Goal: Task Accomplishment & Management: Manage account settings

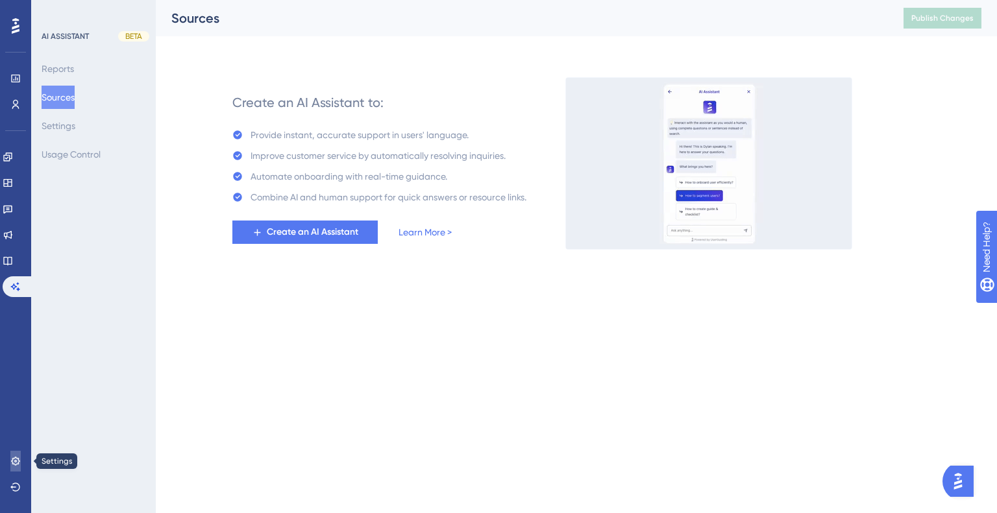
click at [12, 461] on icon at bounding box center [15, 461] width 8 height 8
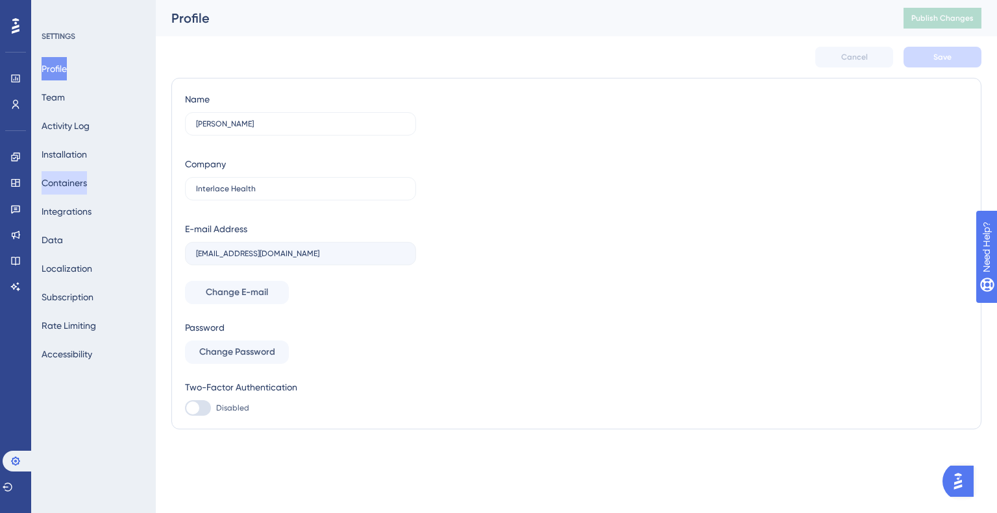
drag, startPoint x: 107, startPoint y: 186, endPoint x: 91, endPoint y: 189, distance: 16.1
click at [101, 186] on div "Profile Team Activity Log Installation Containers Integrations Data Localizatio…" at bounding box center [94, 211] width 105 height 309
click at [87, 187] on button "Containers" at bounding box center [64, 182] width 45 height 23
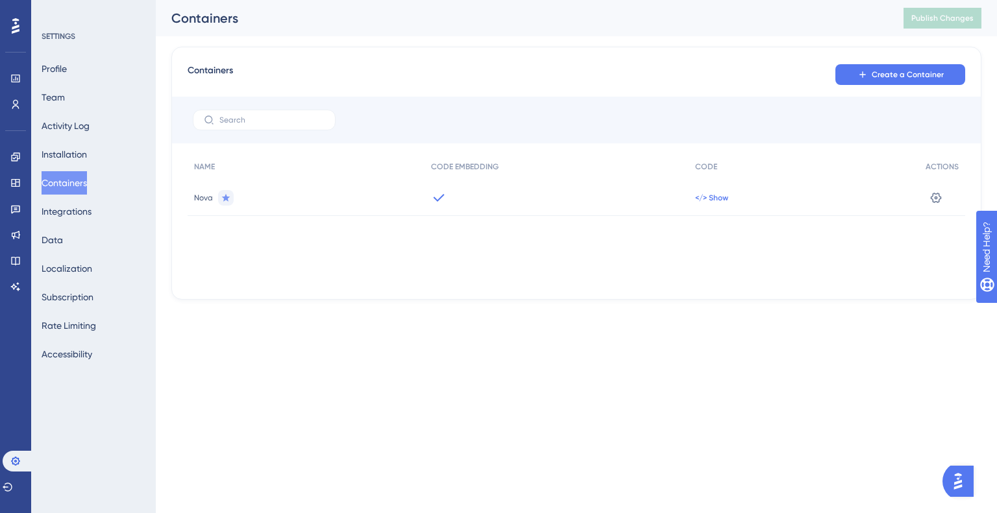
click at [711, 193] on span "</> Show" at bounding box center [711, 198] width 33 height 10
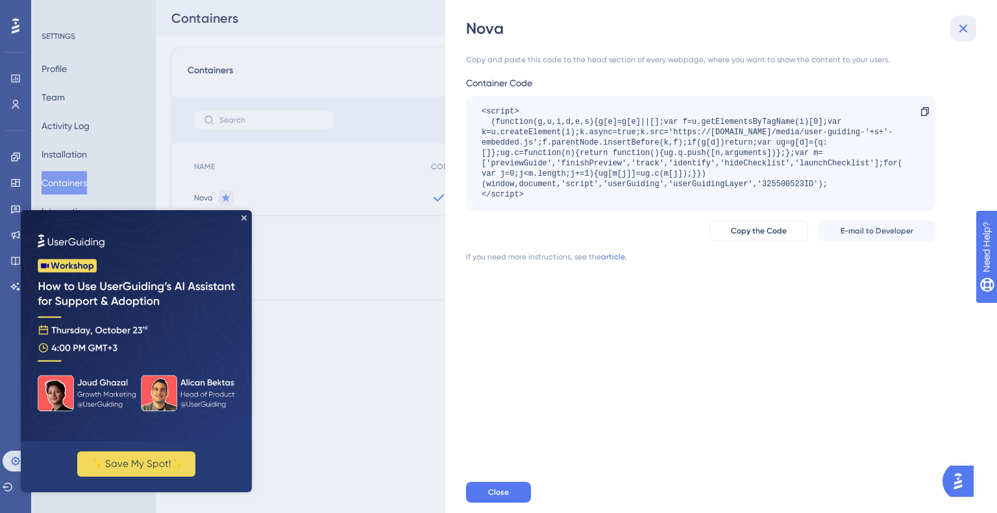
click at [960, 36] on button at bounding box center [963, 29] width 26 height 26
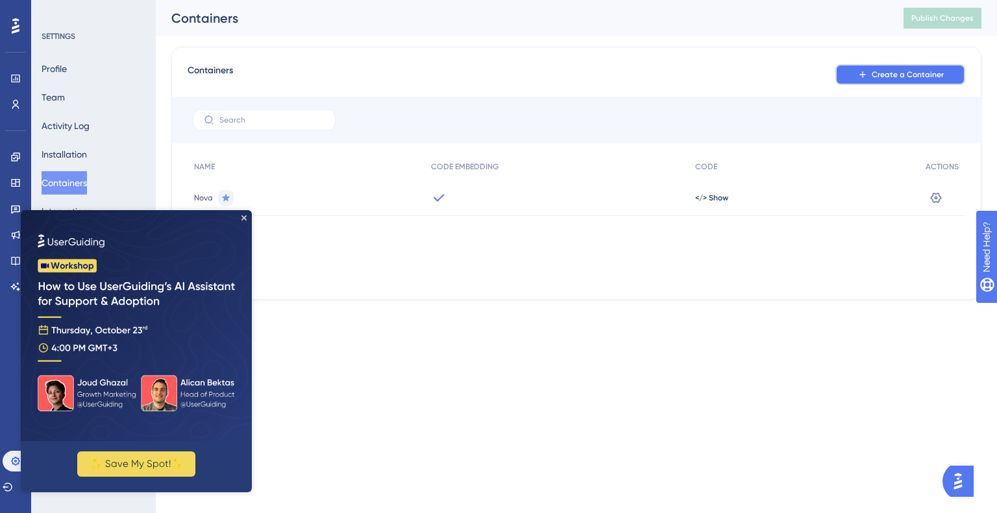
click at [888, 75] on span "Create a Container" at bounding box center [907, 74] width 72 height 10
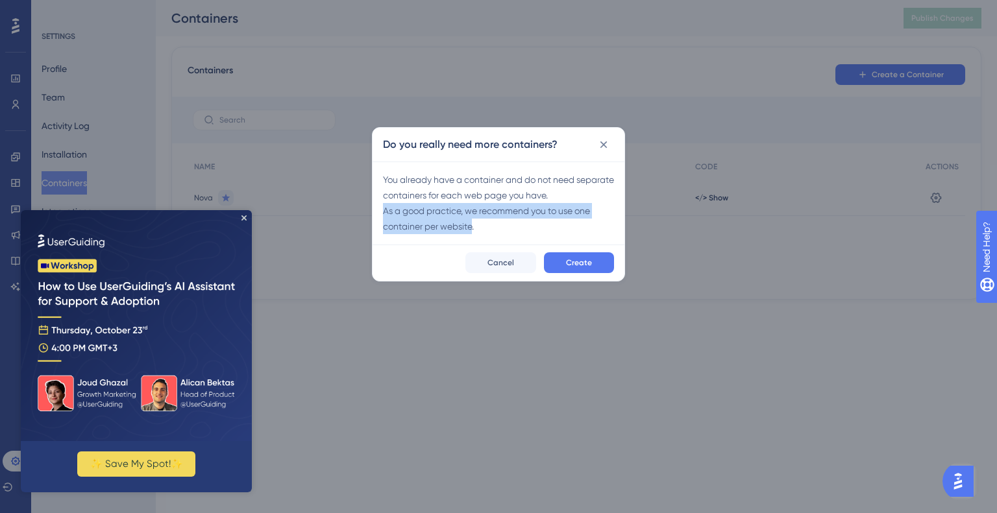
drag, startPoint x: 471, startPoint y: 230, endPoint x: 381, endPoint y: 215, distance: 90.8
click at [381, 215] on div "You already have a container and do not need separate containers for each web p…" at bounding box center [498, 203] width 252 height 83
click at [383, 215] on div "You already have a container and do not need separate containers for each web p…" at bounding box center [498, 203] width 231 height 62
drag, startPoint x: 418, startPoint y: 221, endPoint x: 483, endPoint y: 228, distance: 65.3
click at [483, 228] on div "You already have a container and do not need separate containers for each web p…" at bounding box center [498, 203] width 231 height 62
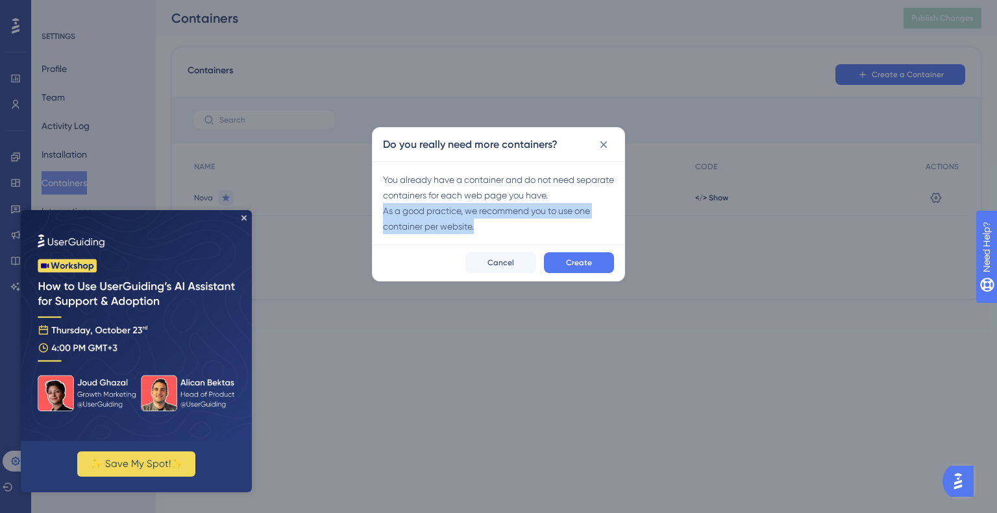
click at [483, 228] on div "You already have a container and do not need separate containers for each web p…" at bounding box center [498, 203] width 231 height 62
click at [476, 231] on div "You already have a container and do not need separate containers for each web p…" at bounding box center [498, 203] width 231 height 62
click at [607, 146] on icon at bounding box center [603, 144] width 13 height 13
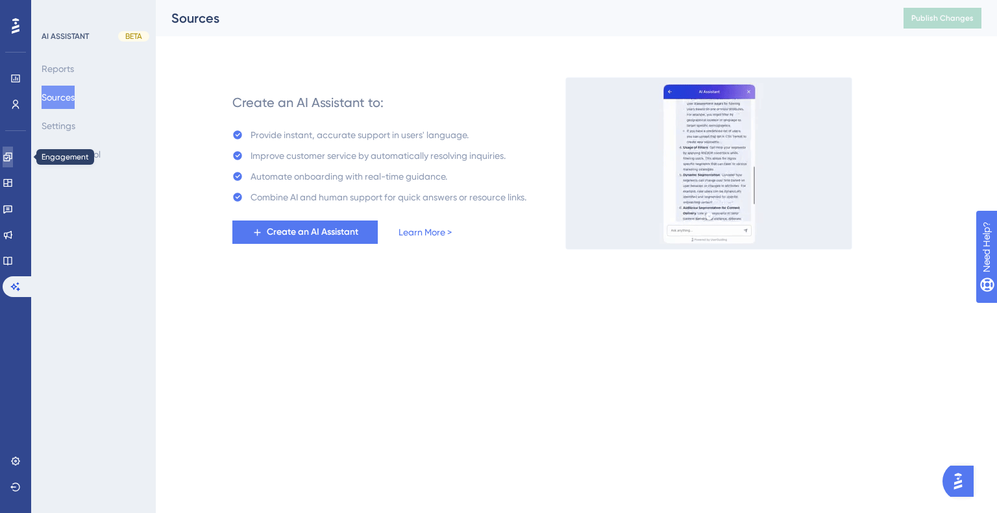
click at [13, 160] on icon at bounding box center [8, 157] width 10 height 10
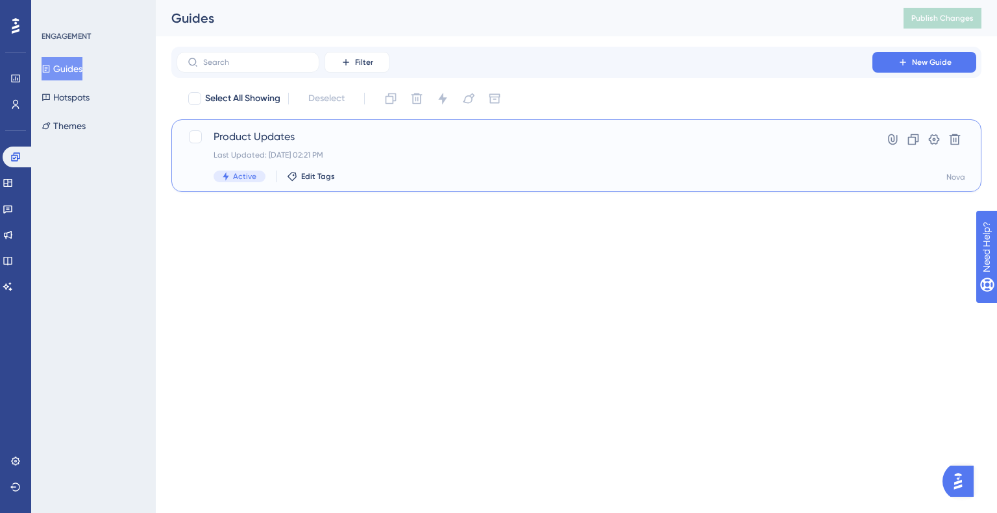
click at [232, 154] on div "Last Updated: Oct 09 2025, 02:21 PM" at bounding box center [524, 155] width 622 height 10
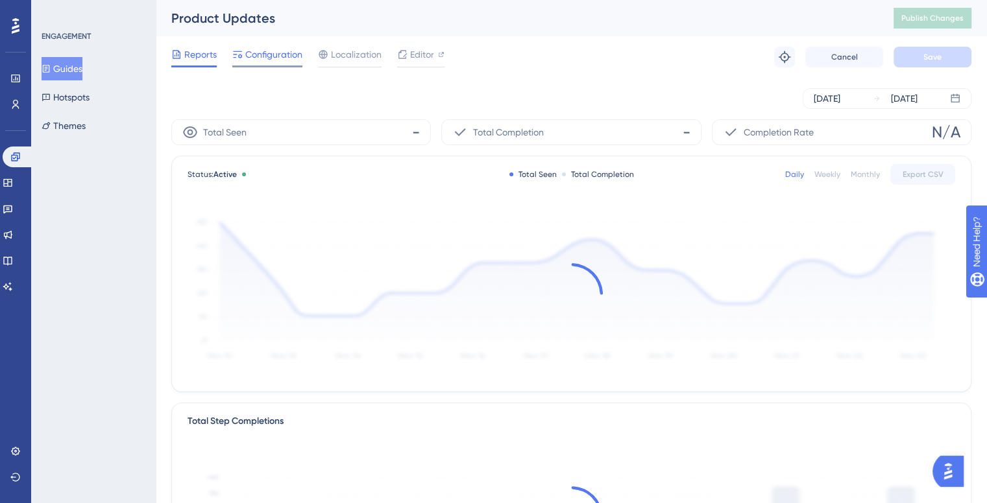
click at [264, 61] on span "Configuration" at bounding box center [273, 55] width 57 height 16
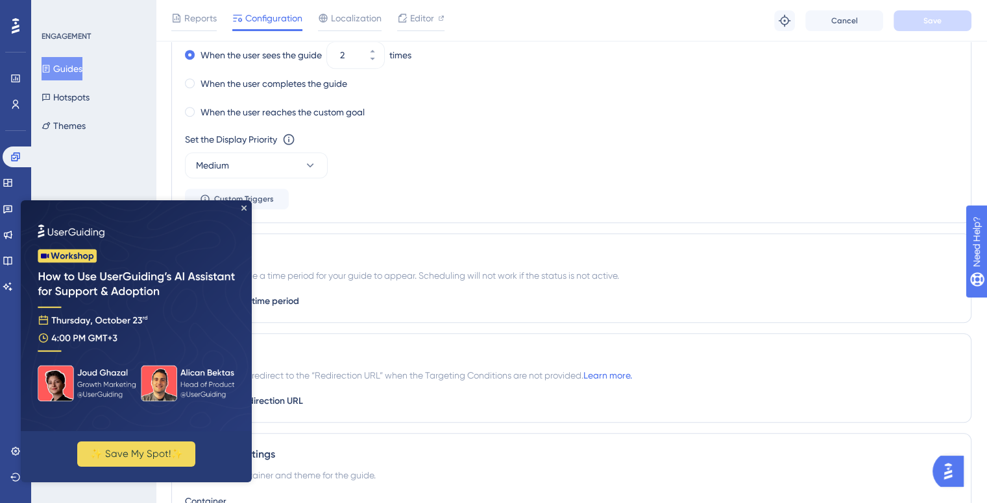
scroll to position [923, 0]
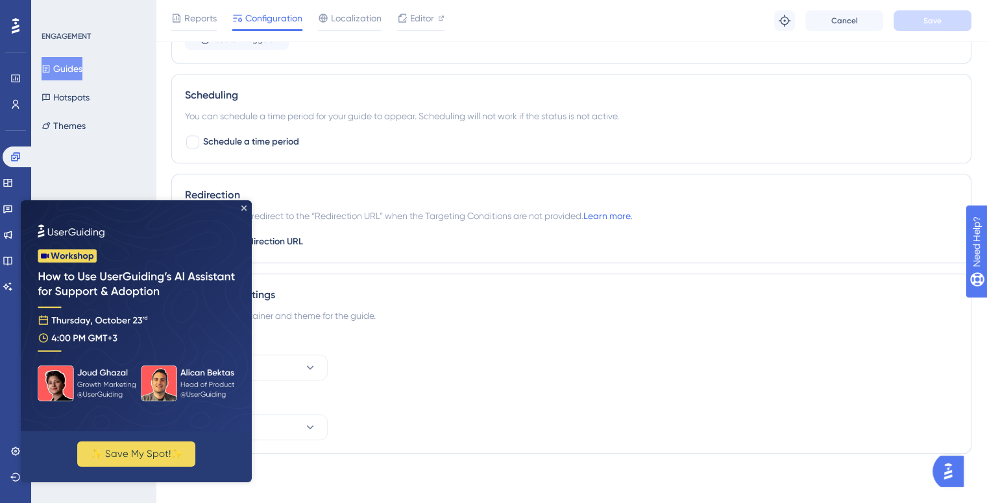
click at [244, 211] on img at bounding box center [136, 315] width 231 height 231
click at [247, 204] on img at bounding box center [136, 315] width 231 height 231
click at [243, 206] on icon "Close Preview" at bounding box center [243, 208] width 5 height 5
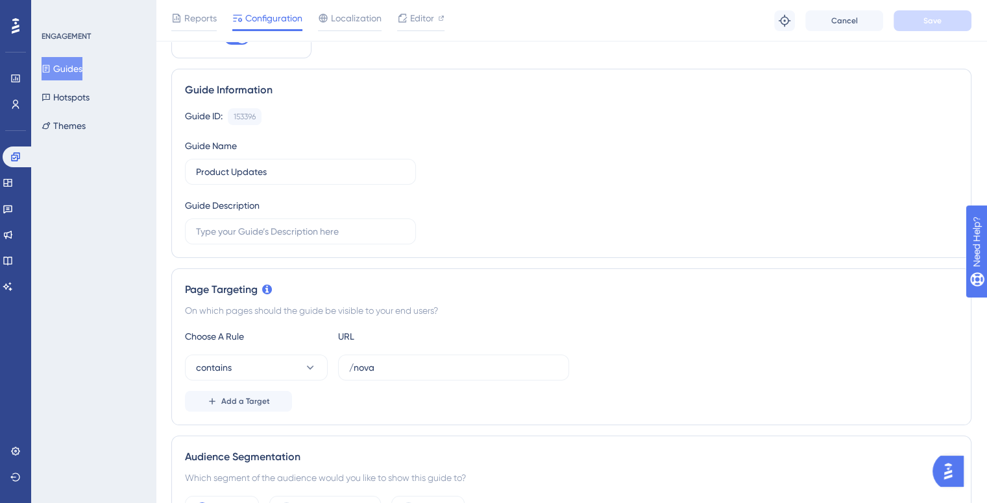
scroll to position [0, 0]
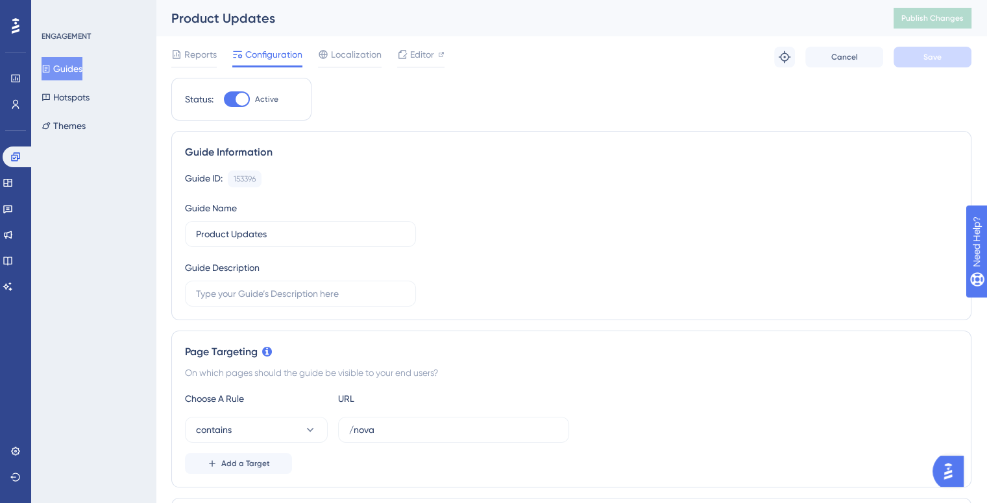
click at [21, 169] on div "Engagement Widgets Feedback Product Updates Knowledge Base AI Assistant" at bounding box center [16, 222] width 26 height 151
click at [13, 189] on link at bounding box center [8, 183] width 10 height 21
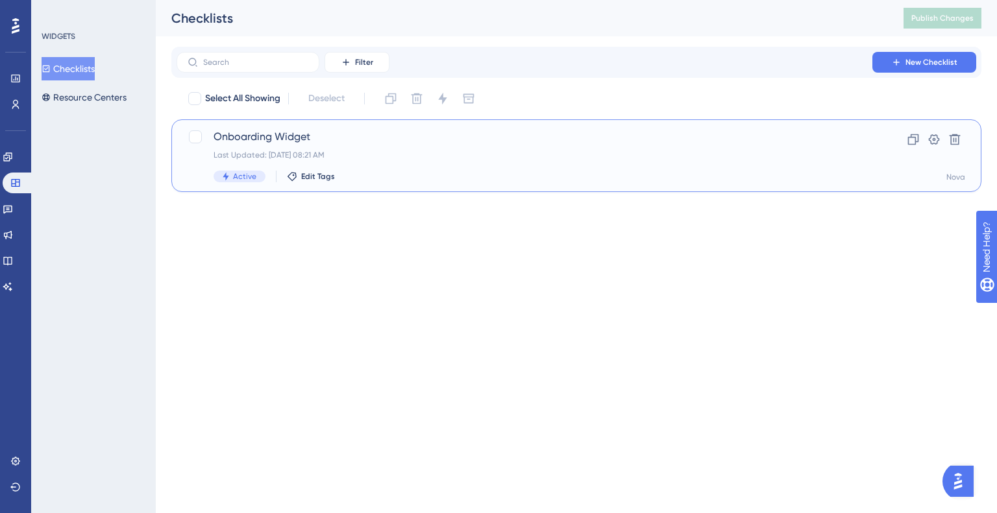
click at [232, 143] on span "Onboarding Widget" at bounding box center [524, 137] width 622 height 16
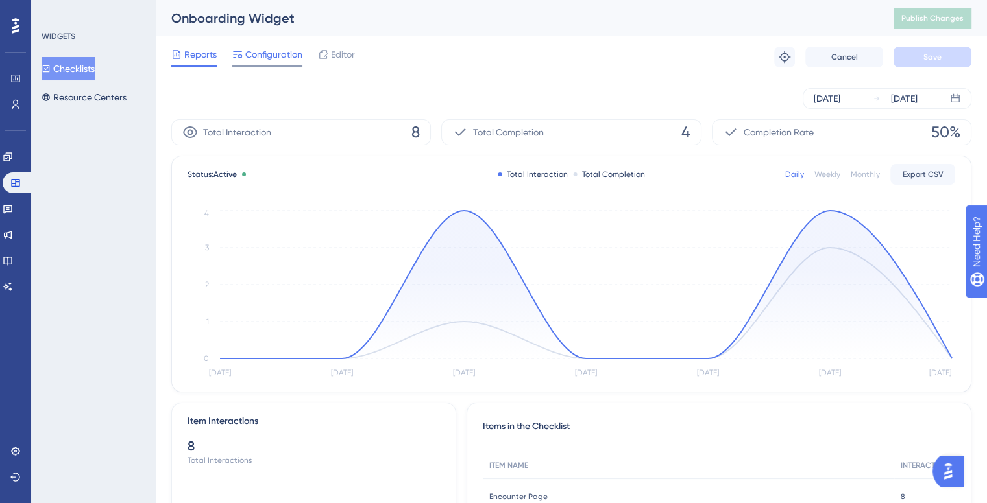
click at [274, 54] on span "Configuration" at bounding box center [273, 55] width 57 height 16
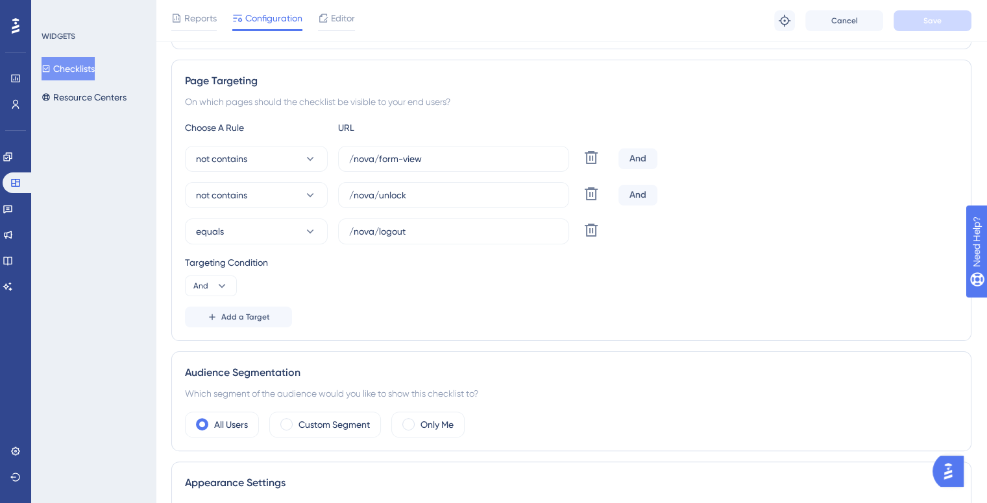
scroll to position [218, 0]
click at [220, 236] on span "equals" at bounding box center [210, 231] width 28 height 16
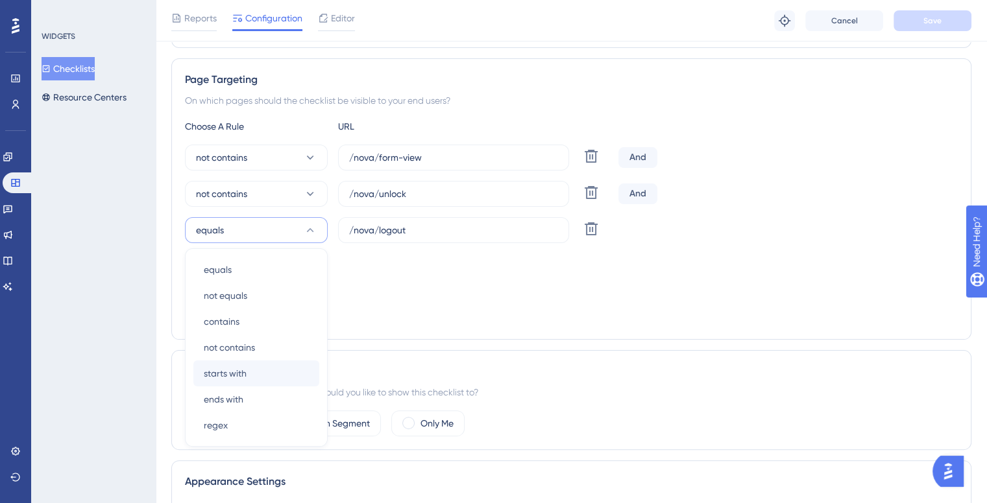
scroll to position [311, 0]
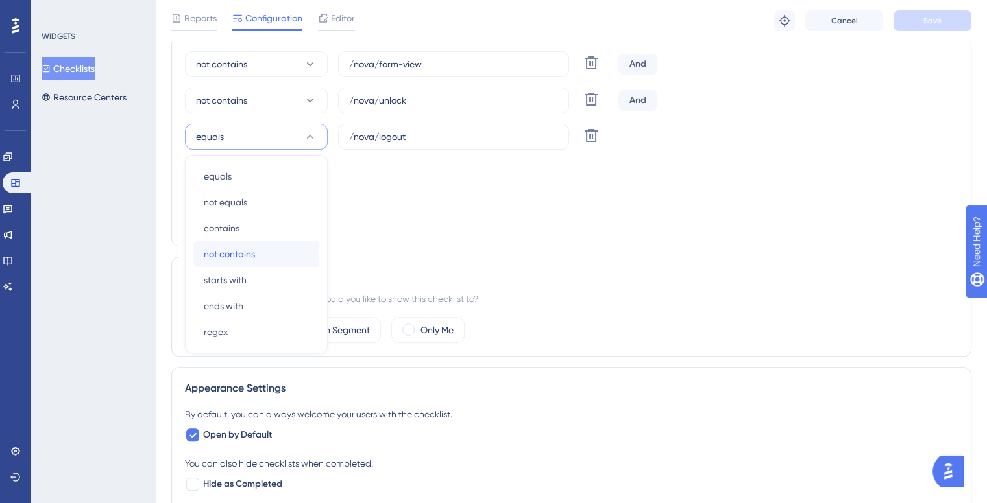
click at [223, 263] on div "not contains not contains" at bounding box center [256, 254] width 105 height 26
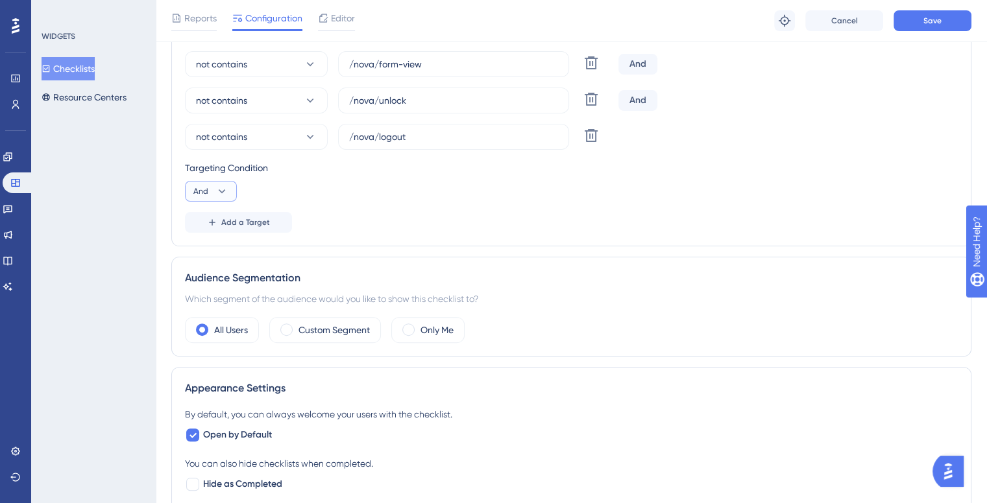
click at [218, 191] on icon at bounding box center [221, 191] width 13 height 13
click at [203, 256] on span "Or" at bounding box center [204, 255] width 10 height 16
click at [929, 10] on button "Save" at bounding box center [932, 20] width 78 height 21
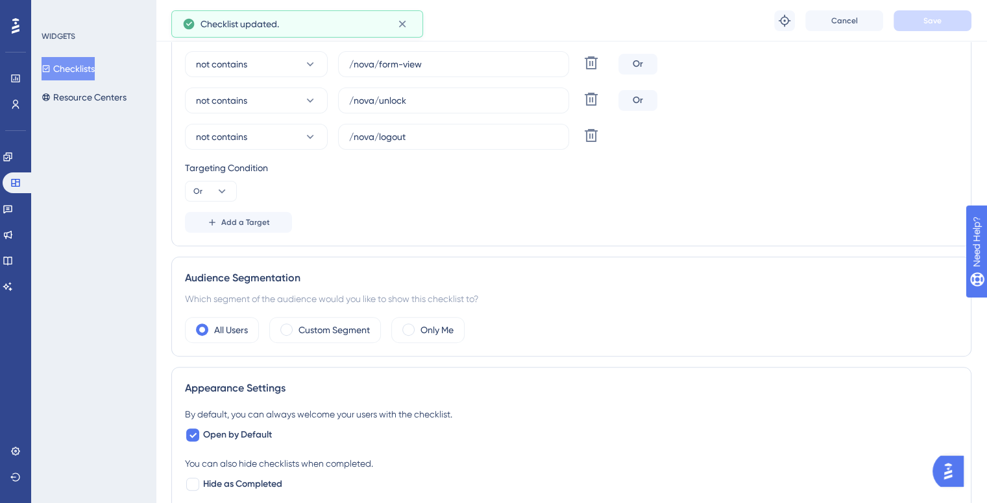
scroll to position [0, 0]
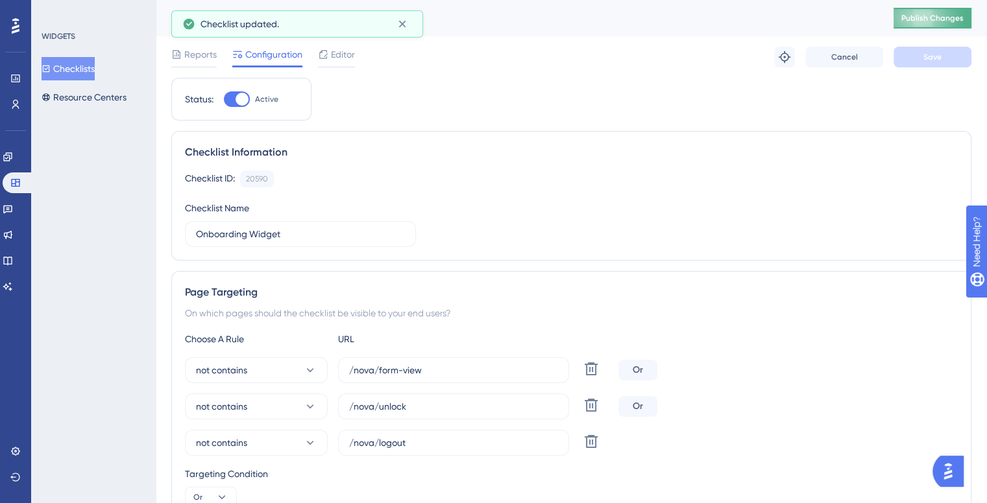
click at [949, 13] on span "Publish Changes" at bounding box center [932, 18] width 62 height 10
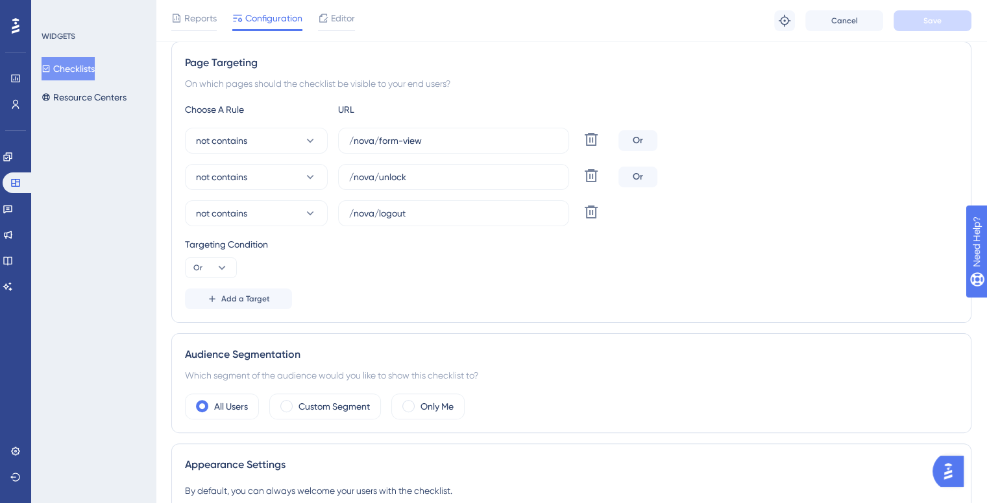
scroll to position [205, 0]
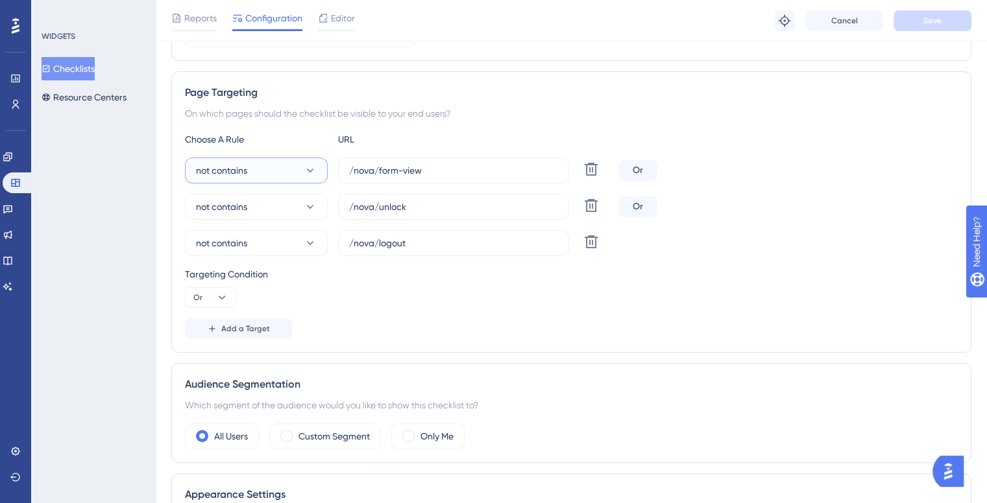
click at [251, 170] on button "not contains" at bounding box center [256, 171] width 143 height 26
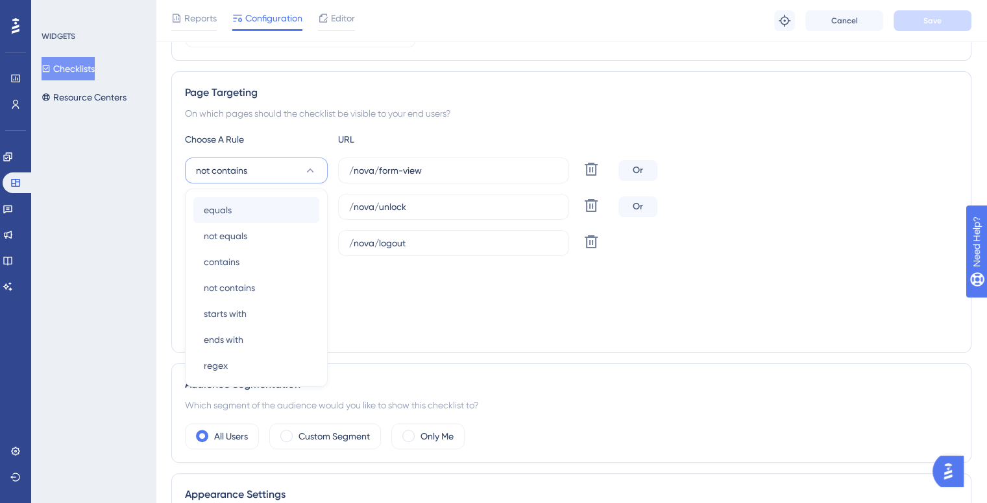
scroll to position [240, 0]
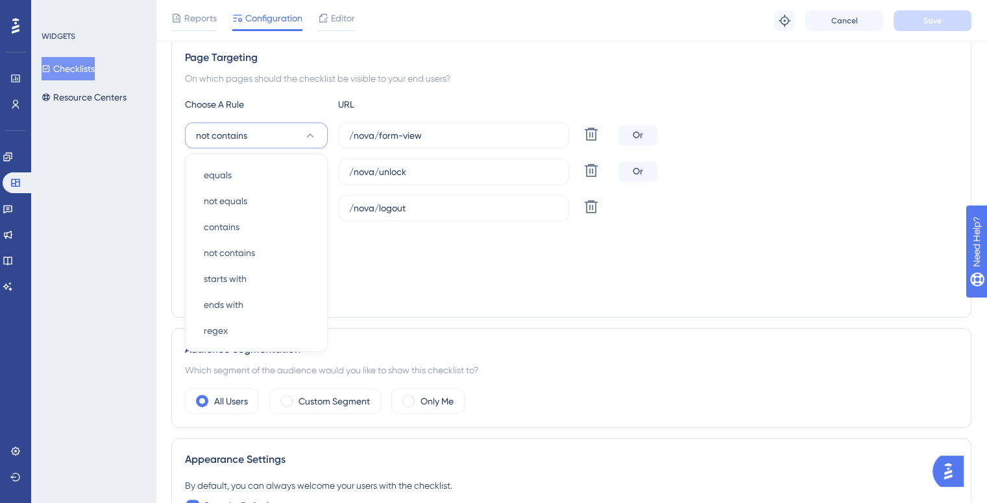
click at [176, 210] on div "Page Targeting On which pages should the checklist be visible to your end users…" at bounding box center [571, 177] width 800 height 282
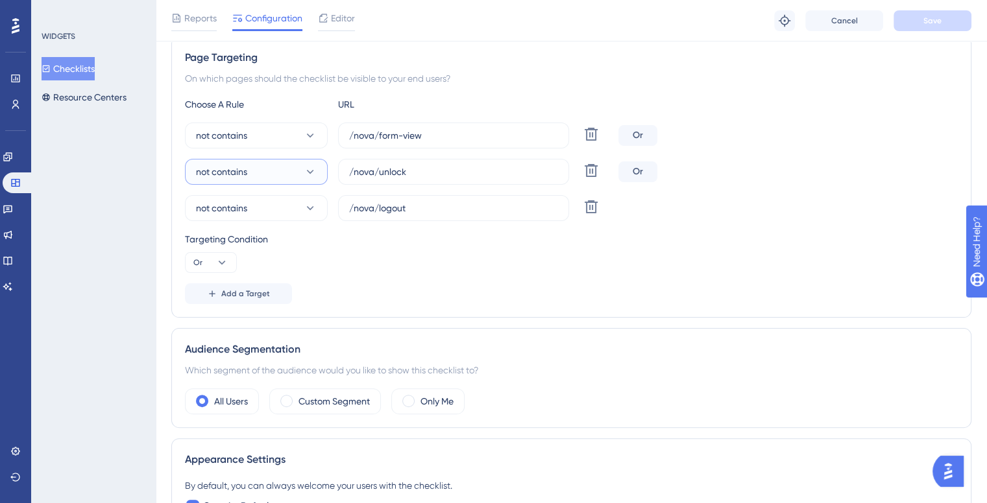
click at [245, 175] on span "not contains" at bounding box center [221, 172] width 51 height 16
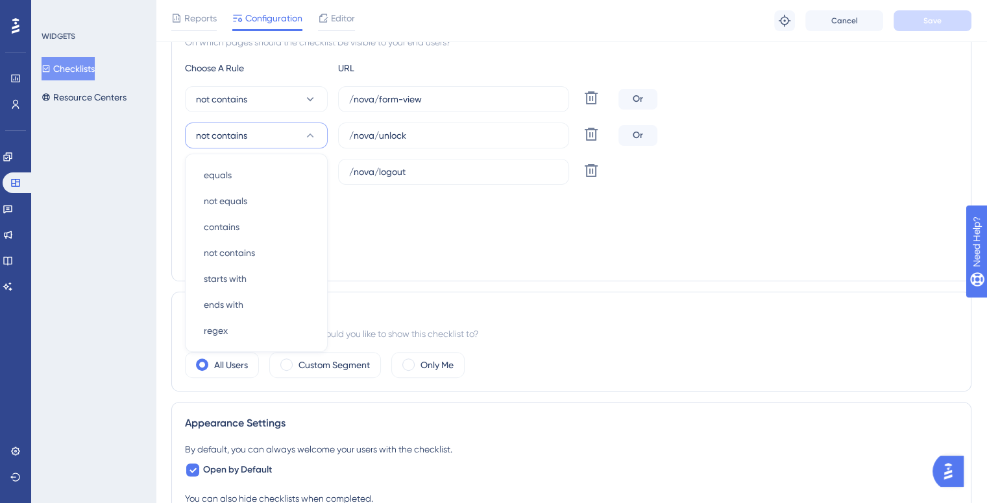
click at [171, 266] on div "Page Targeting On which pages should the checklist be visible to your end users…" at bounding box center [571, 141] width 800 height 282
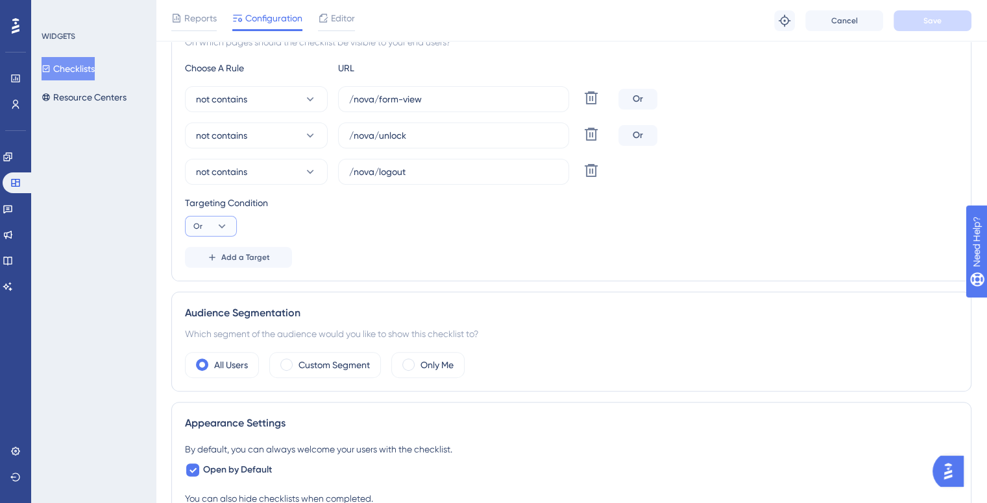
click at [206, 216] on button "Or" at bounding box center [211, 226] width 52 height 21
click at [202, 251] on div "And And" at bounding box center [211, 263] width 25 height 26
click at [927, 18] on span "Save" at bounding box center [932, 21] width 18 height 10
click at [376, 88] on label "/nova/form-view" at bounding box center [453, 99] width 231 height 26
click at [376, 92] on input "/nova/form-view" at bounding box center [453, 99] width 209 height 14
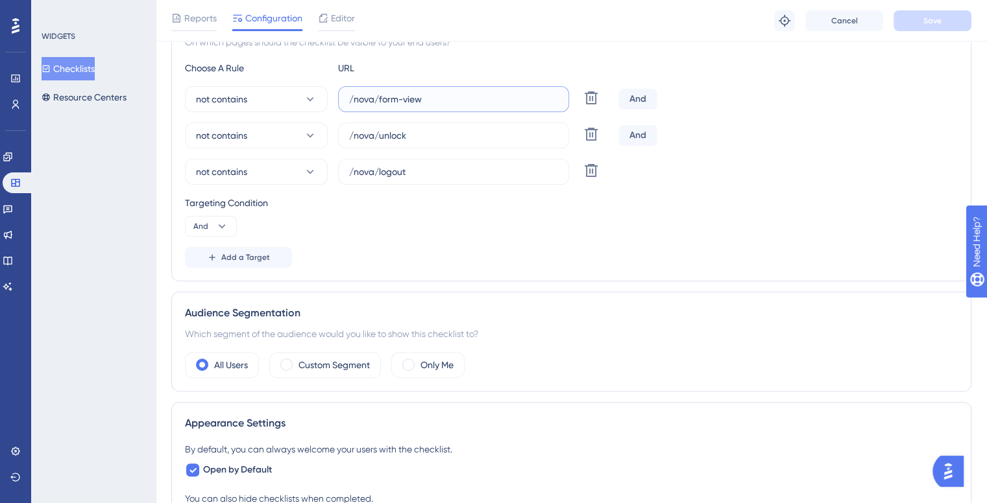
click at [377, 98] on input "/nova/form-view" at bounding box center [453, 99] width 209 height 14
click at [376, 123] on label "/nova/unlock" at bounding box center [453, 136] width 231 height 26
click at [376, 128] on input "/nova/unlock" at bounding box center [453, 135] width 209 height 14
click at [356, 79] on div "Choose A Rule URL not contains /form-view Delete And not contains /nova/unlock …" at bounding box center [571, 164] width 773 height 208
click at [350, 108] on label "/form-view" at bounding box center [453, 99] width 231 height 26
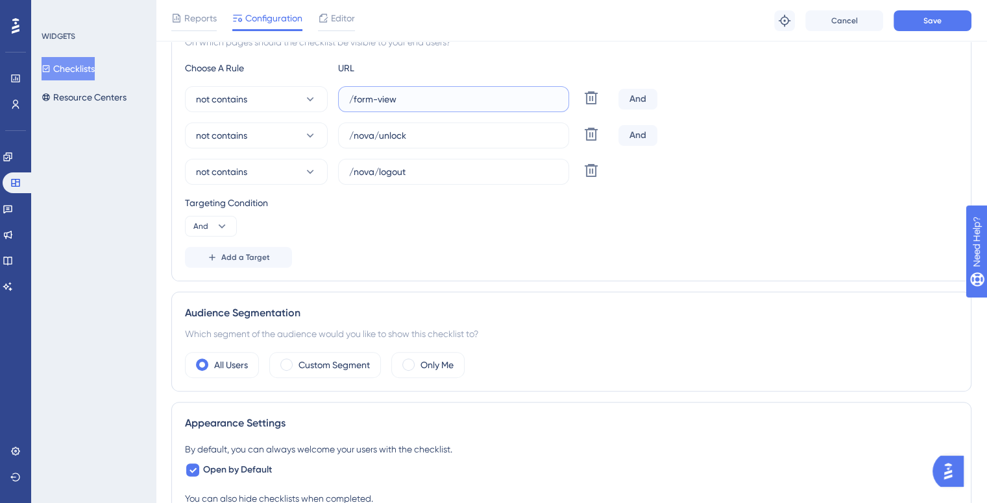
click at [350, 106] on input "/form-view" at bounding box center [453, 99] width 209 height 14
click at [349, 104] on input "/form-view" at bounding box center [453, 99] width 209 height 14
type input "form-view"
click at [377, 128] on input "/nova/unlock" at bounding box center [453, 135] width 209 height 14
type input "unlock"
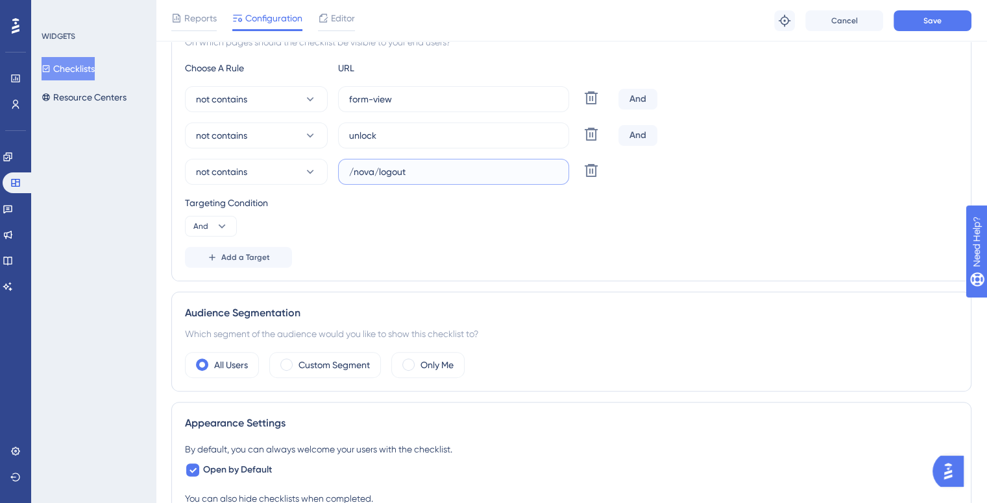
click at [378, 166] on input "/nova/logout" at bounding box center [453, 172] width 209 height 14
type input "logout"
click at [910, 30] on button "Save" at bounding box center [932, 20] width 78 height 21
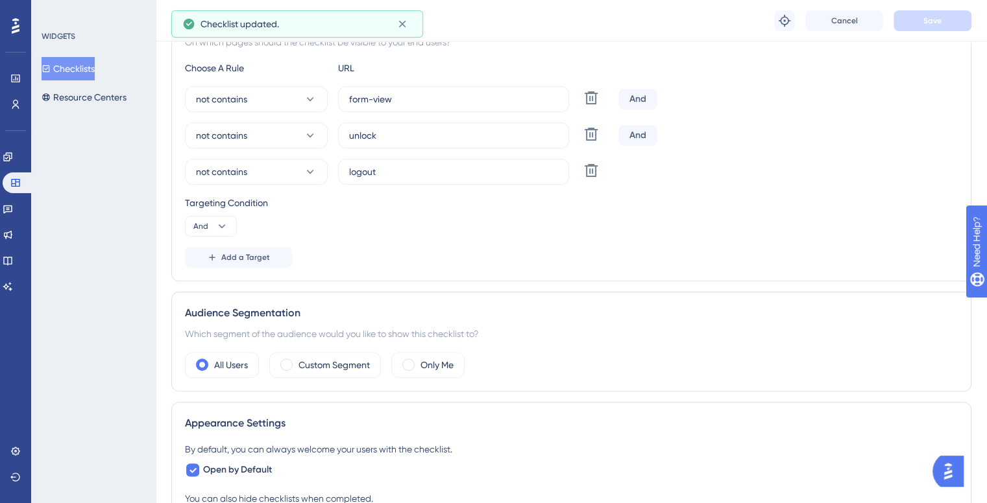
scroll to position [0, 10]
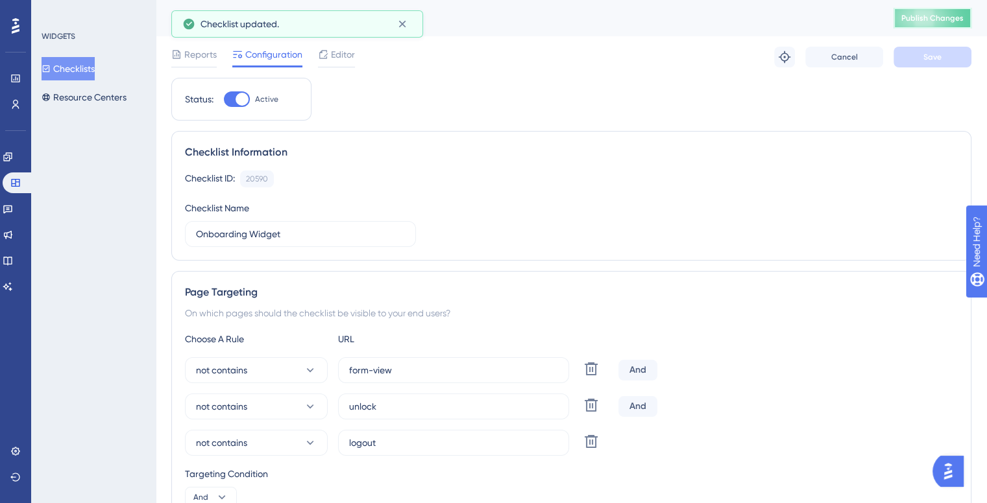
click at [906, 24] on button "Publish Changes" at bounding box center [932, 18] width 78 height 21
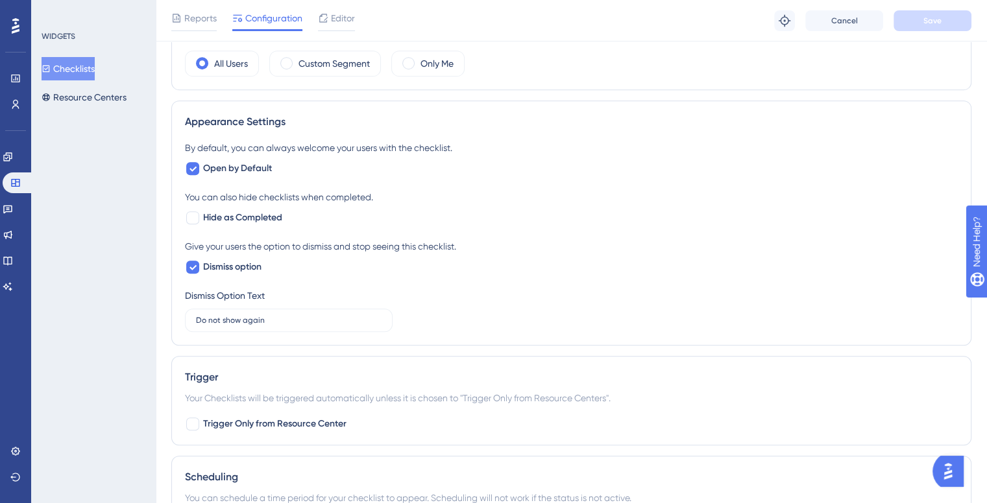
scroll to position [592, 0]
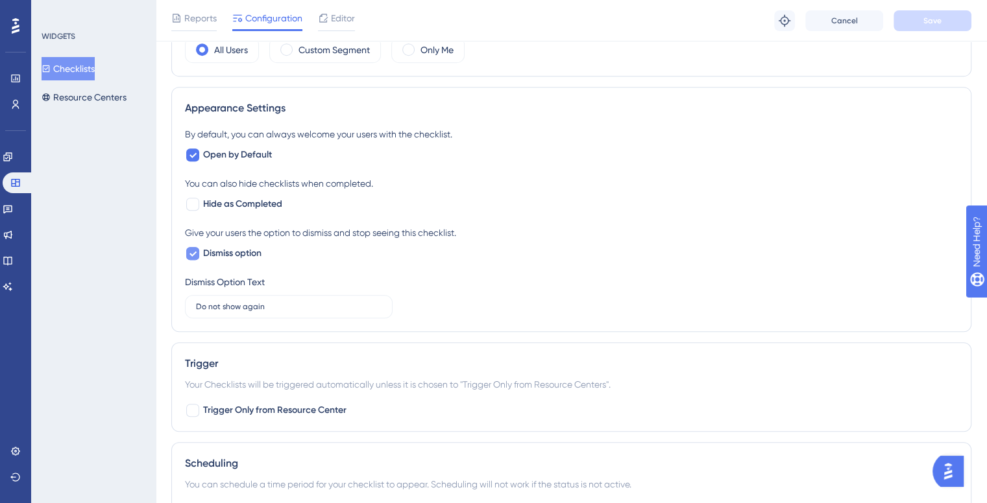
click at [239, 251] on span "Dismiss option" at bounding box center [232, 254] width 58 height 16
checkbox input "false"
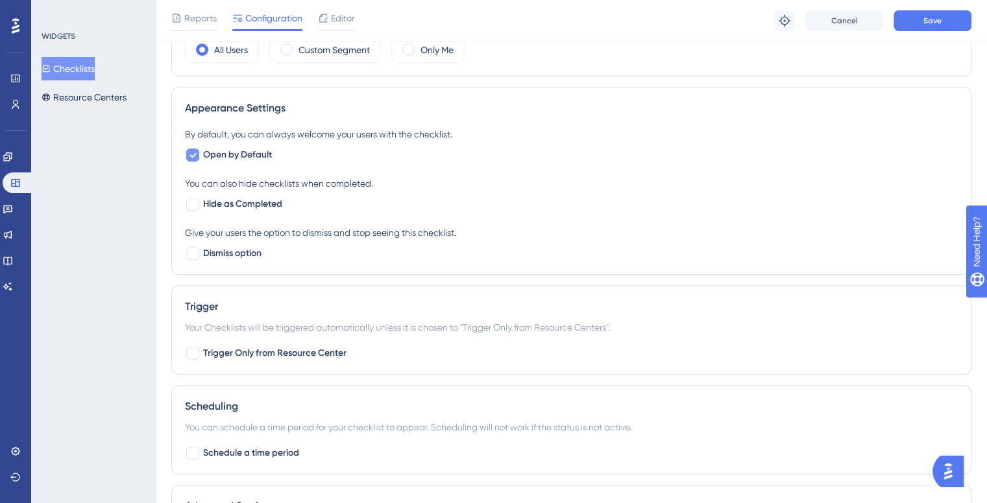
click at [236, 154] on span "Open by Default" at bounding box center [237, 155] width 69 height 16
click at [234, 154] on span "Open by Default" at bounding box center [237, 155] width 69 height 16
click at [233, 158] on span "Open by Default" at bounding box center [237, 155] width 69 height 16
checkbox input "false"
click at [234, 167] on div "By default, you can always welcome your users with the checklist. Open by Defau…" at bounding box center [571, 194] width 773 height 135
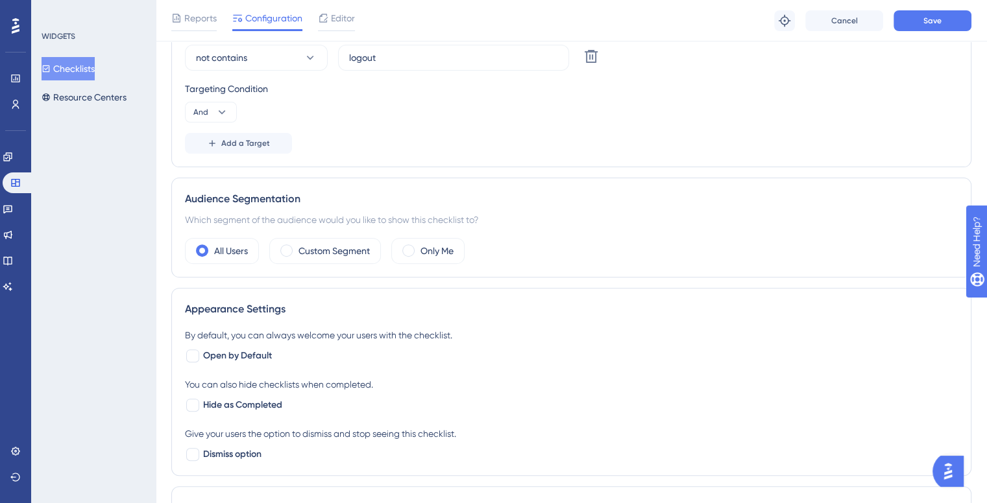
scroll to position [0, 0]
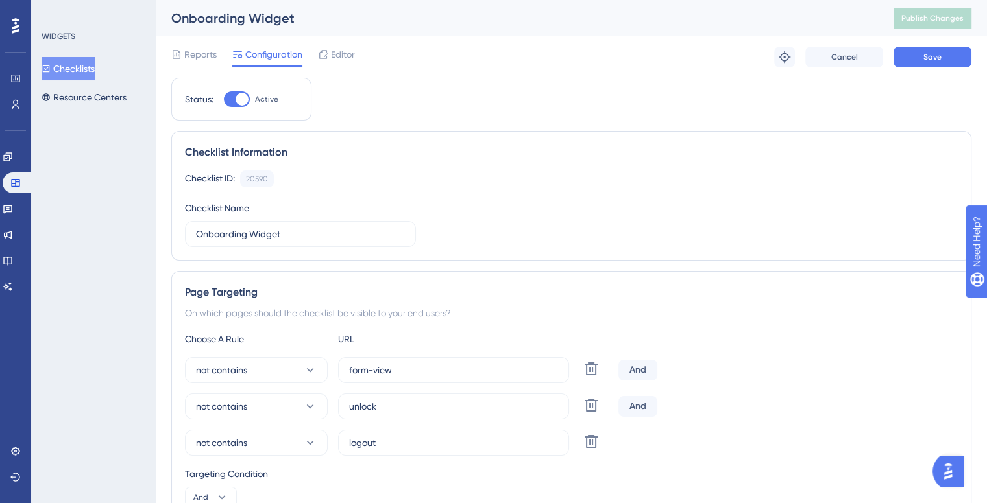
click at [934, 38] on div "Reports Configuration Editor Troubleshoot Cancel Save" at bounding box center [571, 57] width 800 height 42
click at [929, 55] on span "Save" at bounding box center [932, 57] width 18 height 10
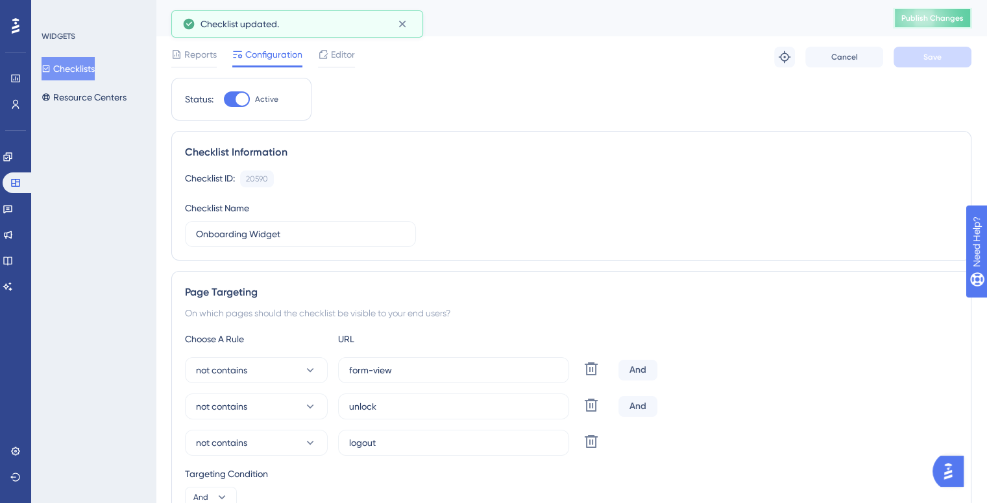
click at [942, 28] on button "Publish Changes" at bounding box center [932, 18] width 78 height 21
click at [13, 92] on div "Performance Users" at bounding box center [15, 91] width 10 height 47
click at [17, 107] on icon at bounding box center [15, 104] width 10 height 10
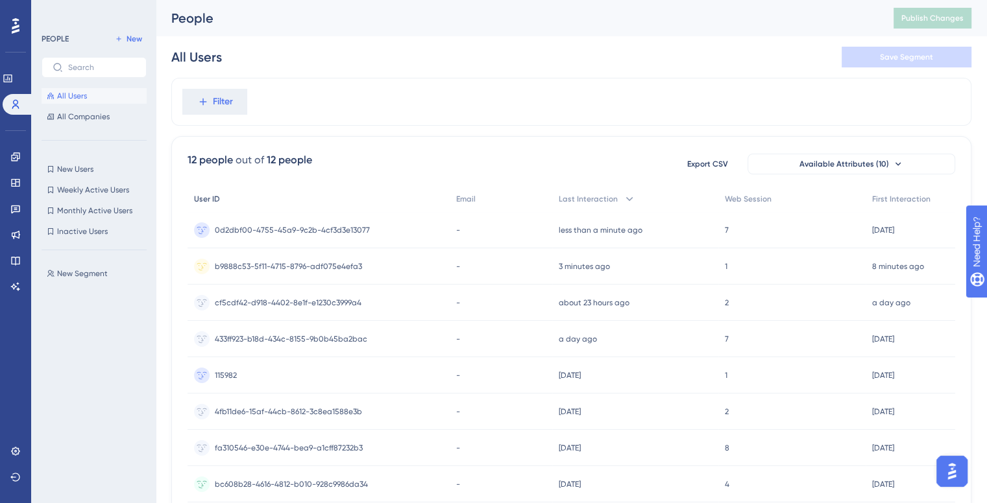
click at [206, 202] on span "User ID" at bounding box center [207, 199] width 26 height 10
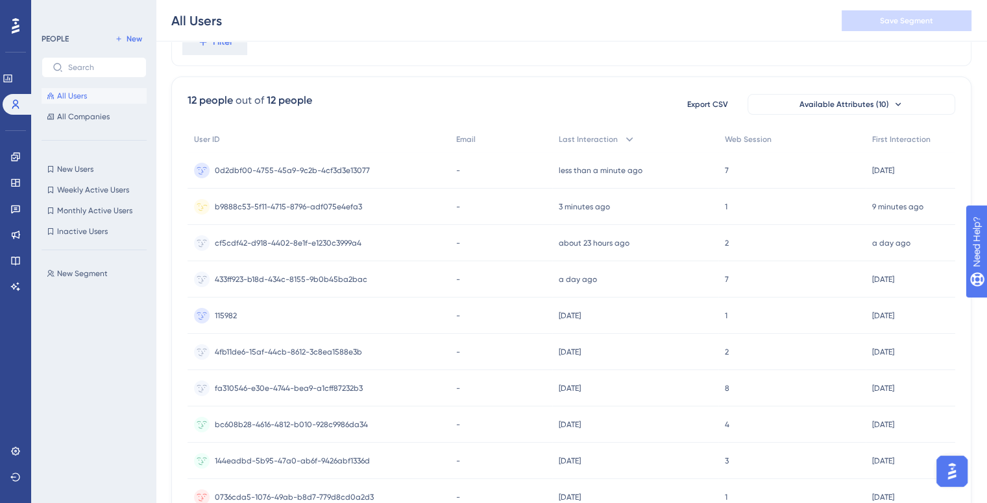
click at [269, 214] on div "b9888c53-5f11-4715-8796-adf075e4efa3 b9888c53-5f11-4715-8796-adf075e4efa3" at bounding box center [288, 207] width 147 height 36
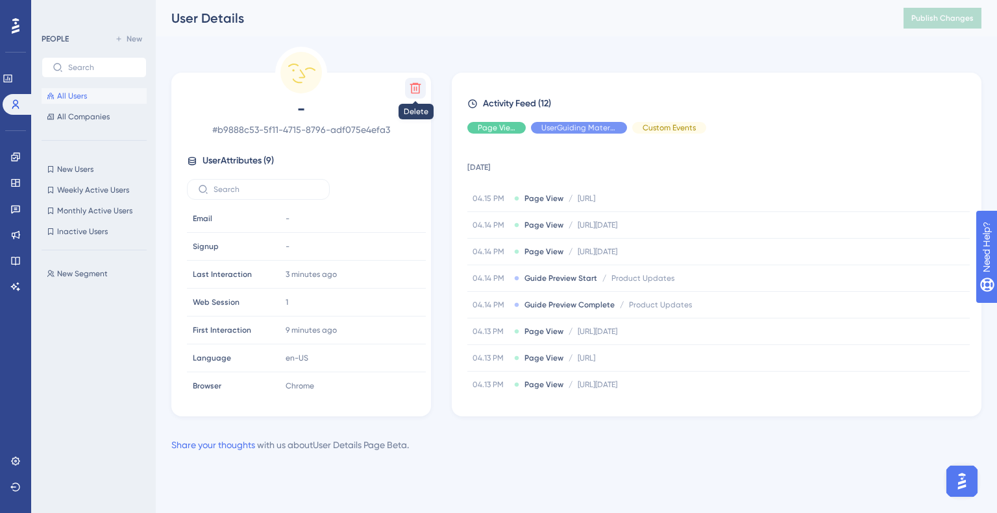
click at [417, 82] on icon at bounding box center [415, 88] width 13 height 13
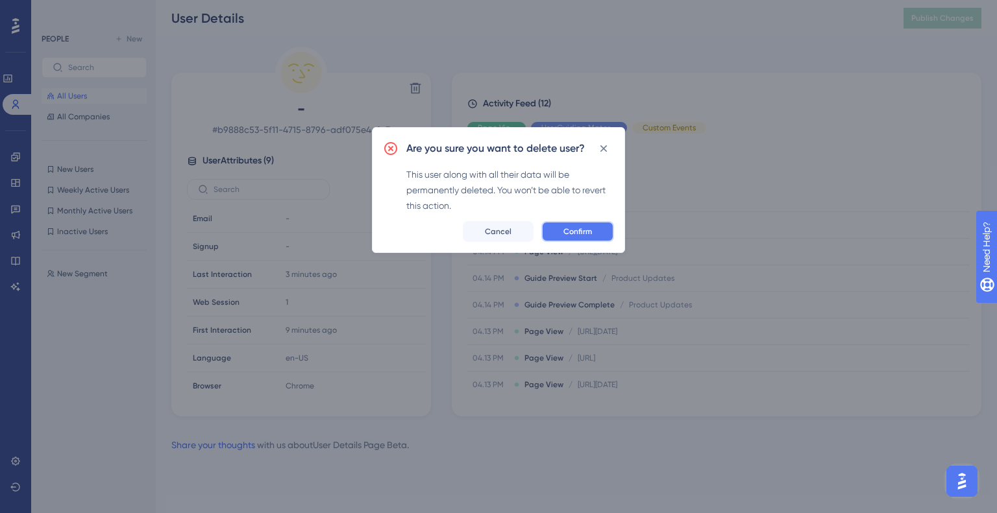
click at [574, 226] on span "Confirm" at bounding box center [577, 231] width 29 height 10
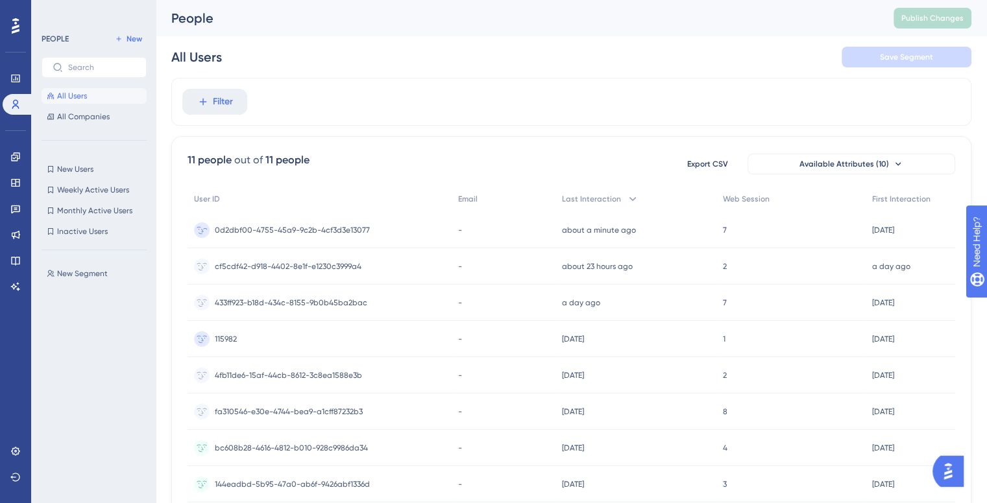
click at [308, 228] on span "0d2dbf00-4755-45a9-9c2b-4cf3d3e13077" at bounding box center [292, 230] width 155 height 10
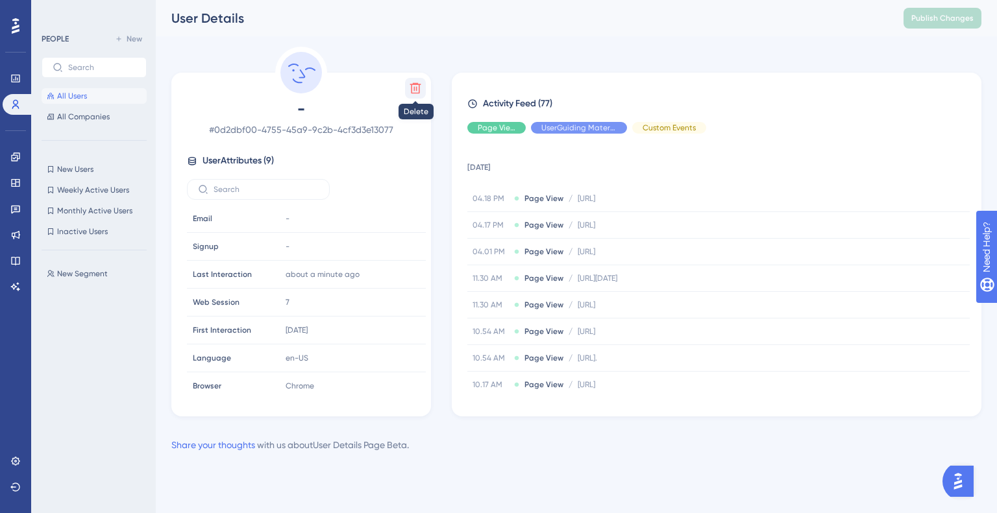
click at [411, 94] on icon at bounding box center [415, 88] width 13 height 13
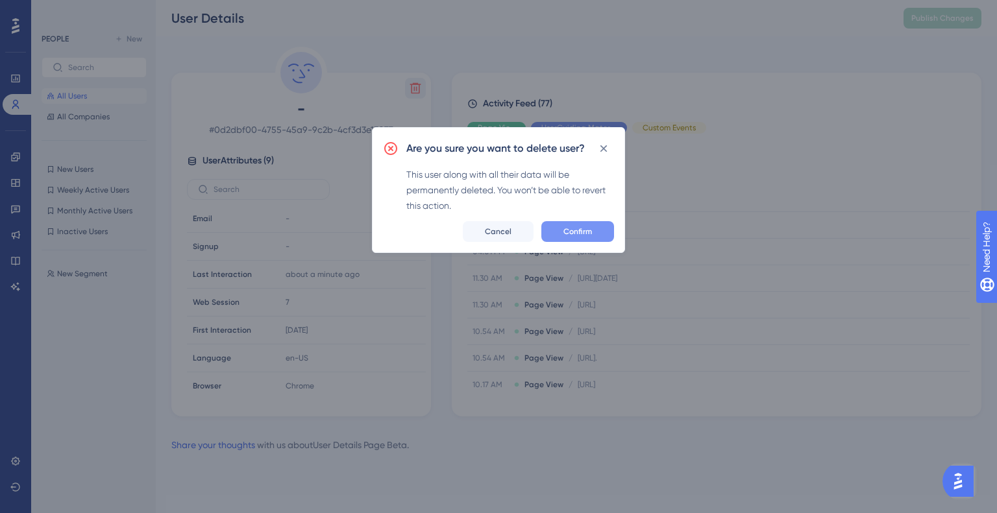
drag, startPoint x: 592, startPoint y: 242, endPoint x: 587, endPoint y: 228, distance: 14.8
click at [587, 228] on div "Are you sure you want to delete user? This user along with all their data will …" at bounding box center [498, 190] width 253 height 126
click at [587, 228] on span "Confirm" at bounding box center [577, 231] width 29 height 10
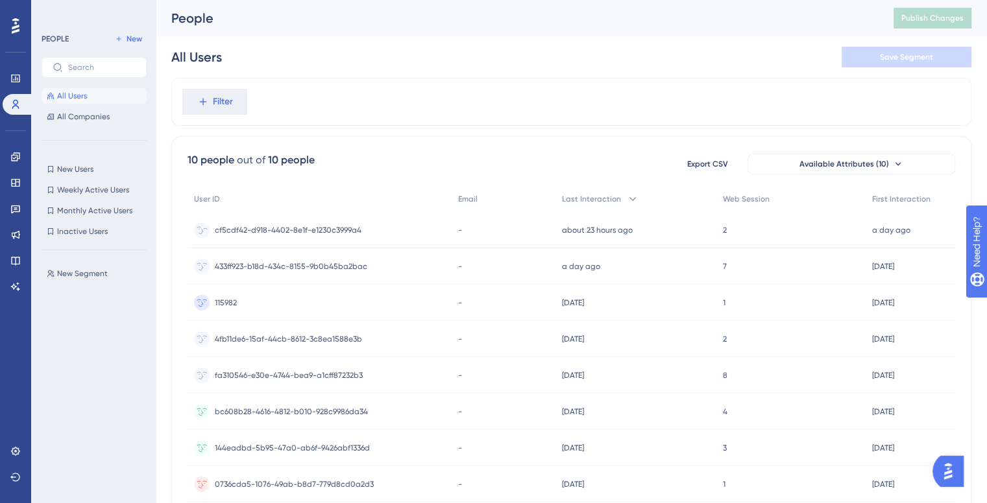
click at [280, 226] on span "cf5cdf42-d918-4402-8e1f-e1230c3999a4" at bounding box center [288, 230] width 147 height 10
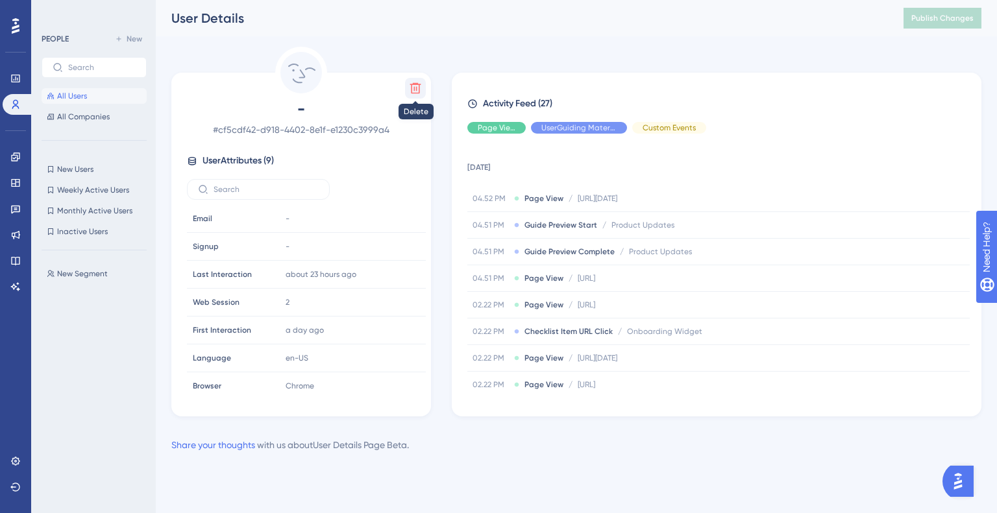
click at [420, 88] on icon at bounding box center [415, 88] width 13 height 13
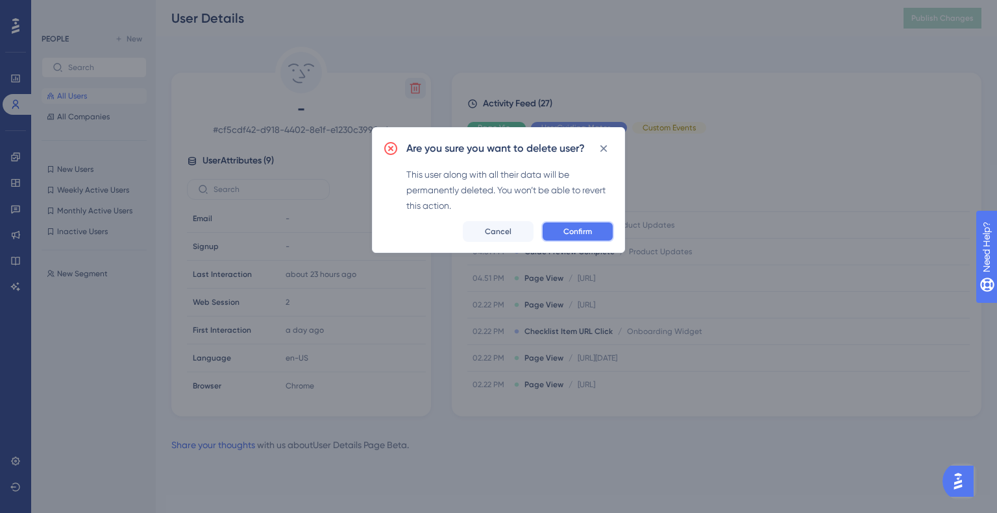
click at [553, 237] on button "Confirm" at bounding box center [577, 231] width 73 height 21
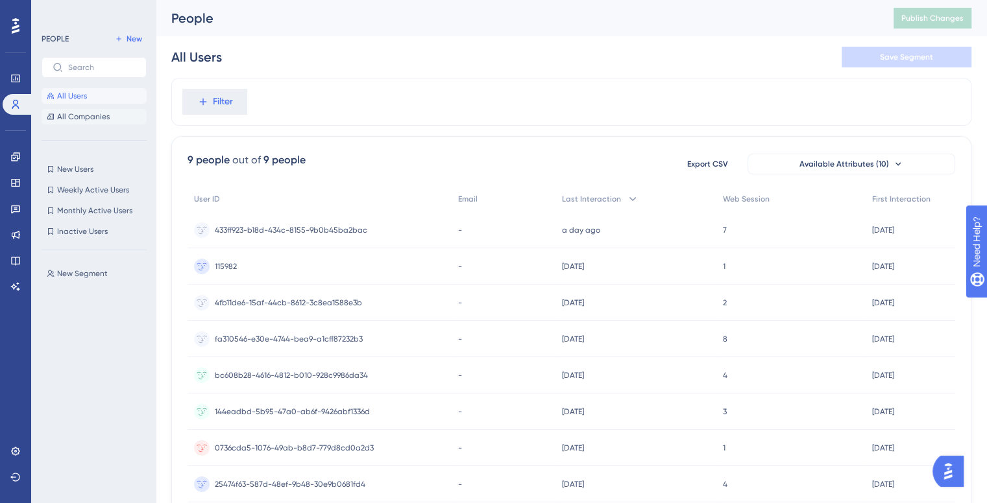
click at [70, 123] on button "All Companies" at bounding box center [94, 117] width 105 height 16
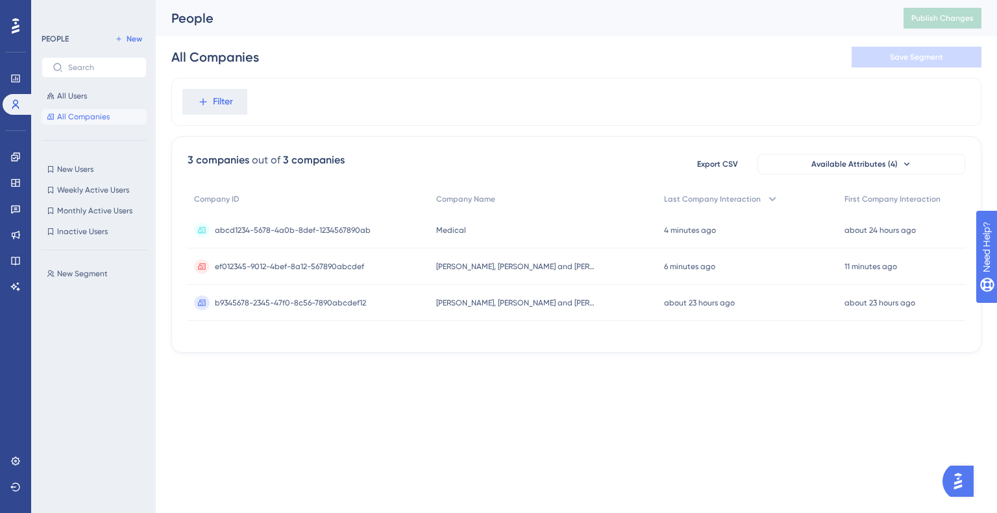
click at [317, 243] on div "abcd1234-5678-4a0b-8def-1234567890ab abcd1234-5678-4a0b-8def-1234567890ab" at bounding box center [293, 230] width 156 height 36
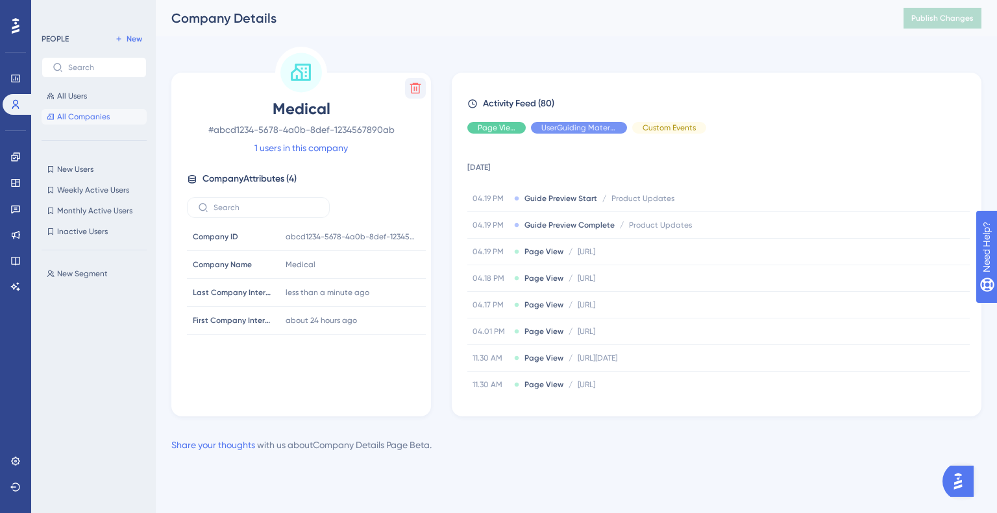
click at [413, 77] on div "Delete Medical # abcd1234-5678-4a0b-8def-1234567890ab 1 users in this company C…" at bounding box center [301, 245] width 260 height 344
click at [416, 91] on icon at bounding box center [415, 88] width 13 height 13
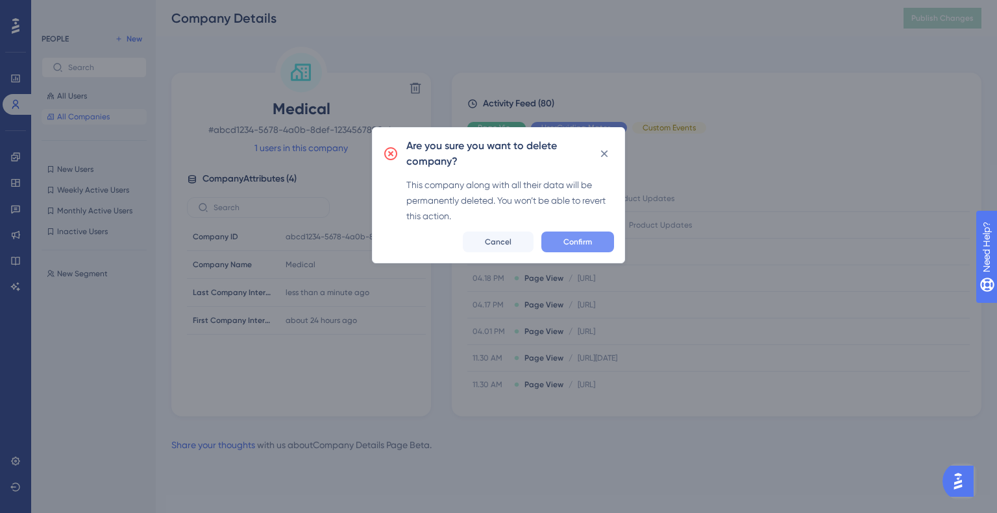
drag, startPoint x: 545, startPoint y: 213, endPoint x: 553, endPoint y: 232, distance: 20.4
click at [545, 215] on div "This company along with all their data will be permanently deleted. You won’t b…" at bounding box center [510, 200] width 208 height 47
click at [561, 248] on button "Confirm" at bounding box center [577, 242] width 73 height 21
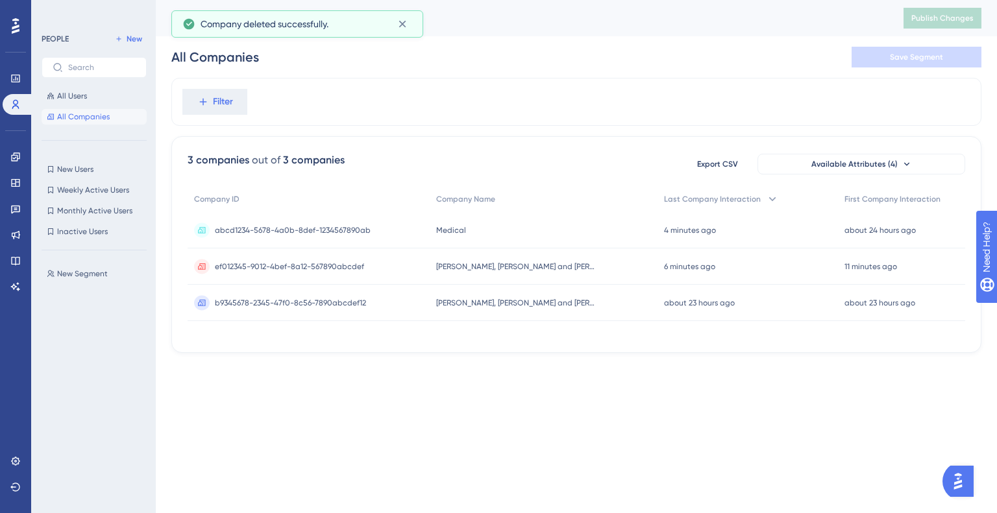
click at [333, 272] on div "ef012345-9012-4bef-8a12-567890abcdef ef012345-9012-4bef-8a12-567890abcdef" at bounding box center [289, 266] width 149 height 36
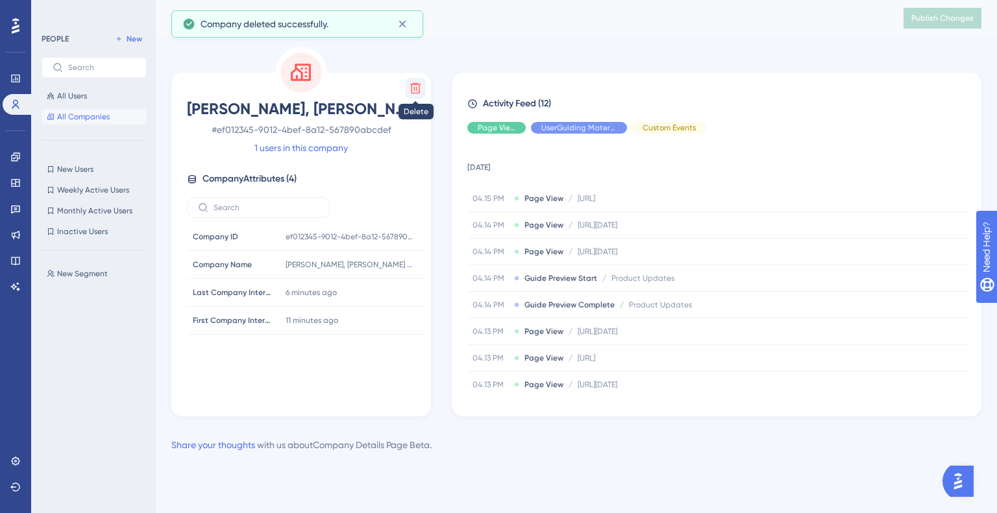
click at [407, 84] on button at bounding box center [415, 88] width 21 height 21
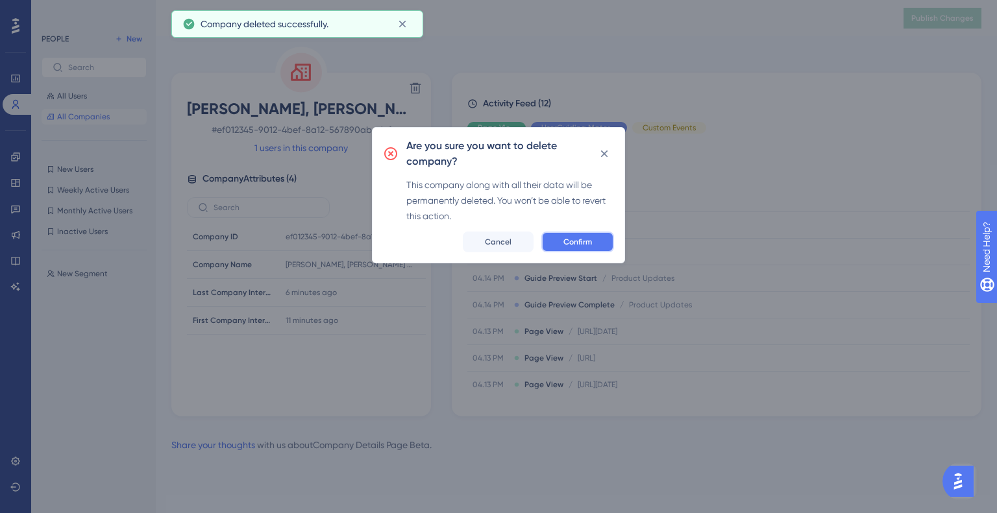
drag, startPoint x: 589, startPoint y: 236, endPoint x: 556, endPoint y: 258, distance: 39.4
click at [589, 237] on span "Confirm" at bounding box center [577, 242] width 29 height 10
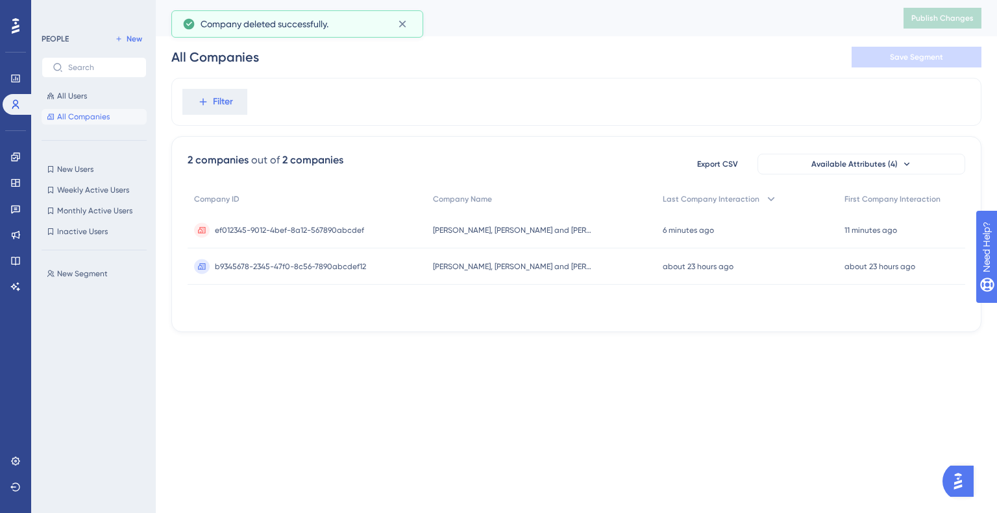
click at [326, 266] on span "b9345678-2345-47f0-8c56-7890abcdef12" at bounding box center [290, 266] width 151 height 10
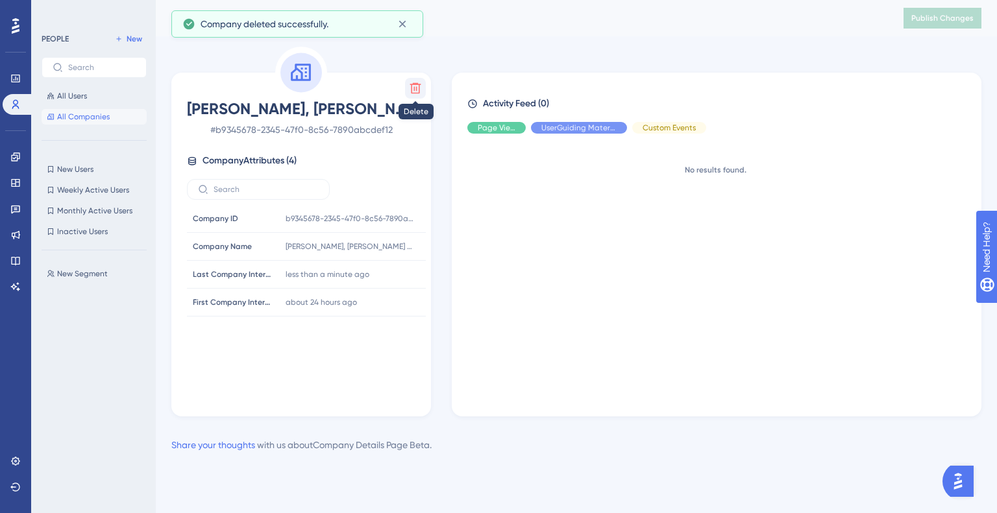
click at [423, 90] on button at bounding box center [415, 88] width 21 height 21
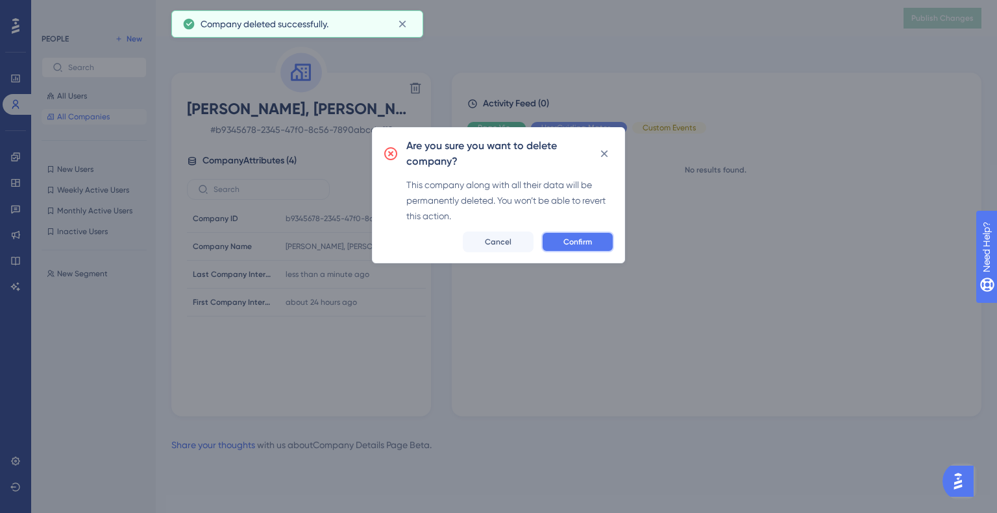
click at [570, 245] on span "Confirm" at bounding box center [577, 242] width 29 height 10
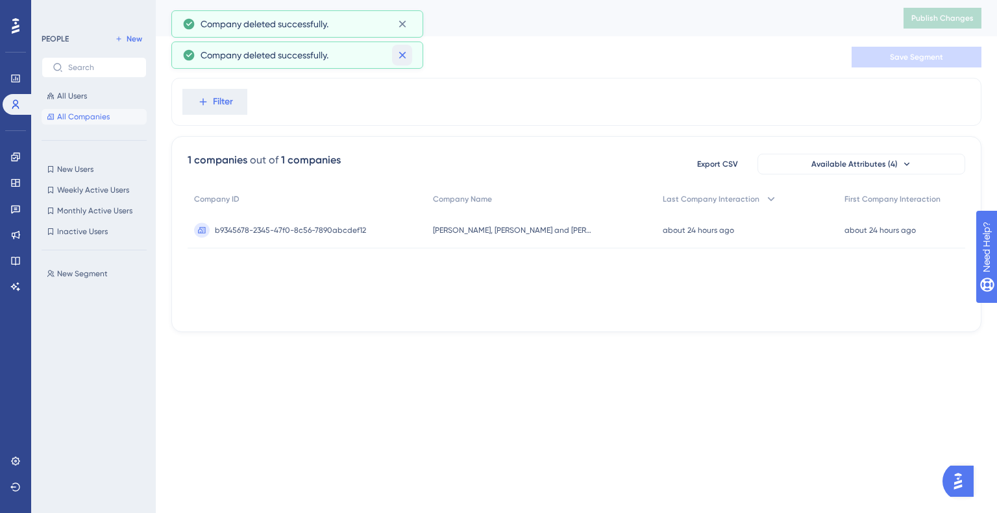
click at [396, 0] on div "Performance Users Engagement Widgets Feedback Product Updates Knowledge Base AI…" at bounding box center [498, 0] width 997 height 0
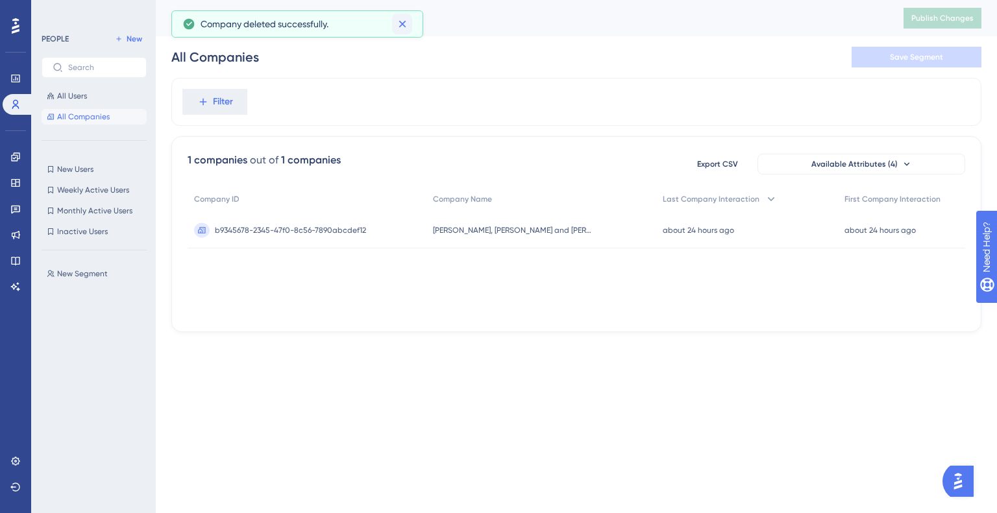
click at [405, 30] on button at bounding box center [402, 24] width 20 height 21
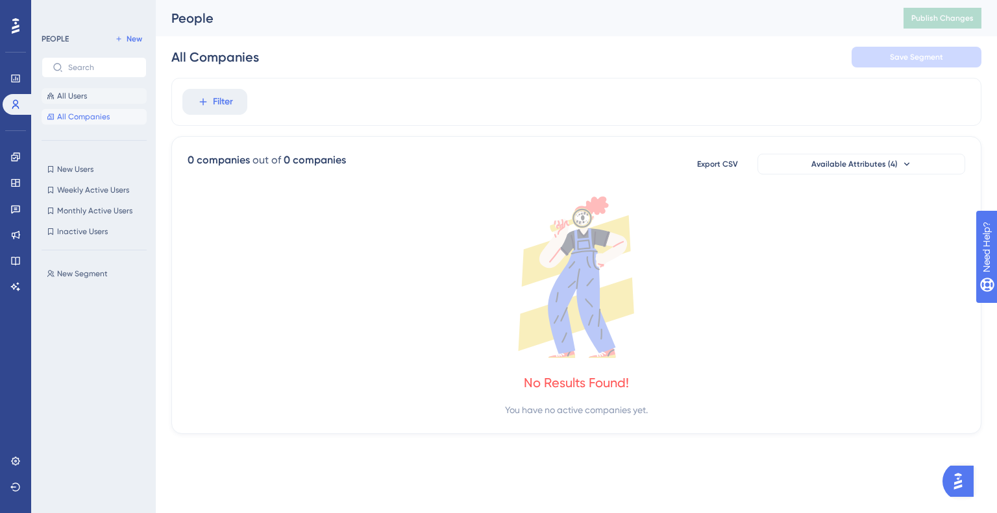
click at [80, 96] on span "All Users" at bounding box center [72, 96] width 30 height 10
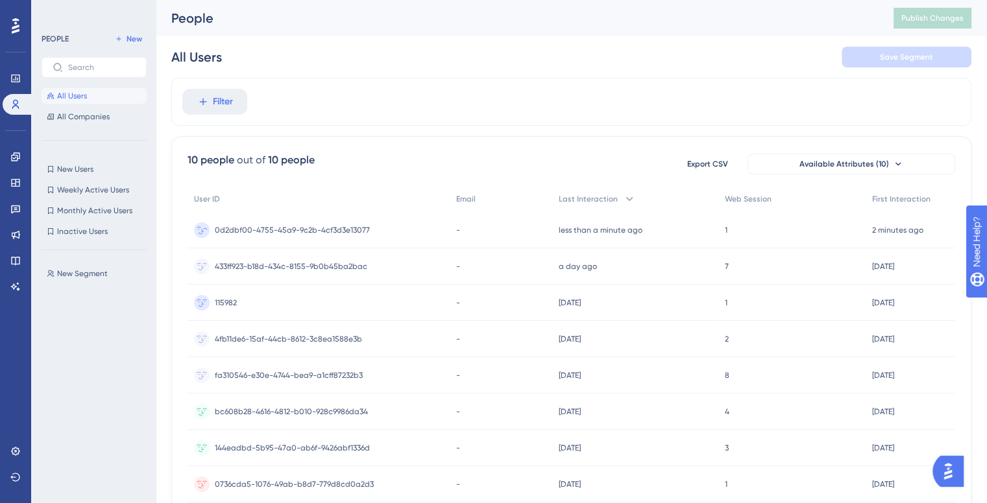
click at [327, 226] on span "0d2dbf00-4755-45a9-9c2b-4cf3d3e13077" at bounding box center [292, 230] width 155 height 10
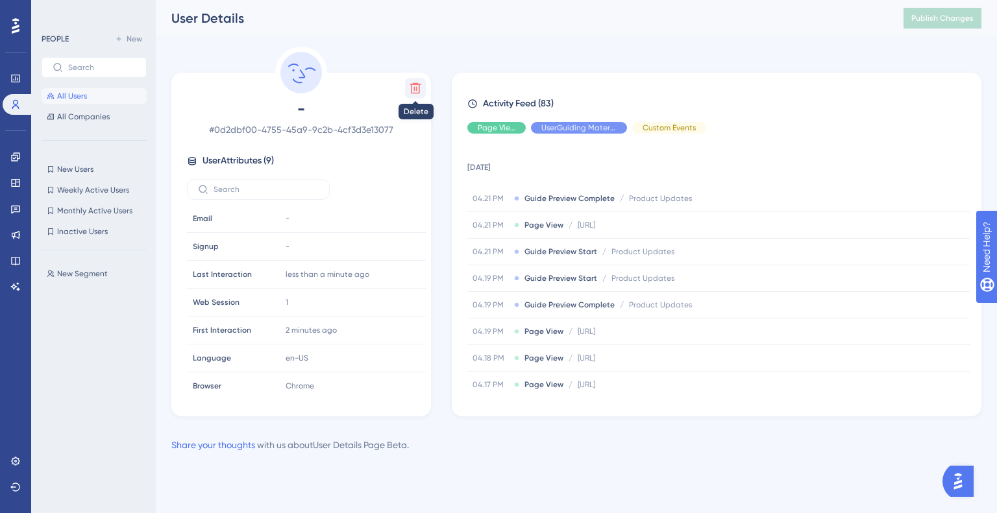
click at [407, 80] on button at bounding box center [415, 88] width 21 height 21
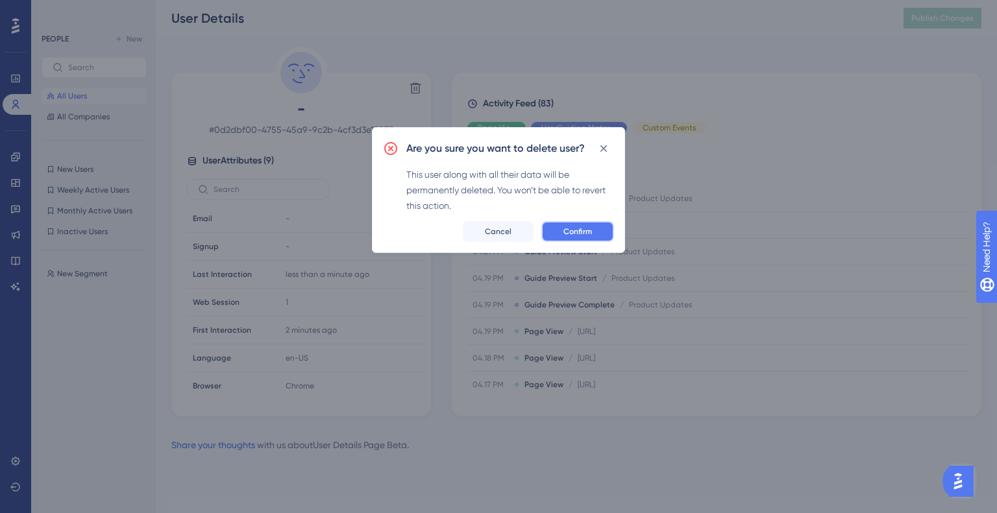
click at [548, 223] on button "Confirm" at bounding box center [577, 231] width 73 height 21
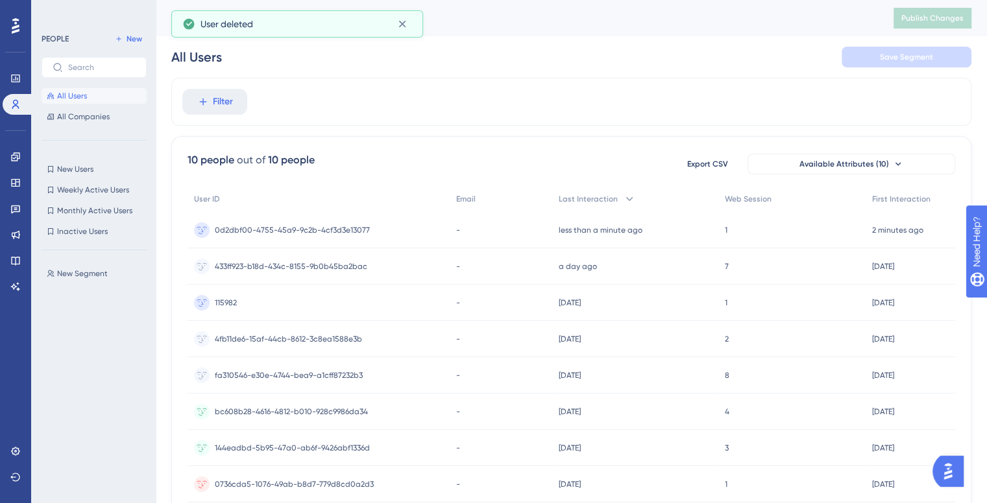
click at [300, 27] on div "User deleted" at bounding box center [293, 24] width 186 height 16
click at [8, 191] on link at bounding box center [16, 183] width 26 height 21
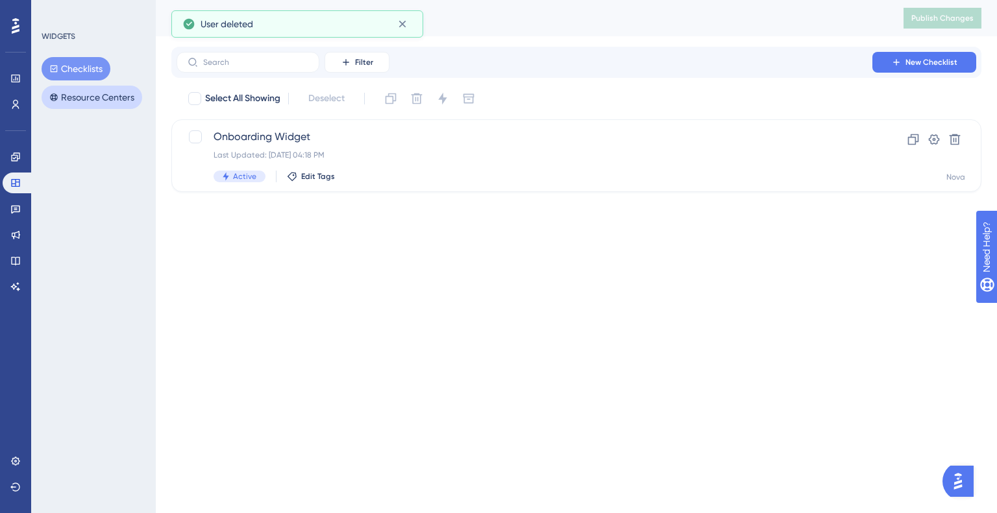
click at [110, 97] on button "Resource Centers" at bounding box center [92, 97] width 101 height 23
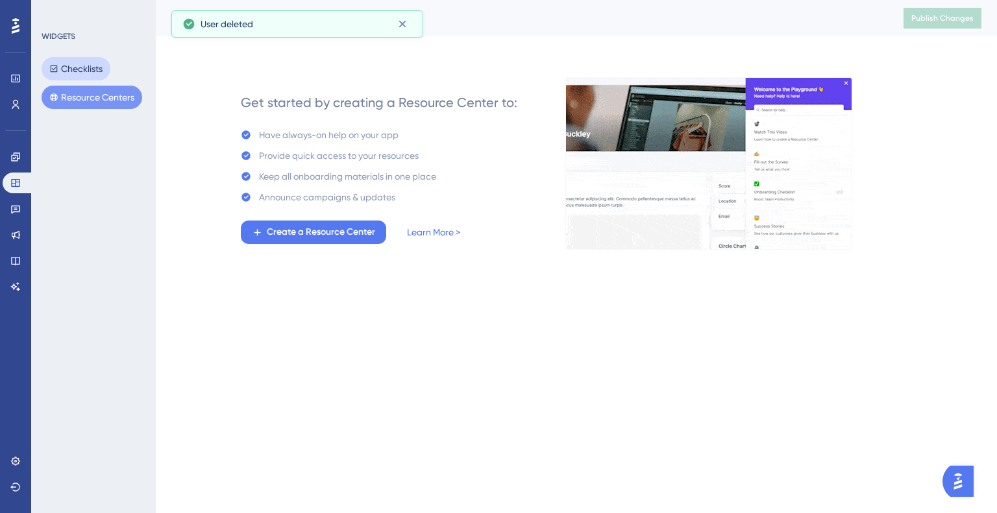
click at [76, 71] on button "Checklists" at bounding box center [76, 68] width 69 height 23
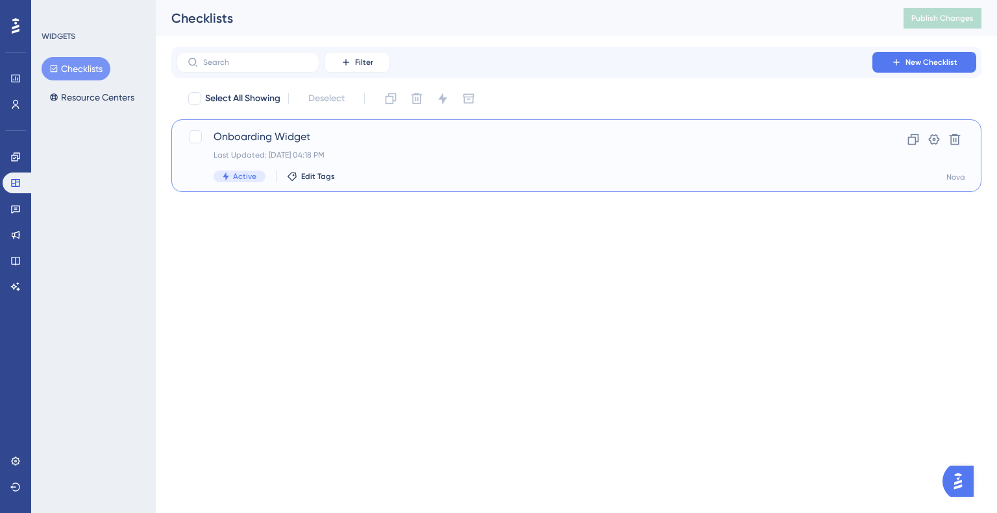
click at [257, 141] on span "Onboarding Widget" at bounding box center [524, 137] width 622 height 16
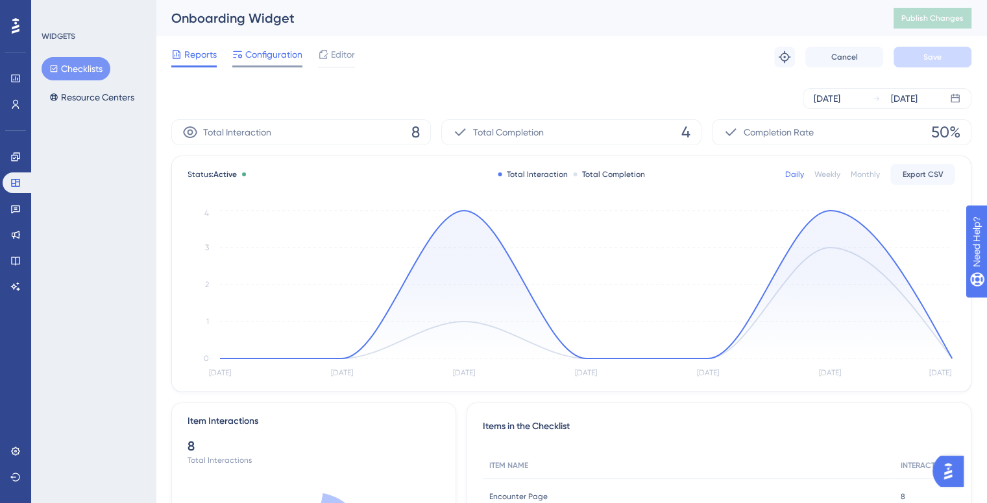
click at [289, 50] on span "Configuration" at bounding box center [273, 55] width 57 height 16
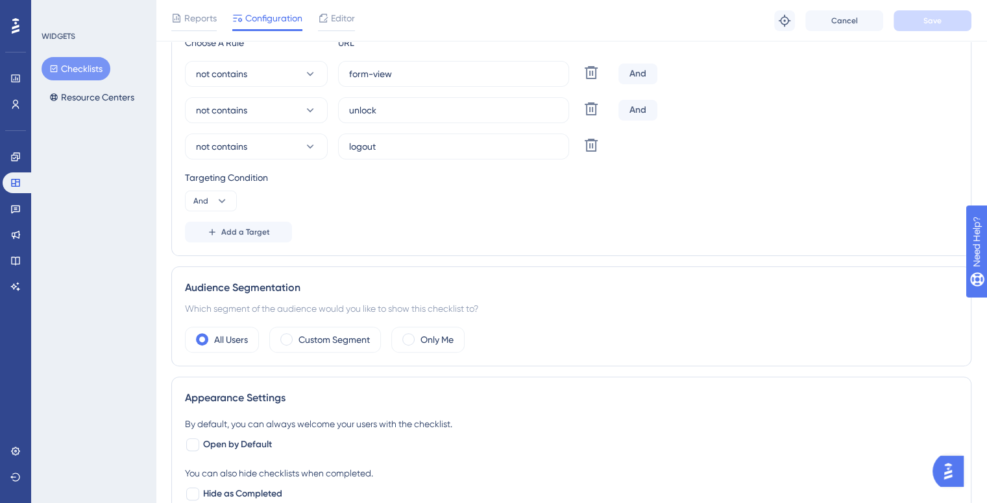
scroll to position [195, 0]
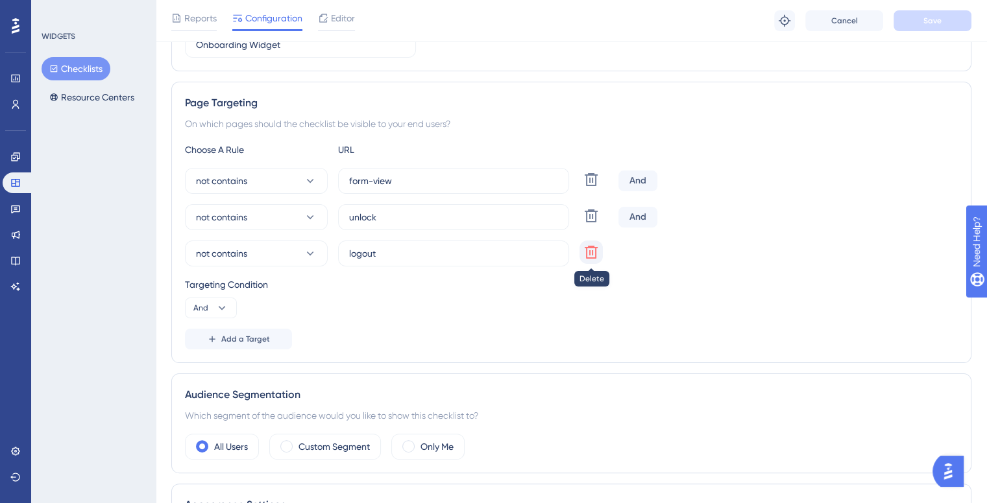
click at [593, 248] on icon at bounding box center [591, 253] width 16 height 16
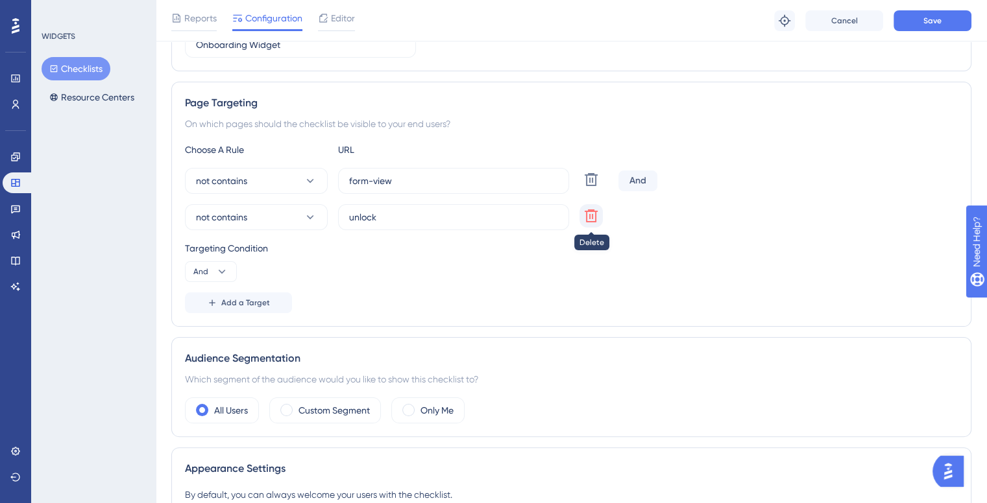
click at [588, 215] on icon at bounding box center [591, 216] width 16 height 16
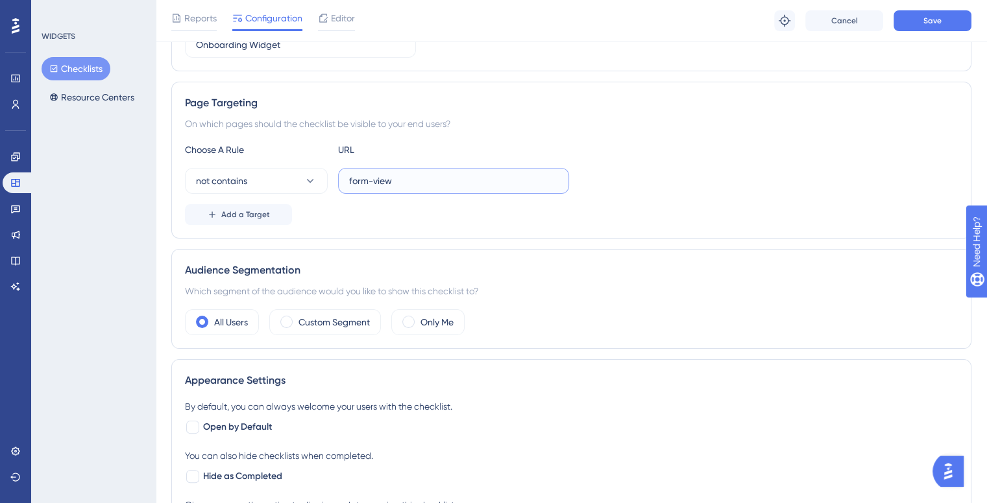
click at [414, 182] on input "form-view" at bounding box center [453, 181] width 209 height 14
type input "/nova/form-view"
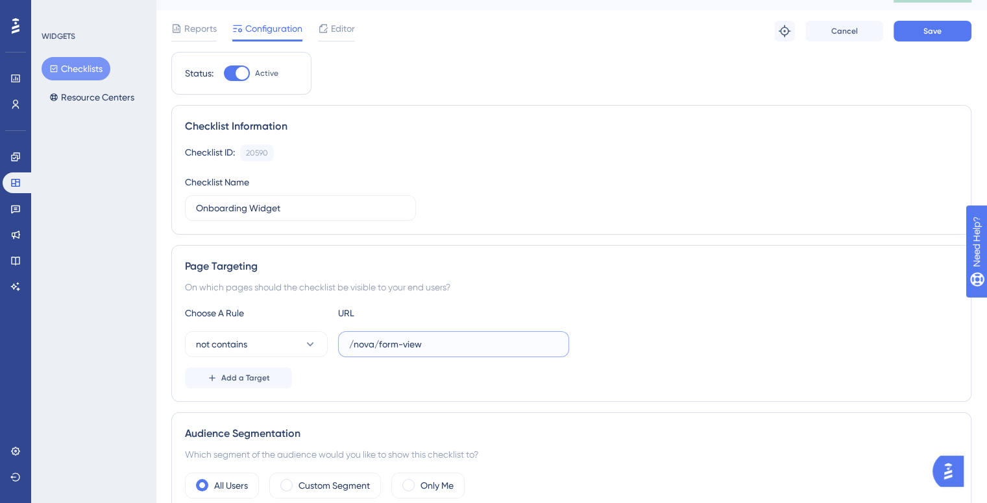
scroll to position [26, 10]
click at [923, 30] on span "Save" at bounding box center [932, 31] width 18 height 10
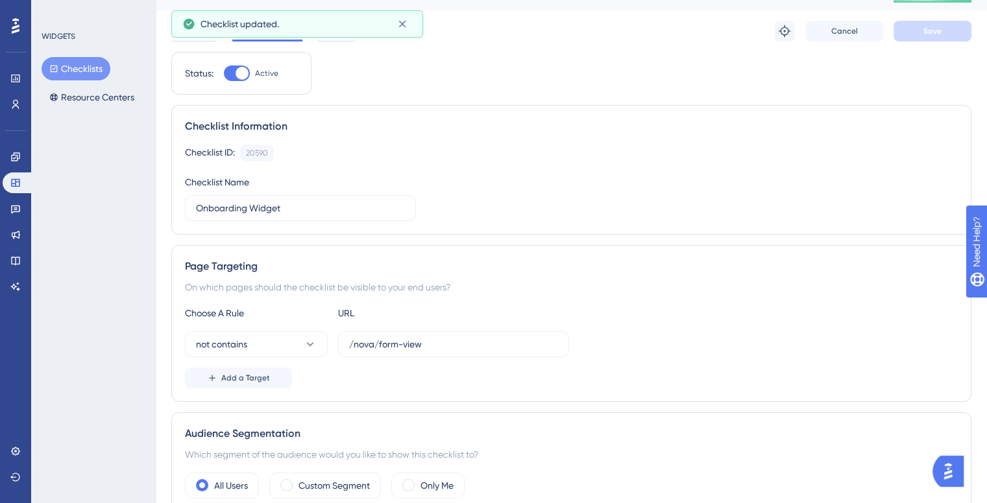
scroll to position [0, 10]
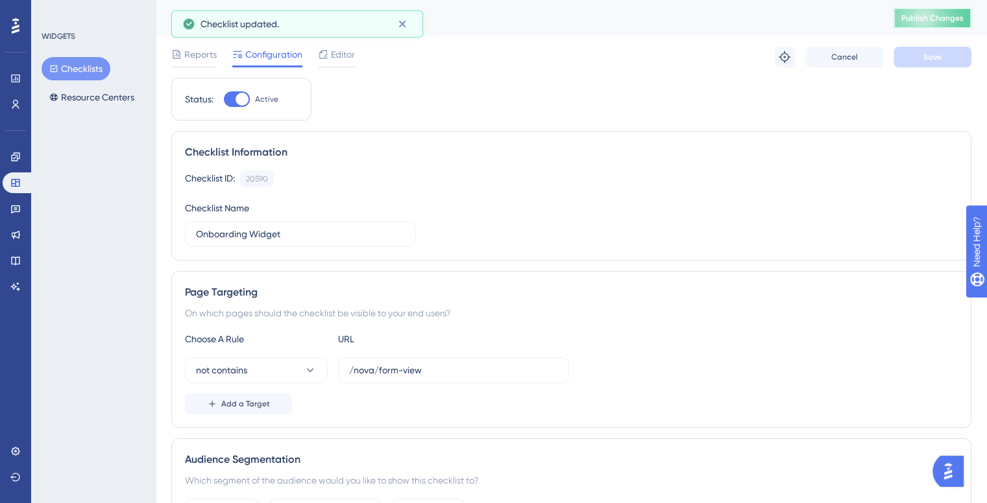
click at [930, 23] on button "Publish Changes" at bounding box center [932, 18] width 78 height 21
click at [337, 54] on span "Editor" at bounding box center [343, 55] width 24 height 16
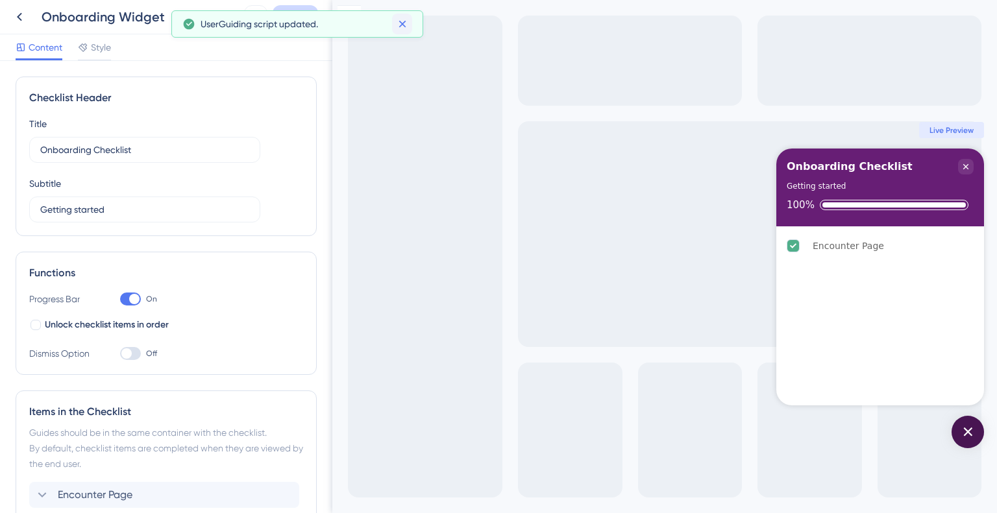
click at [393, 29] on button at bounding box center [402, 24] width 20 height 21
click at [971, 169] on div "Close Checklist" at bounding box center [966, 167] width 16 height 16
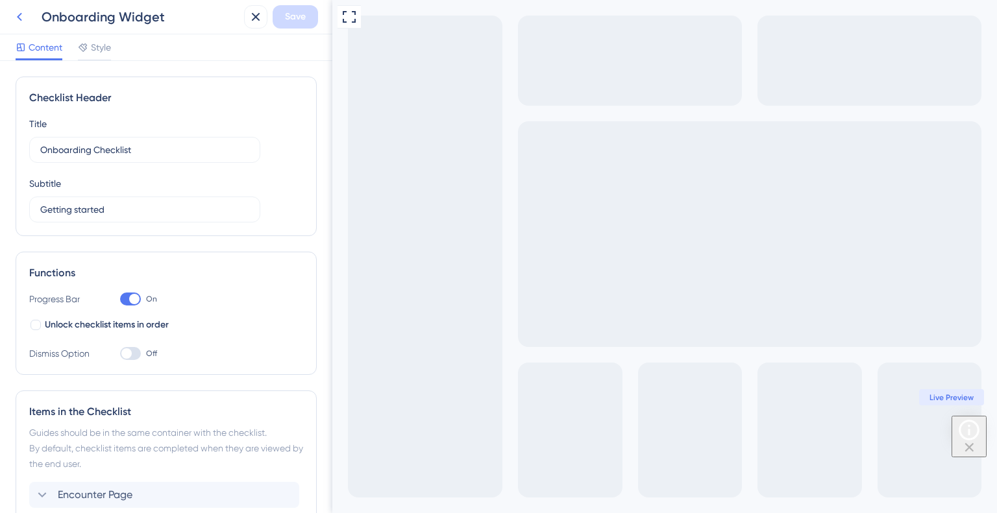
click at [25, 23] on icon at bounding box center [20, 17] width 16 height 16
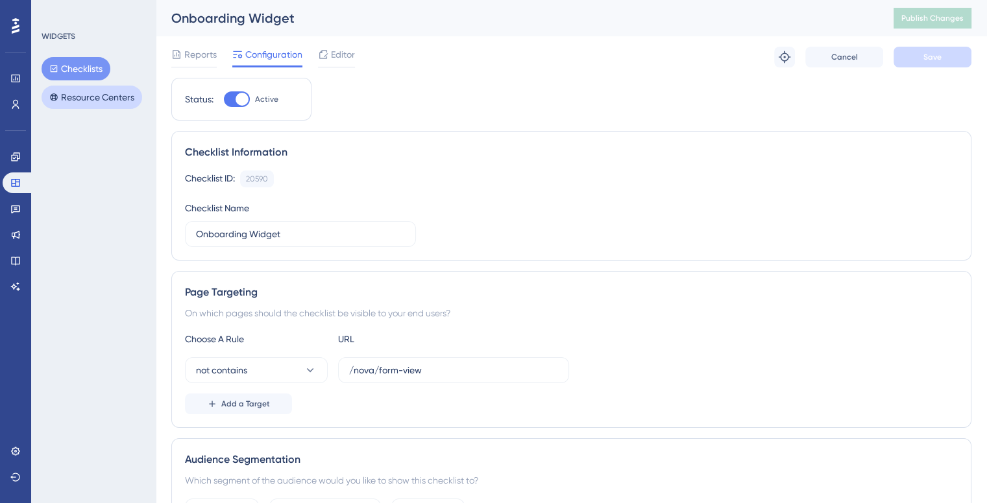
click at [103, 91] on button "Resource Centers" at bounding box center [92, 97] width 101 height 23
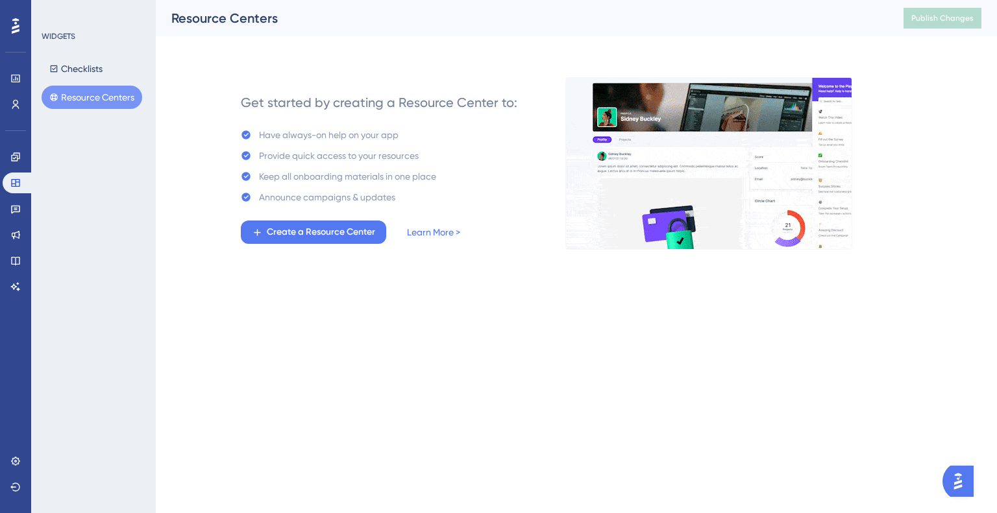
click at [823, 147] on img at bounding box center [708, 163] width 287 height 173
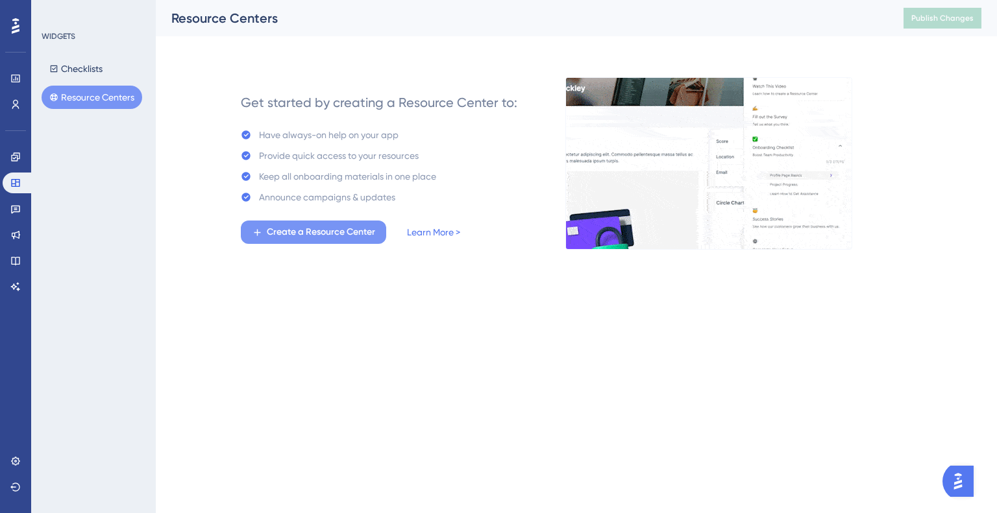
click at [282, 237] on span "Create a Resource Center" at bounding box center [321, 232] width 108 height 16
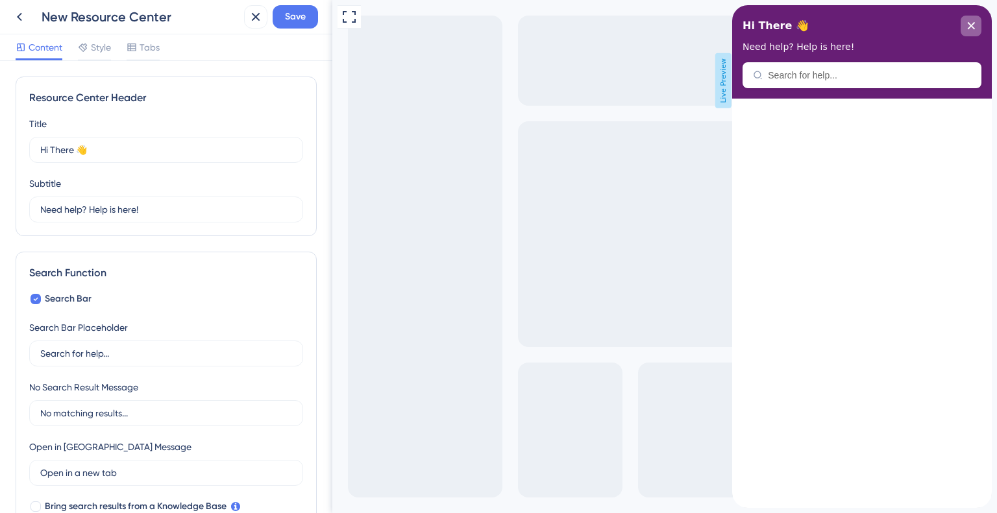
click at [976, 19] on div "close resource center" at bounding box center [970, 26] width 21 height 21
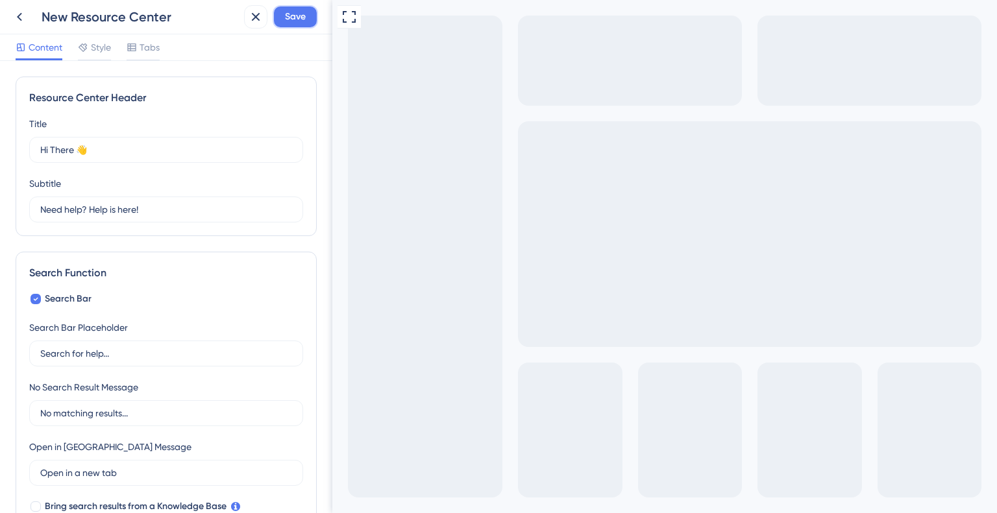
click at [296, 18] on span "Save" at bounding box center [295, 17] width 21 height 16
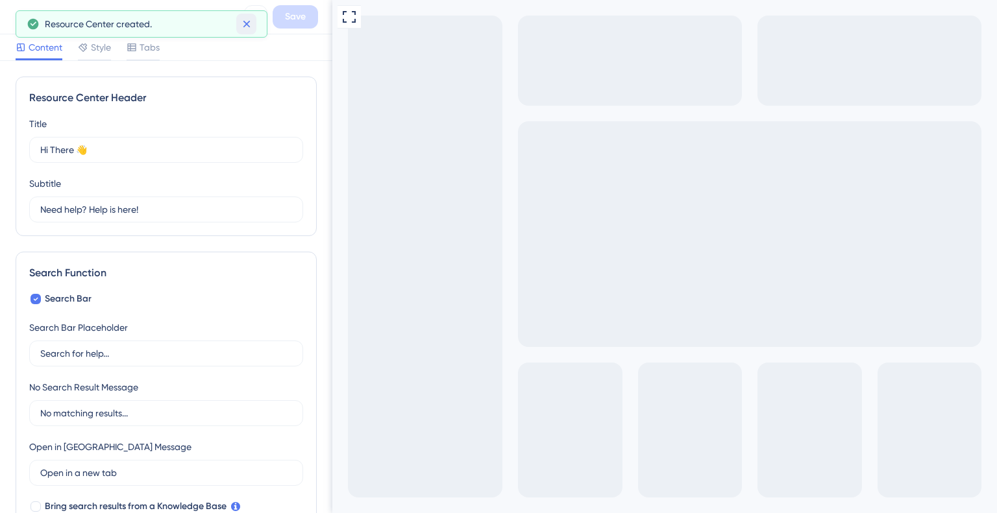
click at [239, 32] on button at bounding box center [246, 24] width 20 height 21
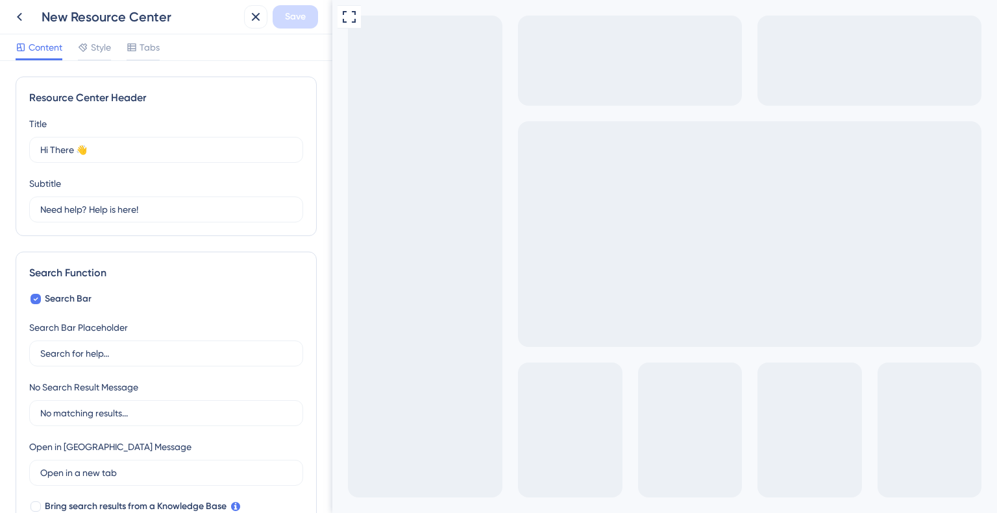
click at [140, 12] on div "New Resource Center" at bounding box center [140, 17] width 197 height 18
click at [23, 15] on icon at bounding box center [20, 17] width 16 height 16
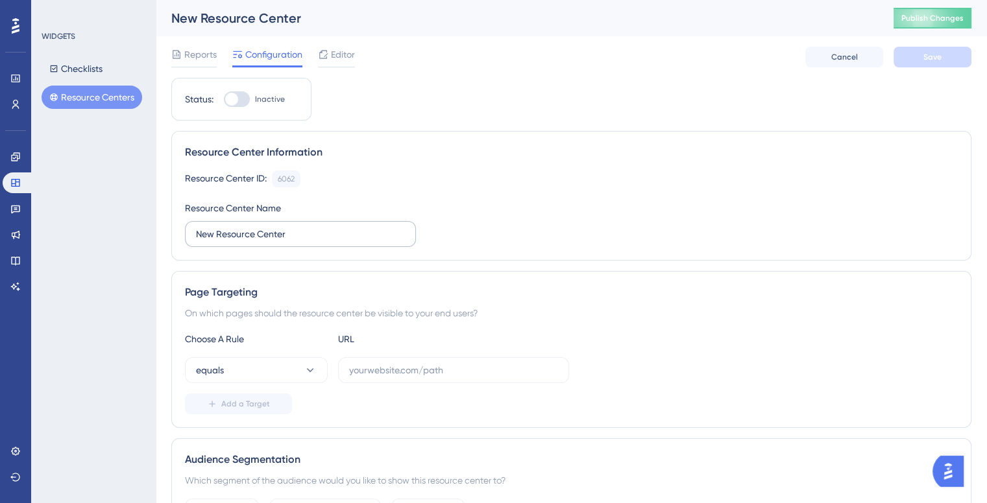
click at [296, 223] on label "New Resource Center" at bounding box center [300, 234] width 231 height 26
click at [296, 227] on input "New Resource Center" at bounding box center [300, 234] width 209 height 14
click at [296, 223] on label "New Resource Center" at bounding box center [300, 234] width 231 height 26
click at [296, 227] on input "New Resource Center" at bounding box center [300, 234] width 209 height 14
click at [296, 223] on label "New Resource Center" at bounding box center [300, 234] width 231 height 26
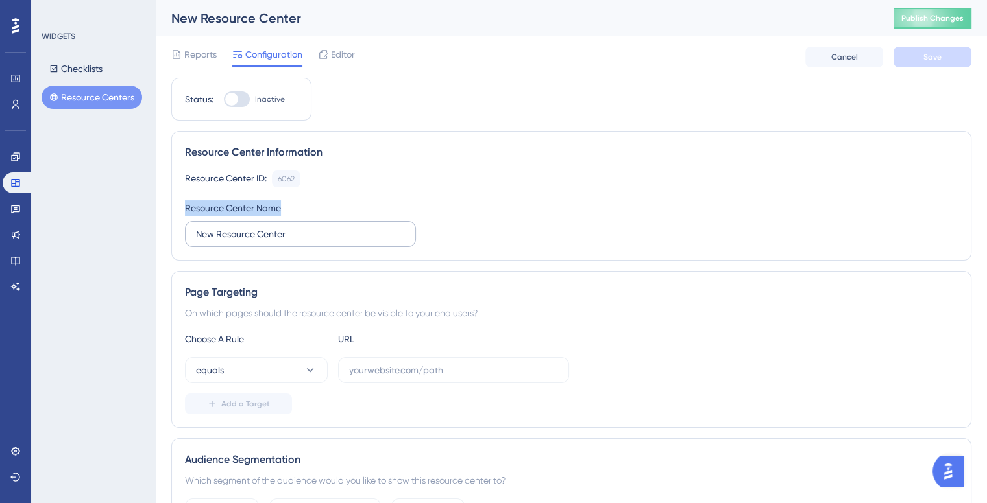
click at [296, 227] on input "New Resource Center" at bounding box center [300, 234] width 209 height 14
click at [289, 223] on label "New Resource Center" at bounding box center [300, 234] width 231 height 26
click at [289, 227] on input "New Resource Center" at bounding box center [300, 234] width 209 height 14
type input "Nova Resource Center"
click at [933, 66] on button "Save" at bounding box center [932, 57] width 78 height 21
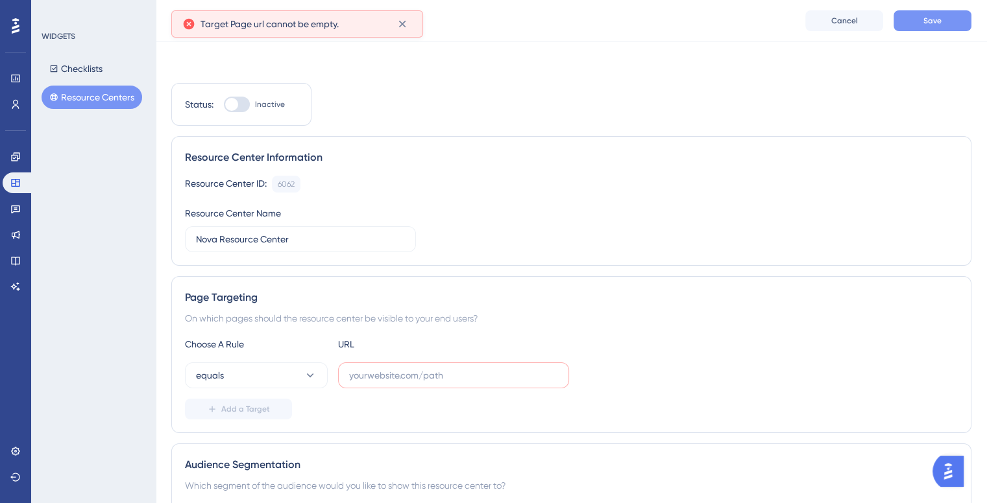
scroll to position [117, 0]
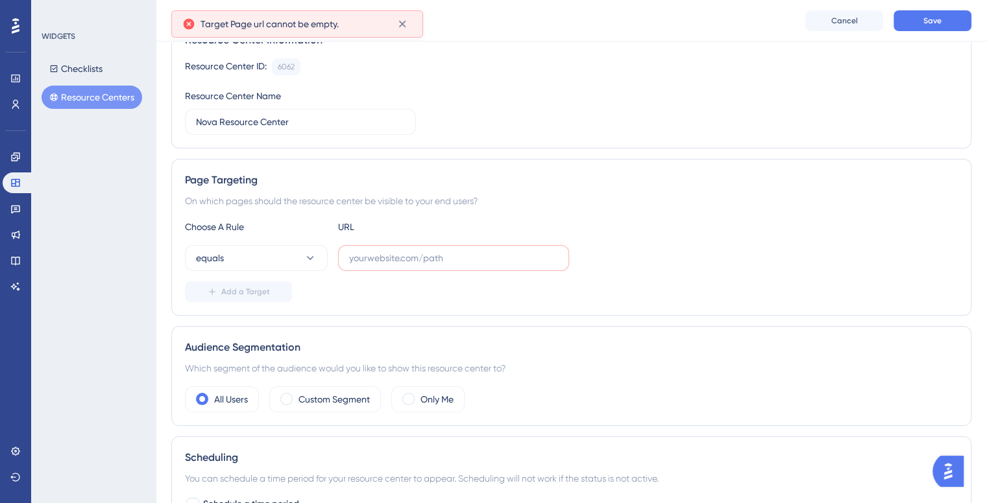
click at [937, 33] on div "Reports Configuration Editor Cancel Save" at bounding box center [571, 21] width 831 height 42
click at [932, 23] on span "Save" at bounding box center [932, 21] width 18 height 10
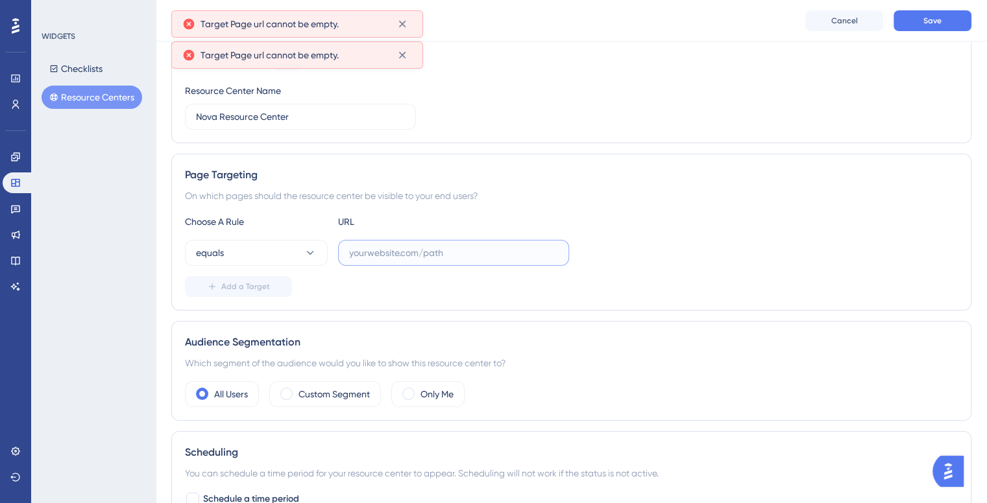
click at [410, 248] on input "text" at bounding box center [453, 253] width 209 height 14
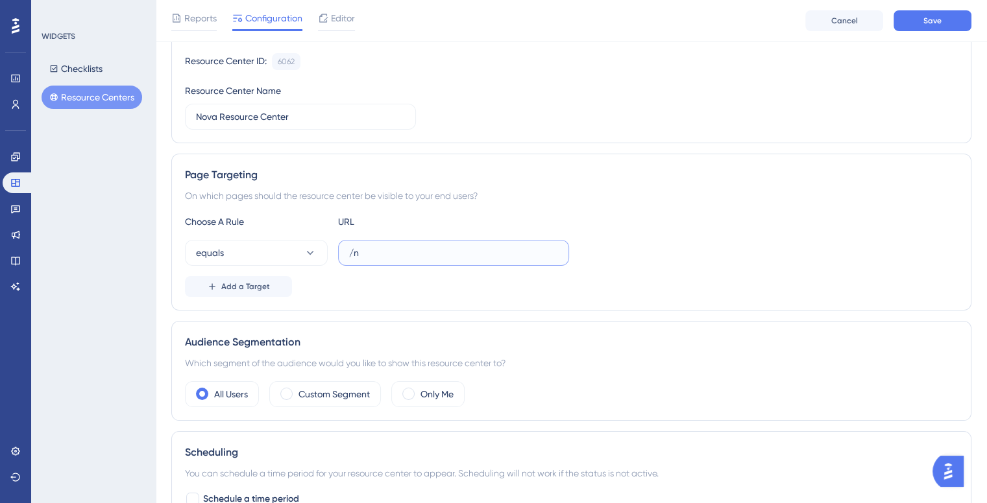
type input "/"
click at [236, 259] on button "equals" at bounding box center [256, 253] width 143 height 26
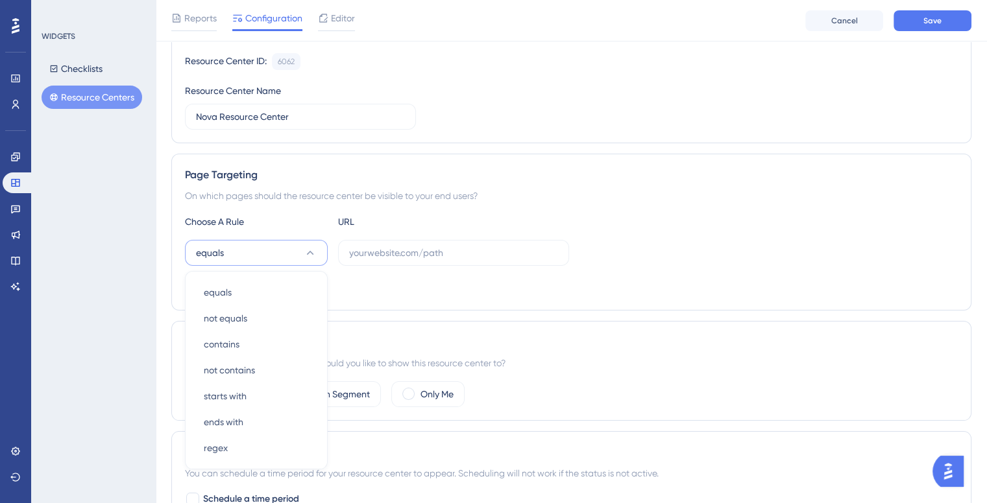
scroll to position [240, 0]
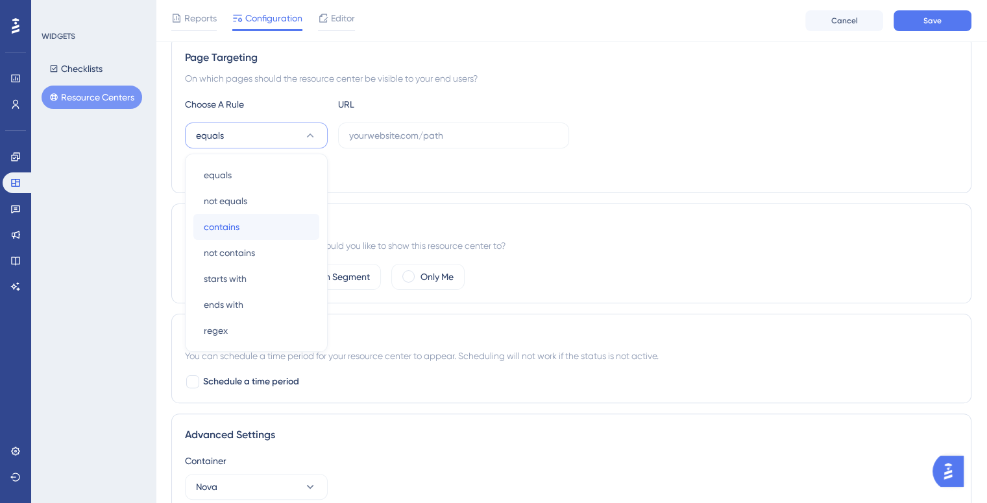
click at [229, 223] on span "contains" at bounding box center [222, 227] width 36 height 16
click at [365, 137] on input "text" at bounding box center [453, 135] width 209 height 14
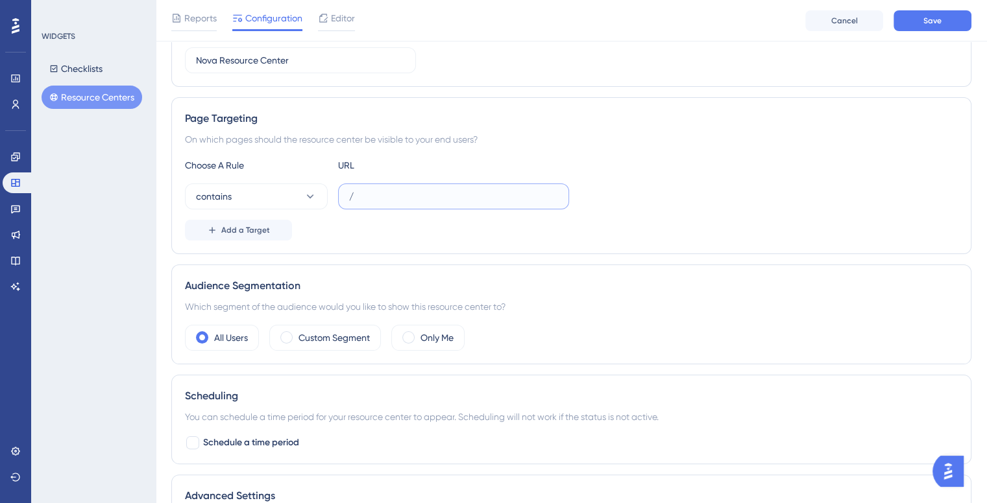
scroll to position [110, 0]
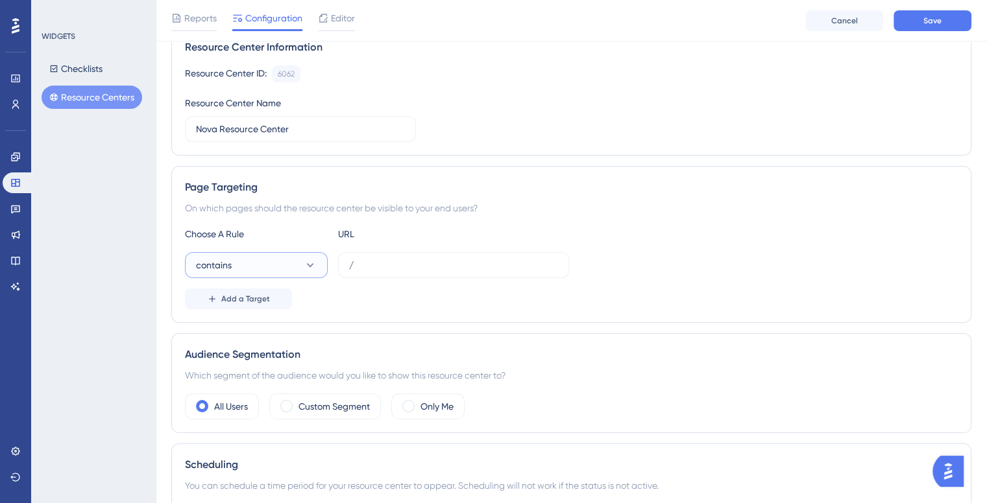
click at [272, 265] on button "contains" at bounding box center [256, 265] width 143 height 26
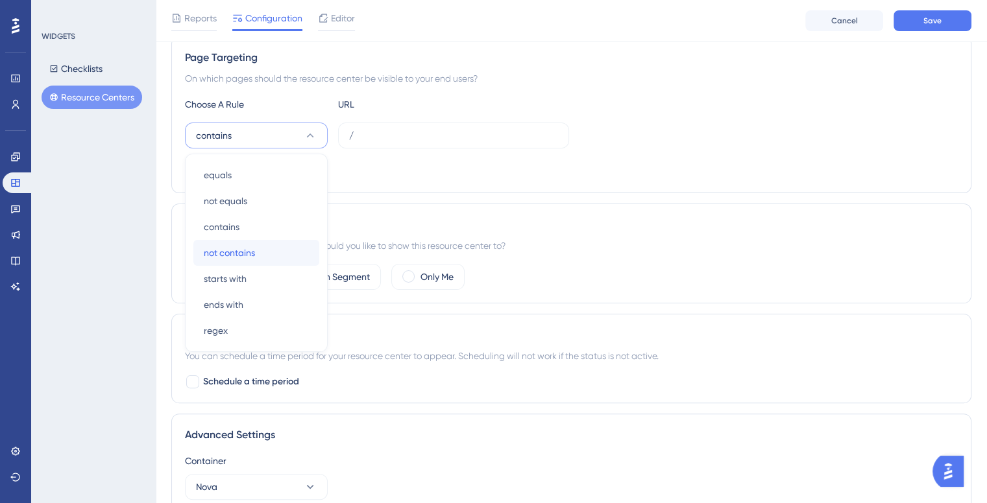
click at [254, 247] on span "not contains" at bounding box center [229, 253] width 51 height 16
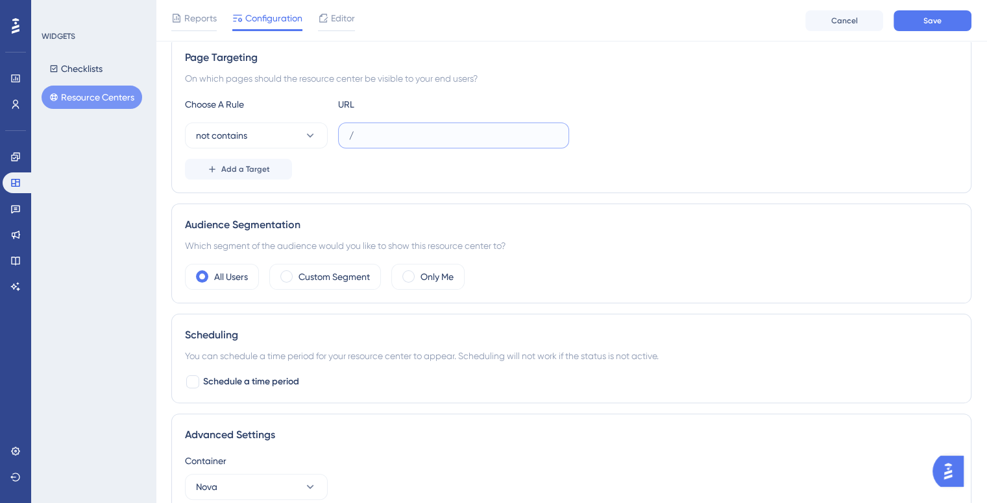
click at [393, 136] on input "/" at bounding box center [453, 135] width 209 height 14
type input "/nova/logout"
click at [243, 164] on span "Add a Target" at bounding box center [245, 169] width 49 height 10
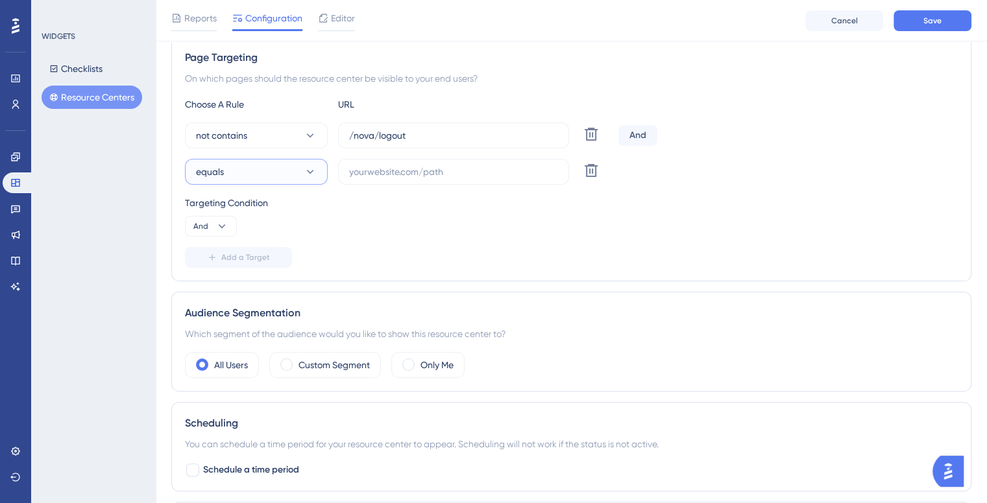
click at [304, 168] on icon at bounding box center [310, 171] width 13 height 13
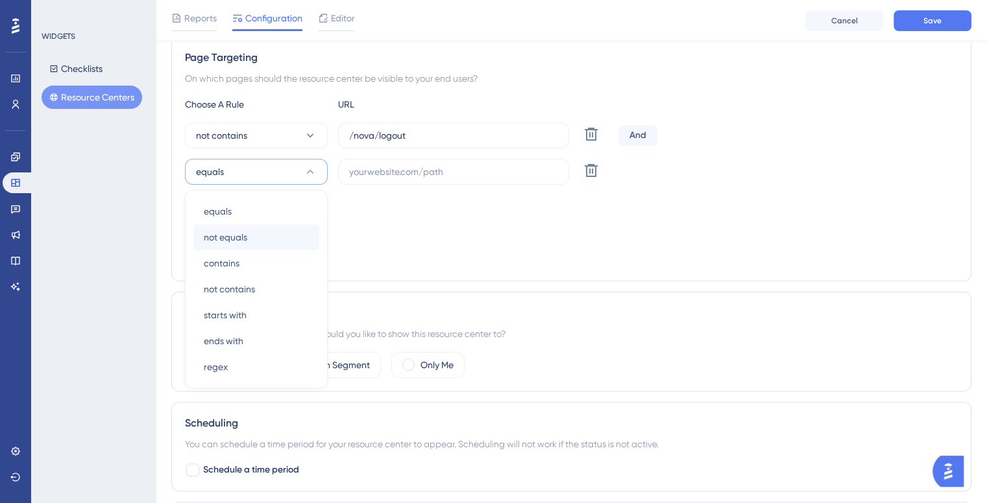
scroll to position [276, 0]
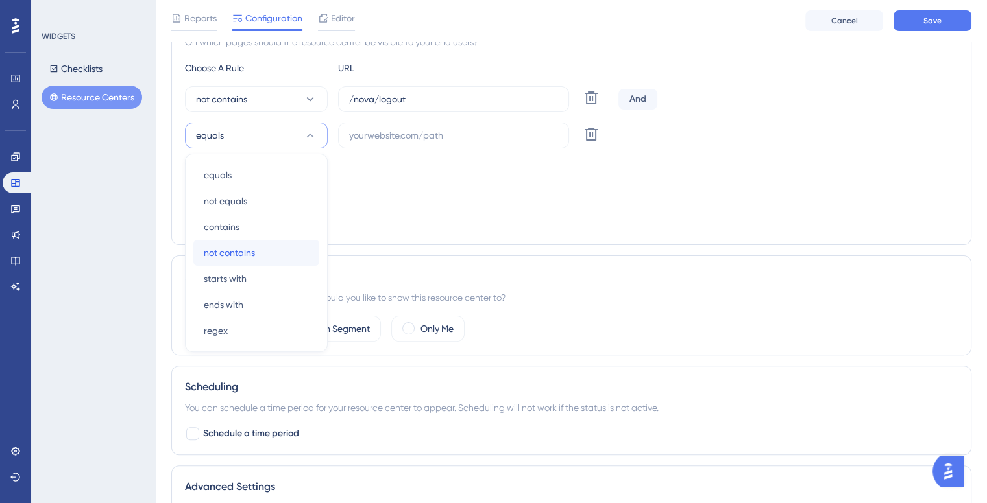
click at [226, 249] on span "not contains" at bounding box center [229, 253] width 51 height 16
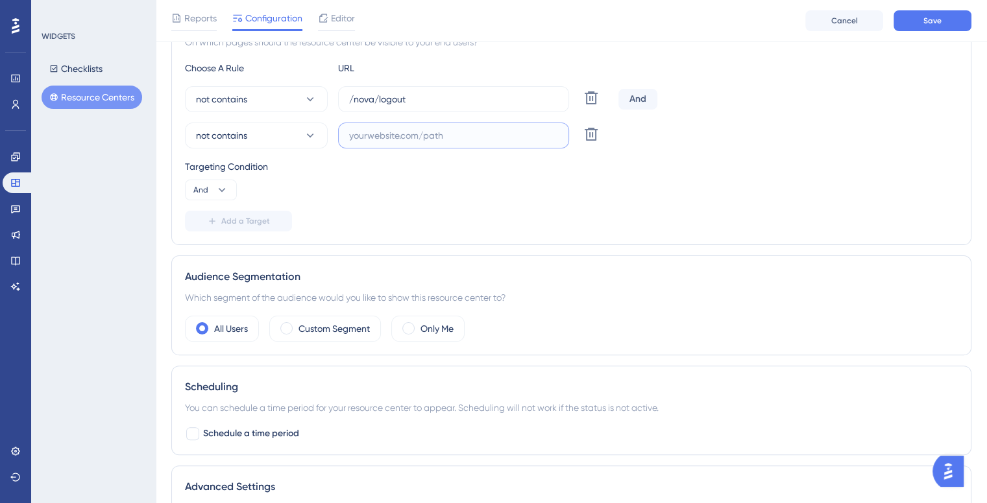
click at [429, 137] on input "text" at bounding box center [453, 135] width 209 height 14
type input "/nova/unlock"
click at [952, 23] on button "Save" at bounding box center [932, 20] width 78 height 21
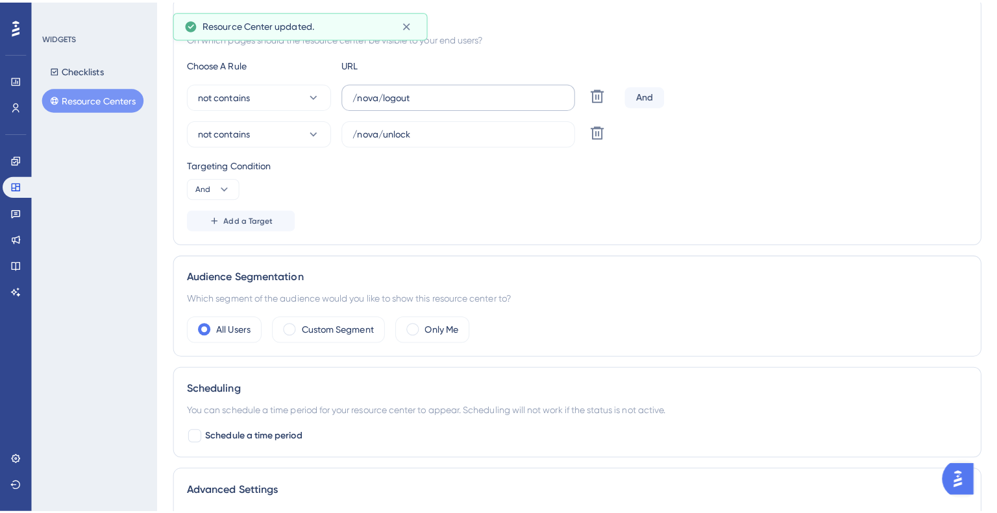
scroll to position [0, 0]
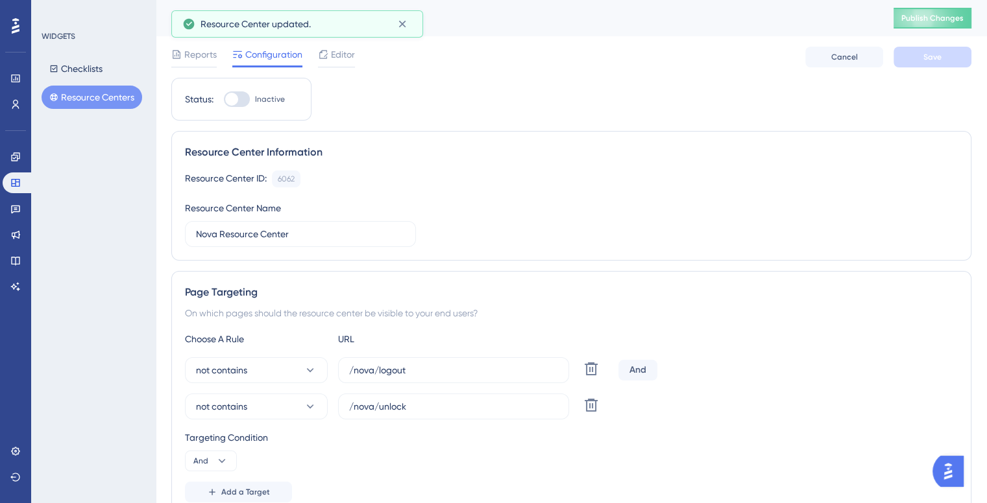
click at [241, 98] on div at bounding box center [237, 99] width 26 height 16
click at [224, 99] on input "Inactive" at bounding box center [223, 99] width 1 height 1
checkbox input "true"
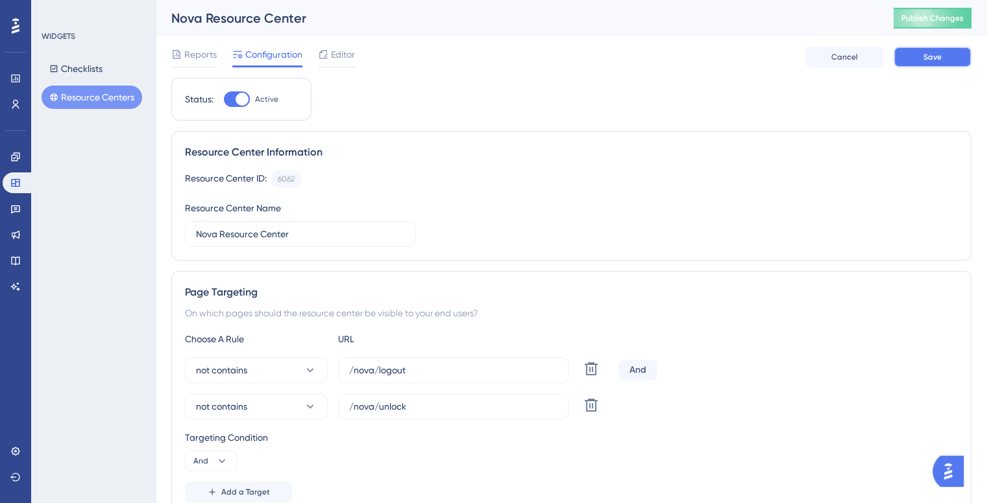
click at [929, 50] on button "Save" at bounding box center [932, 57] width 78 height 21
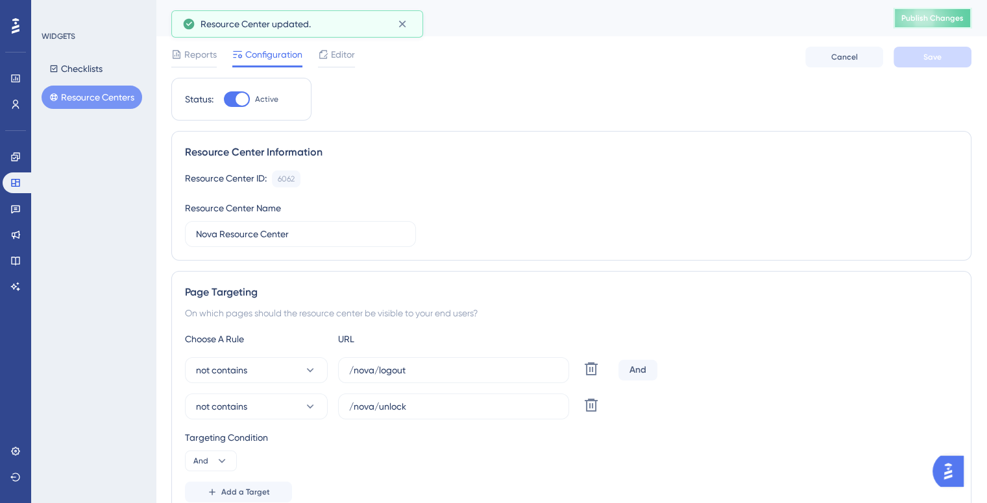
click at [928, 18] on span "Publish Changes" at bounding box center [932, 18] width 62 height 10
click at [407, 30] on button at bounding box center [402, 24] width 20 height 21
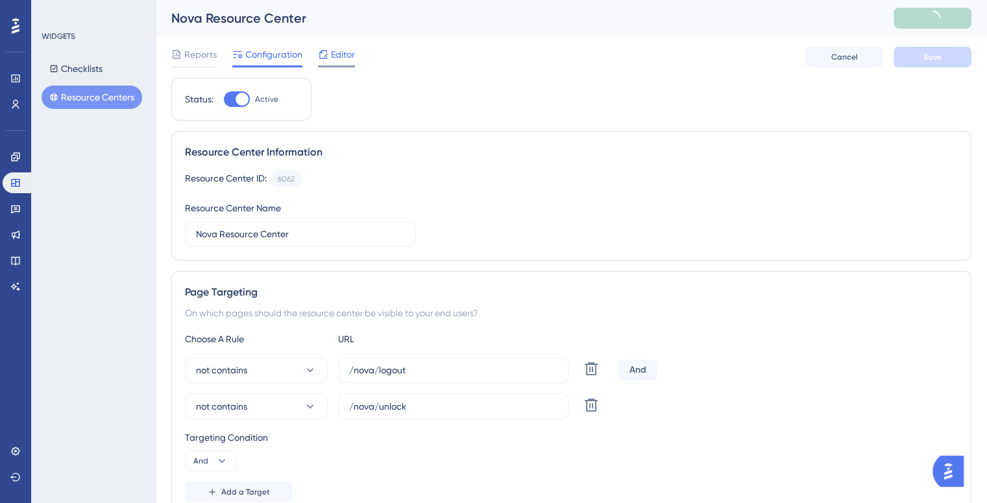
click at [352, 54] on span "Editor" at bounding box center [343, 55] width 24 height 16
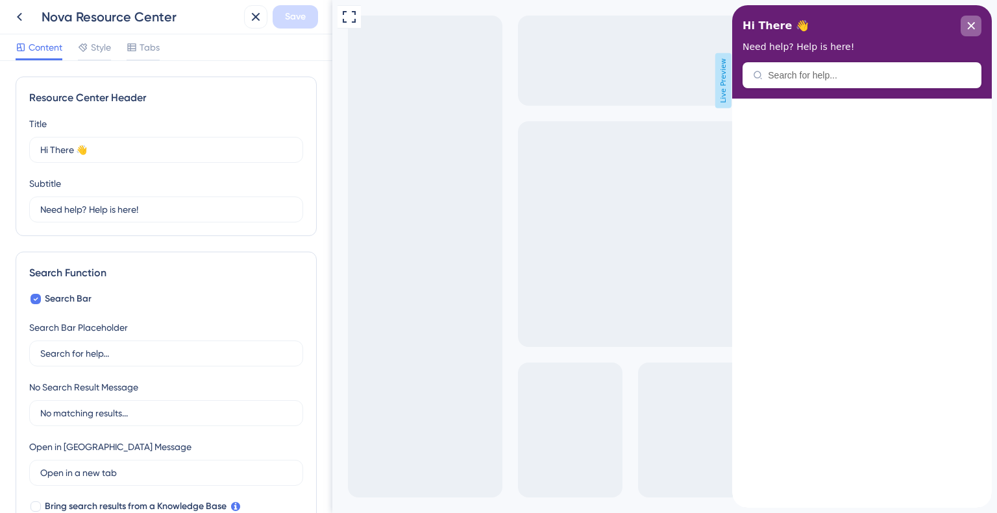
drag, startPoint x: 984, startPoint y: 23, endPoint x: 976, endPoint y: 24, distance: 7.3
click at [978, 24] on div "Hi There 👋 Need help? Help is here!" at bounding box center [862, 51] width 260 height 93
click at [976, 24] on div "close resource center" at bounding box center [970, 26] width 21 height 21
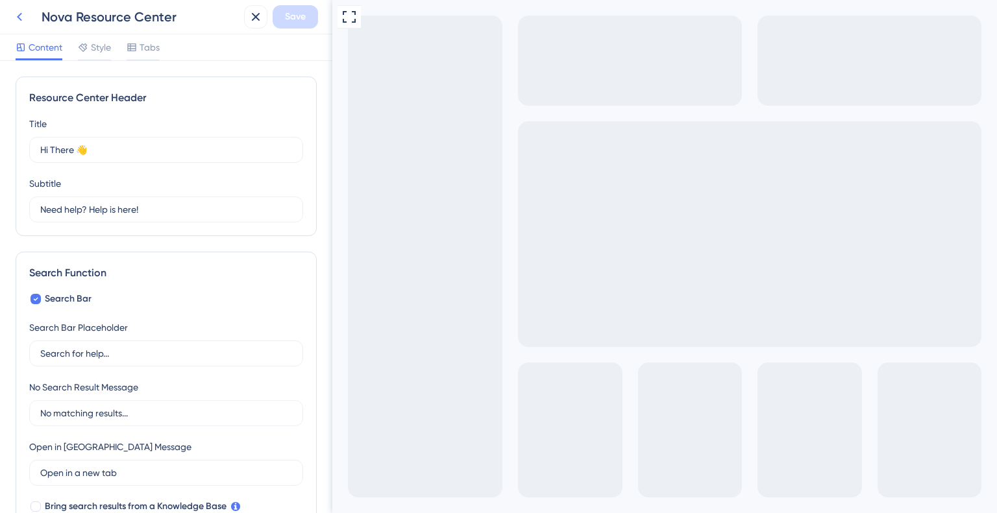
click at [21, 23] on icon at bounding box center [20, 17] width 16 height 16
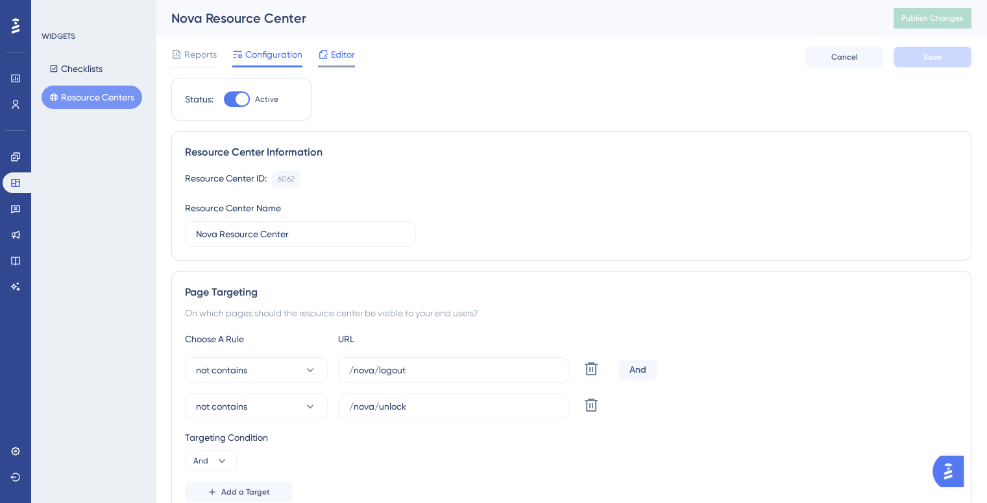
click at [328, 52] on icon at bounding box center [323, 54] width 10 height 10
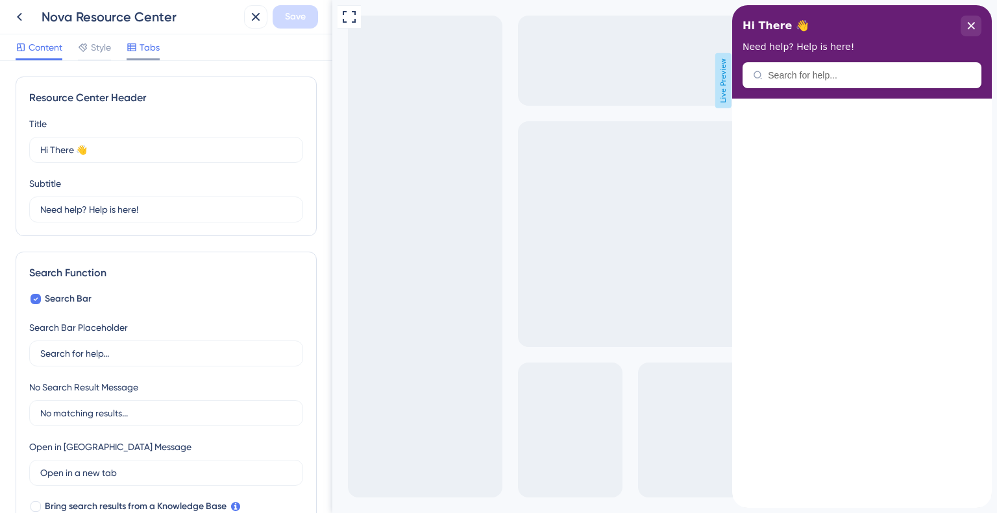
click at [134, 45] on icon at bounding box center [131, 47] width 8 height 8
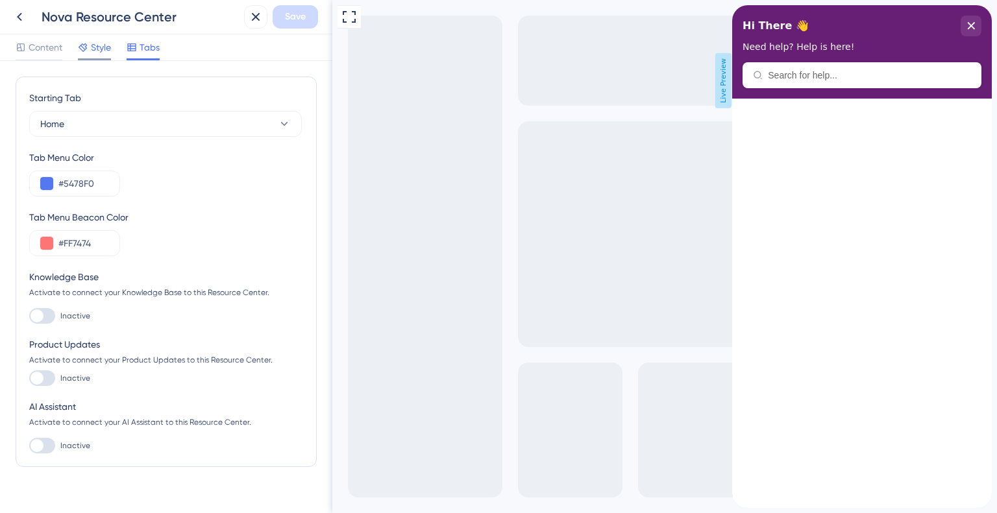
click at [104, 54] on span "Style" at bounding box center [101, 48] width 20 height 16
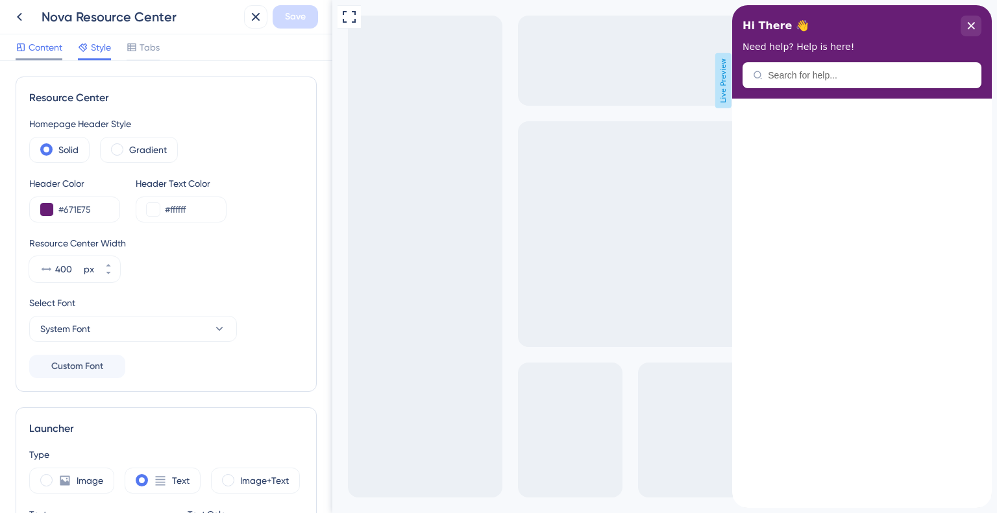
click at [51, 53] on span "Content" at bounding box center [46, 48] width 34 height 16
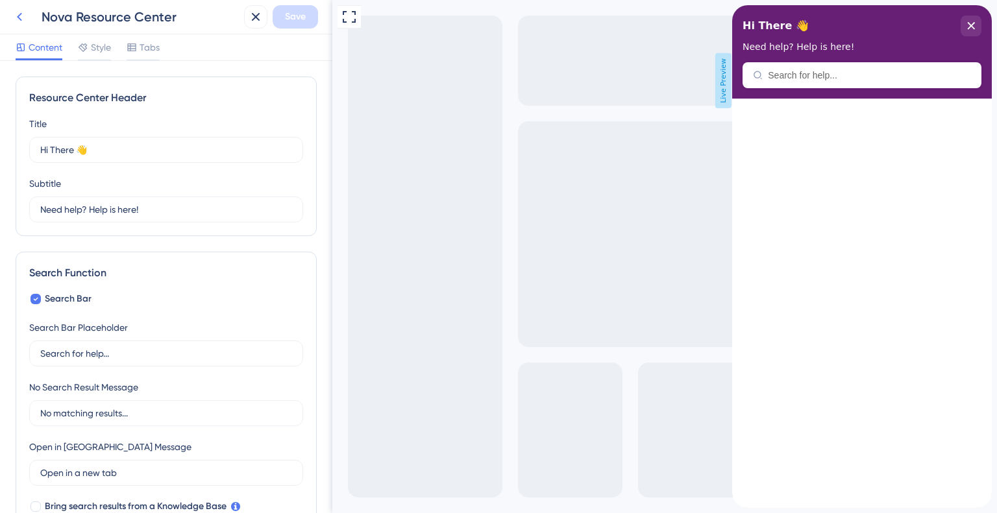
click at [18, 23] on icon at bounding box center [20, 17] width 16 height 16
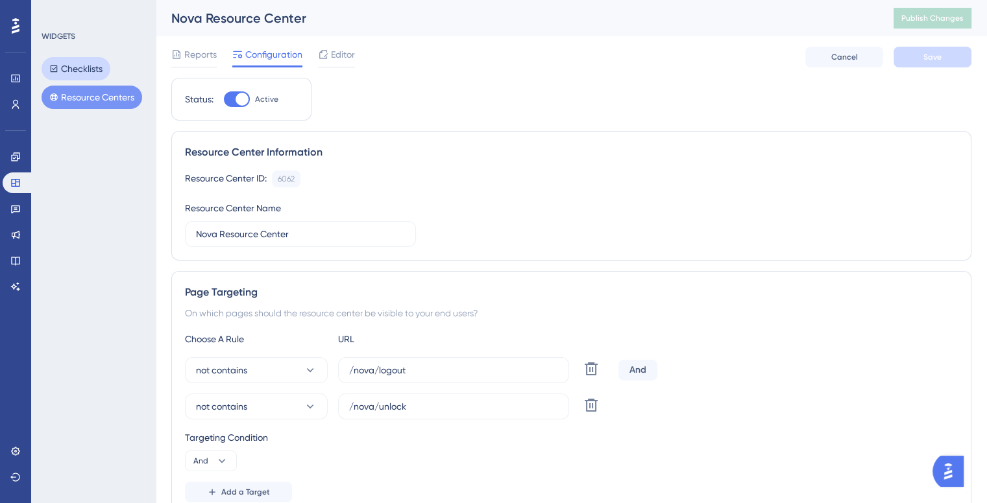
drag, startPoint x: 57, startPoint y: 56, endPoint x: 70, endPoint y: 69, distance: 18.4
click at [57, 59] on div "WIDGETS Checklists Resource Centers" at bounding box center [94, 70] width 105 height 78
click at [71, 69] on button "Checklists" at bounding box center [76, 68] width 69 height 23
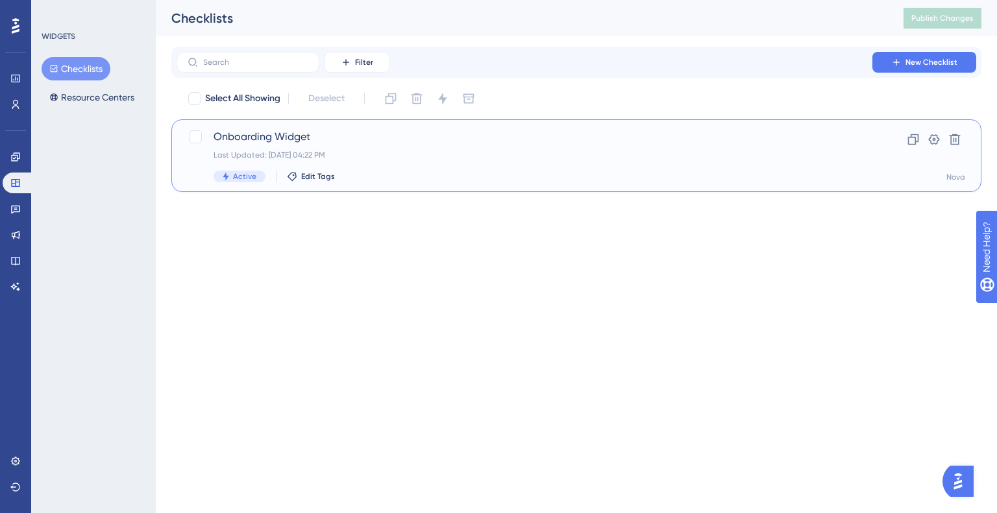
click at [263, 151] on div "Last Updated: Oct 10 2025, 04:22 PM" at bounding box center [524, 155] width 622 height 10
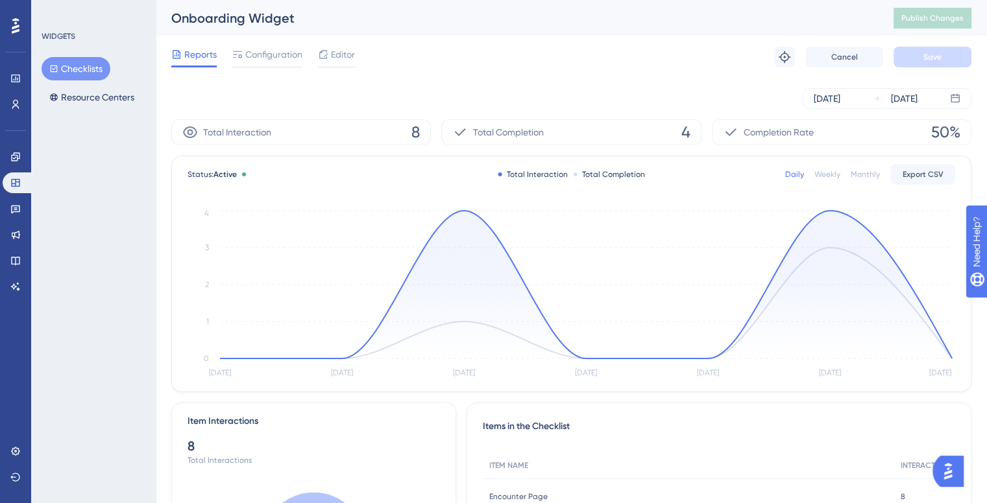
click at [249, 134] on span "Total Interaction" at bounding box center [237, 133] width 68 height 16
click at [249, 58] on span "Configuration" at bounding box center [273, 55] width 57 height 16
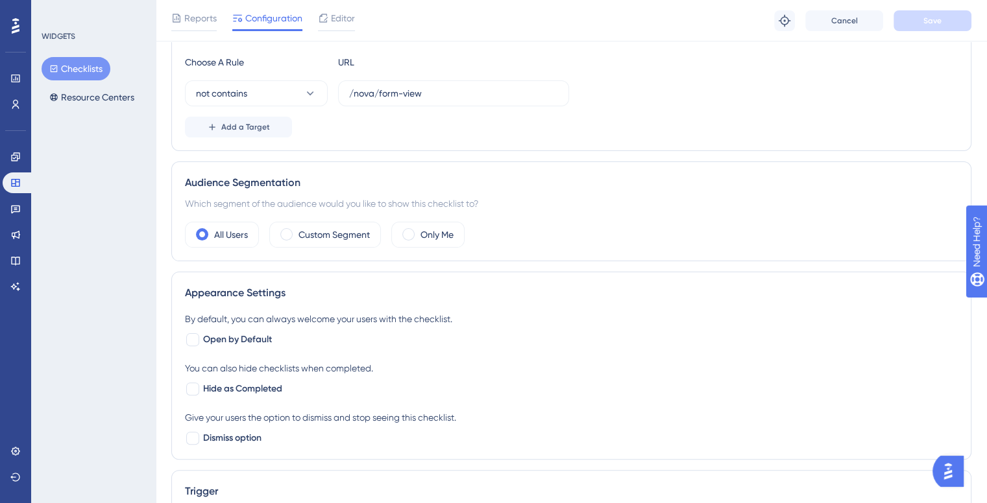
scroll to position [195, 0]
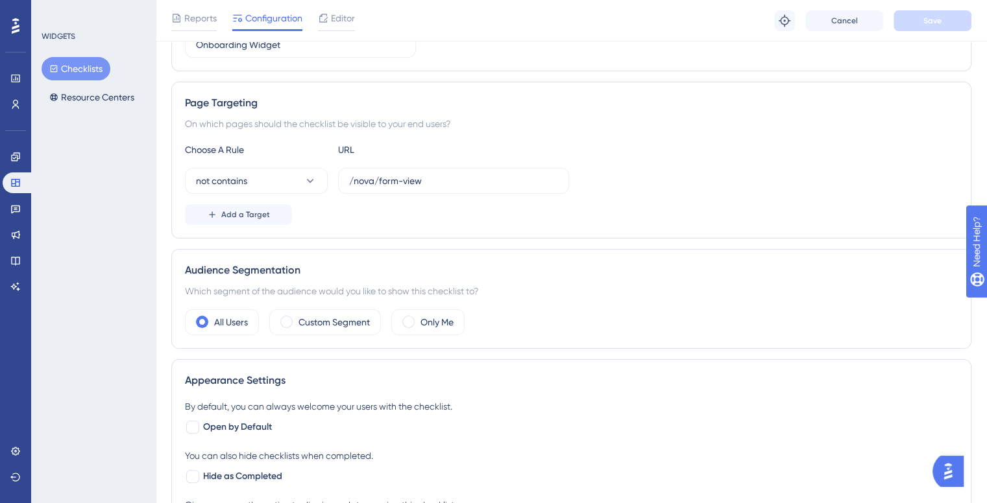
click at [247, 116] on div "On which pages should the checklist be visible to your end users?" at bounding box center [571, 124] width 773 height 16
drag, startPoint x: 247, startPoint y: 115, endPoint x: 255, endPoint y: 121, distance: 10.3
click at [248, 116] on div "On which pages should the checklist be visible to your end users?" at bounding box center [571, 124] width 773 height 16
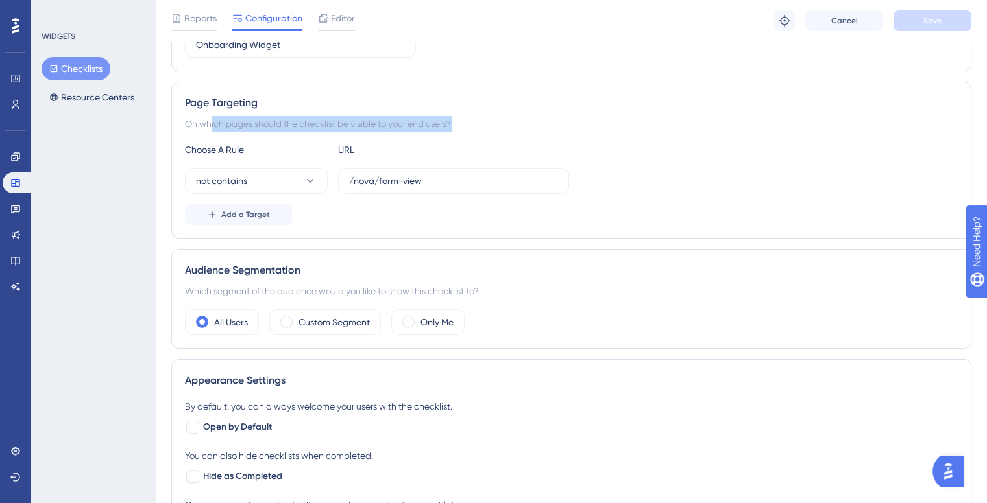
click at [267, 127] on div "On which pages should the checklist be visible to your end users?" at bounding box center [571, 124] width 773 height 16
click at [295, 182] on button "not contains" at bounding box center [256, 181] width 143 height 26
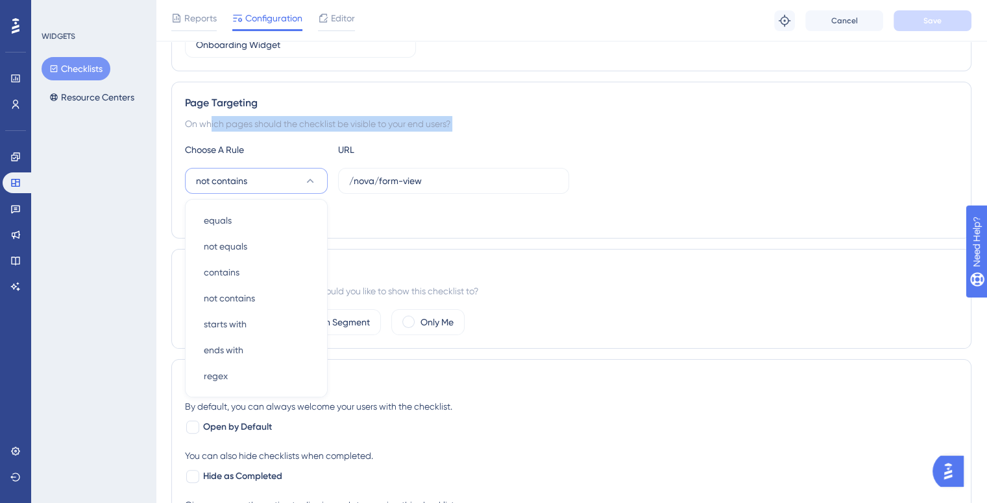
scroll to position [240, 0]
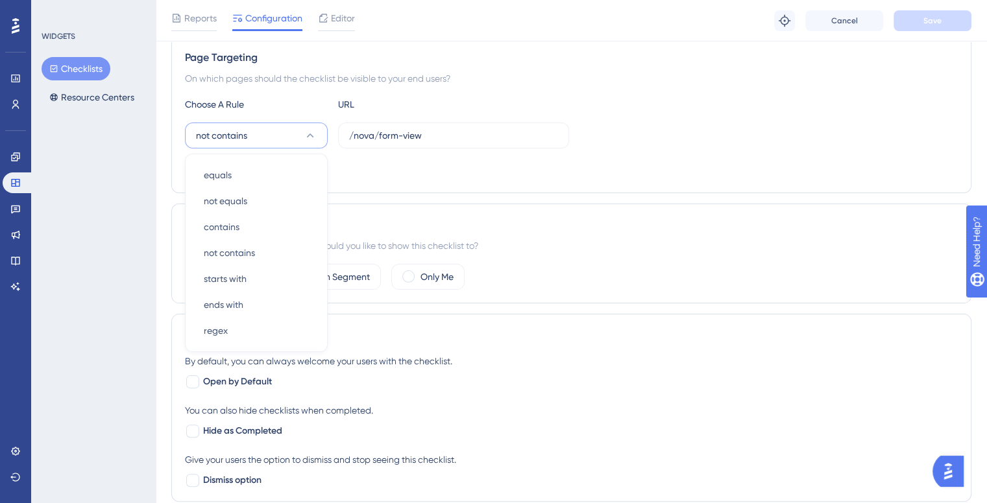
click at [292, 110] on div "Choose A Rule" at bounding box center [256, 105] width 143 height 16
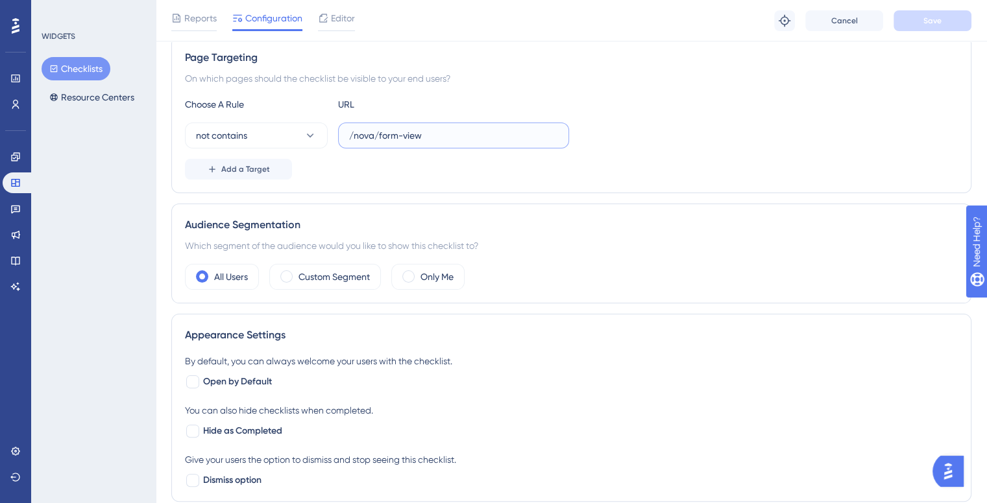
click at [411, 134] on input "/nova/form-view" at bounding box center [453, 135] width 209 height 14
click at [383, 134] on input "/nova/form-view" at bounding box center [453, 135] width 209 height 14
click at [400, 139] on input "/nova/form-view" at bounding box center [453, 135] width 209 height 14
click at [311, 178] on div "Add a Target" at bounding box center [571, 169] width 773 height 21
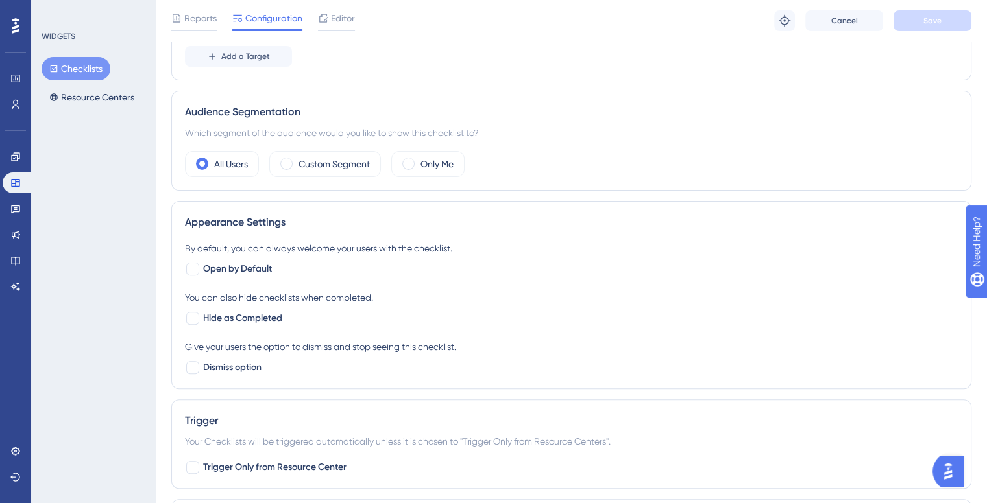
scroll to position [295, 0]
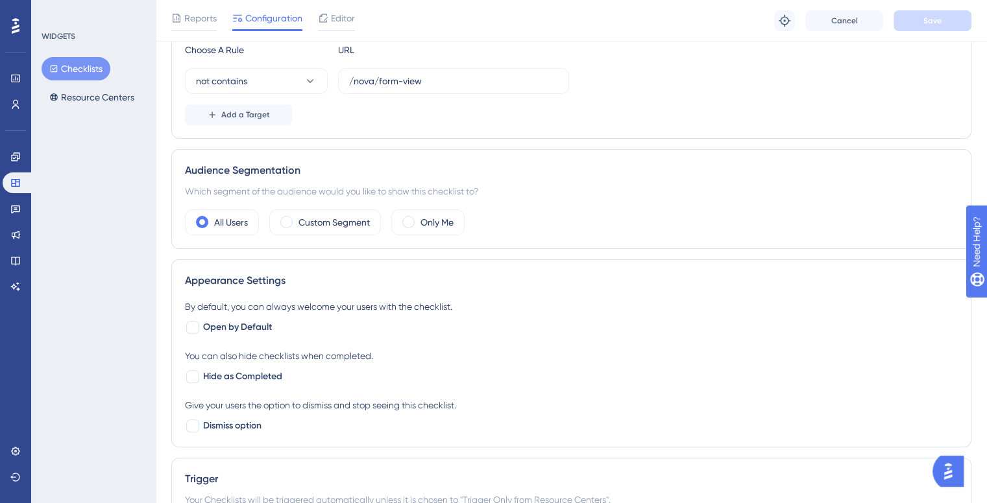
click at [239, 339] on div "By default, you can always welcome your users with the checklist. Open by Defau…" at bounding box center [571, 366] width 773 height 135
click at [239, 327] on span "Open by Default" at bounding box center [237, 328] width 69 height 16
checkbox input "true"
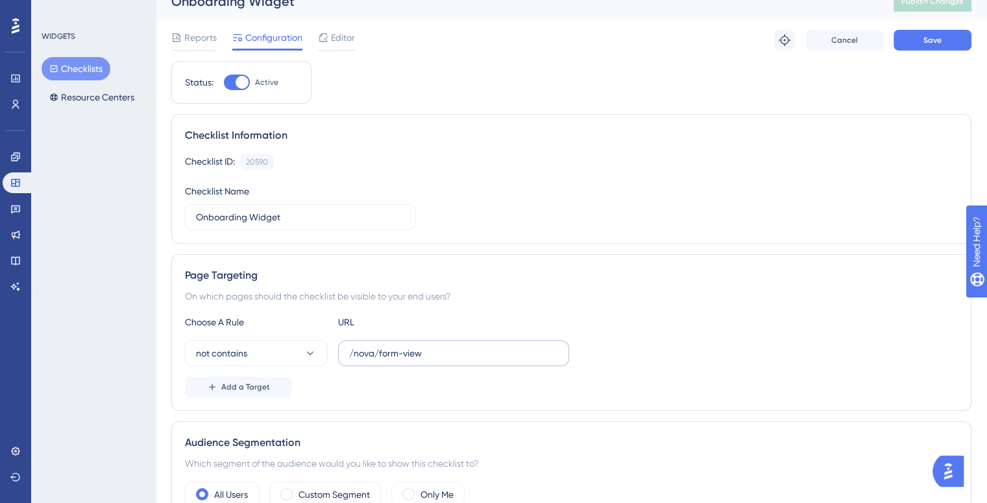
scroll to position [0, 0]
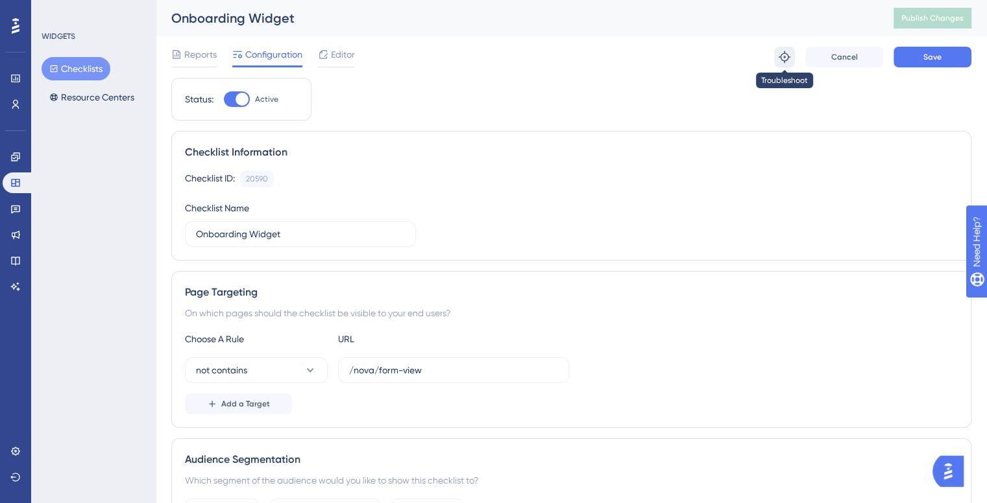
click at [786, 56] on icon at bounding box center [784, 57] width 13 height 13
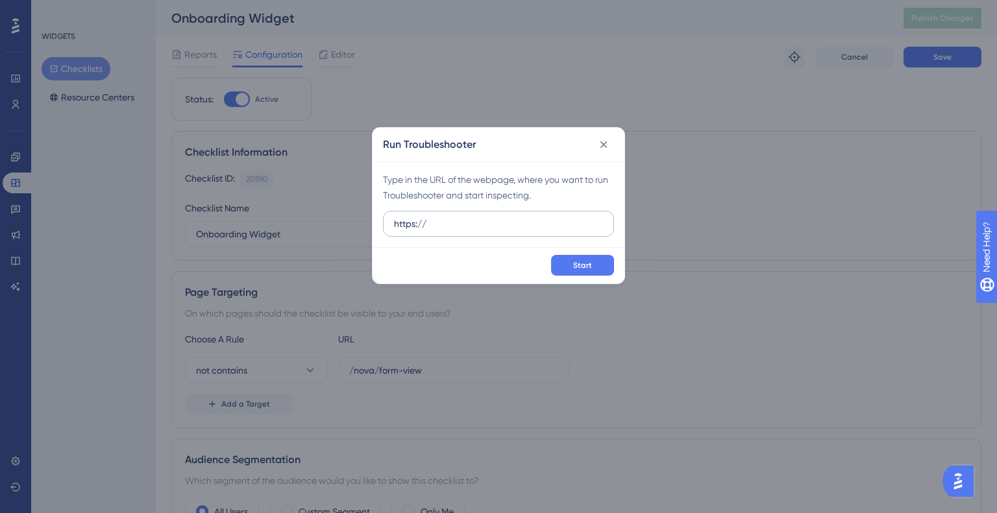
click at [481, 223] on input "https://" at bounding box center [498, 224] width 209 height 14
type input "http://localhost:8080"
click at [591, 272] on button "Start" at bounding box center [582, 265] width 63 height 21
click at [603, 149] on icon at bounding box center [603, 144] width 13 height 13
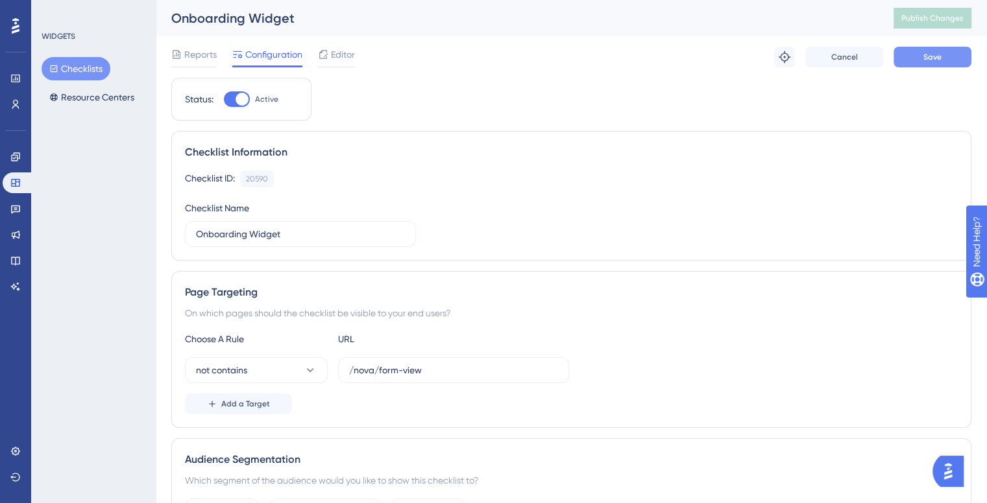
click at [902, 57] on button "Save" at bounding box center [932, 57] width 78 height 21
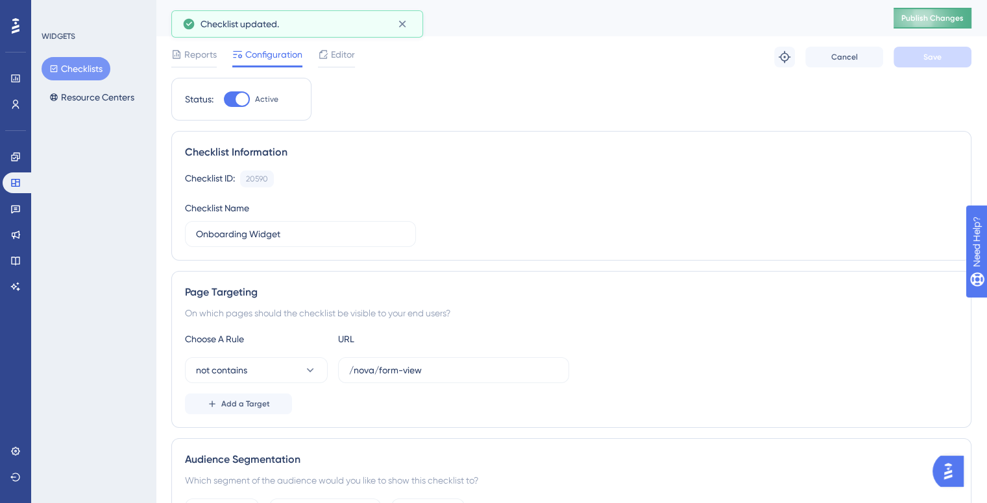
click at [915, 23] on button "Publish Changes" at bounding box center [932, 18] width 78 height 21
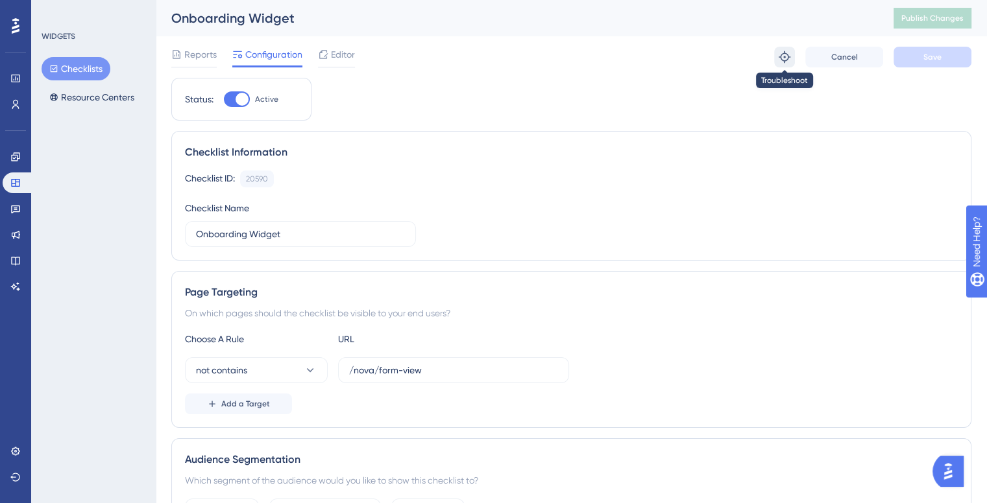
click at [783, 56] on icon at bounding box center [784, 57] width 13 height 13
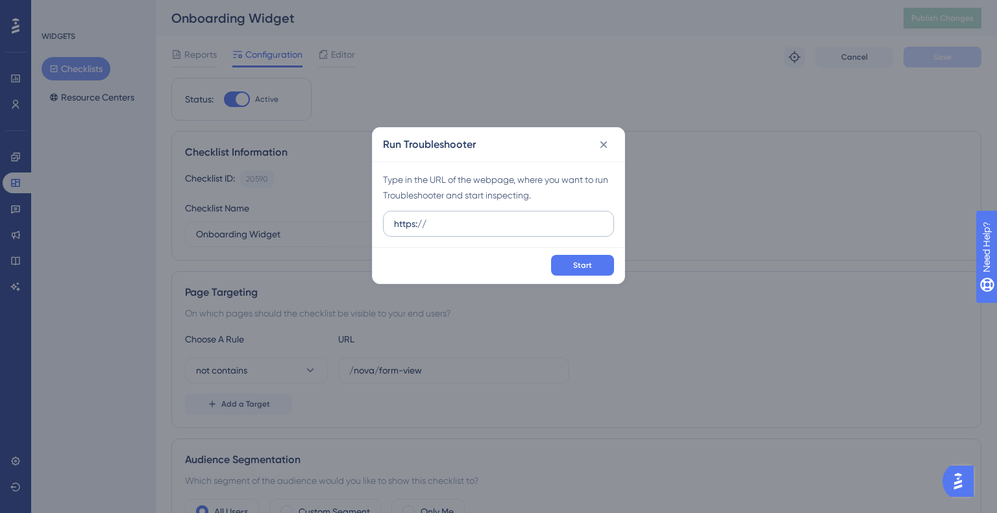
click at [496, 232] on div "Type in the URL of the webpage, where you want to run Troubleshooter and start …" at bounding box center [498, 205] width 252 height 86
click at [471, 225] on input "https://" at bounding box center [498, 224] width 209 height 14
click at [470, 225] on input "https://" at bounding box center [498, 224] width 209 height 14
drag, startPoint x: 470, startPoint y: 225, endPoint x: 461, endPoint y: 212, distance: 16.2
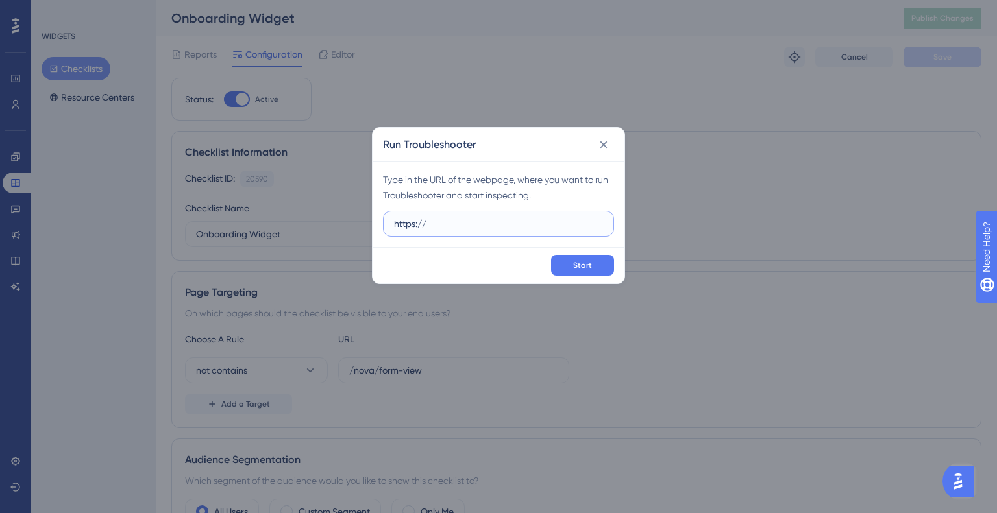
click at [469, 223] on input "https://" at bounding box center [498, 224] width 209 height 14
paste input "://localhost:8080"
type input "http://localhost:8080/"
click at [581, 269] on button "Start" at bounding box center [582, 265] width 63 height 21
click at [595, 258] on button "Start" at bounding box center [582, 265] width 63 height 21
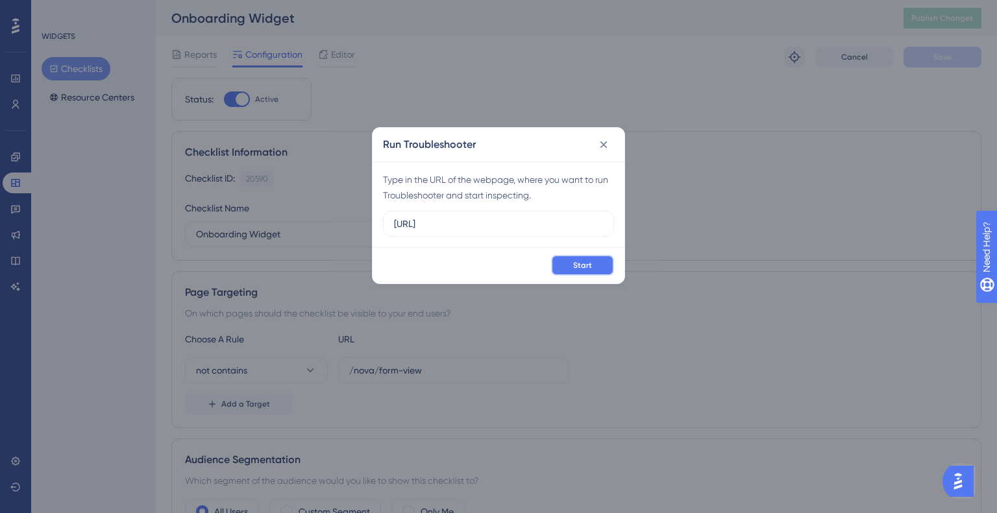
click at [569, 264] on button "Start" at bounding box center [582, 265] width 63 height 21
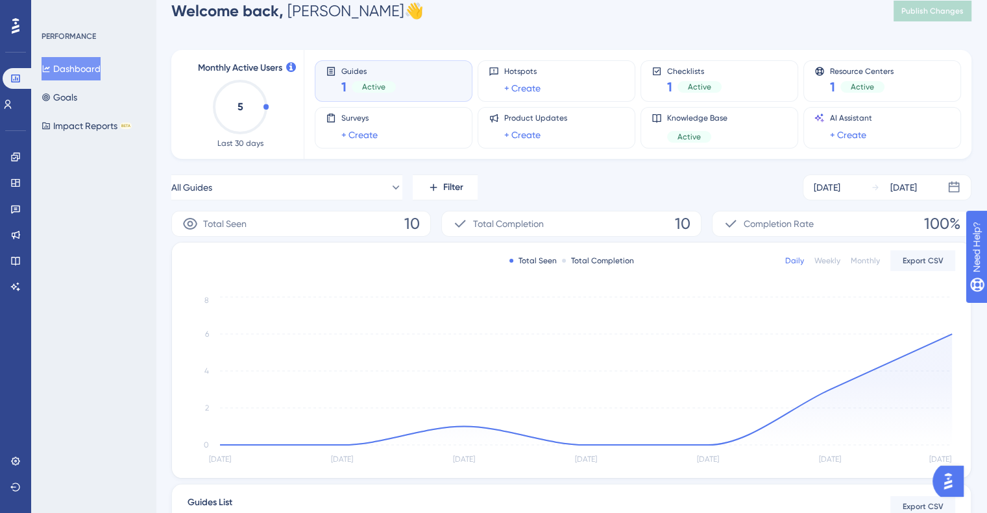
scroll to position [220, 0]
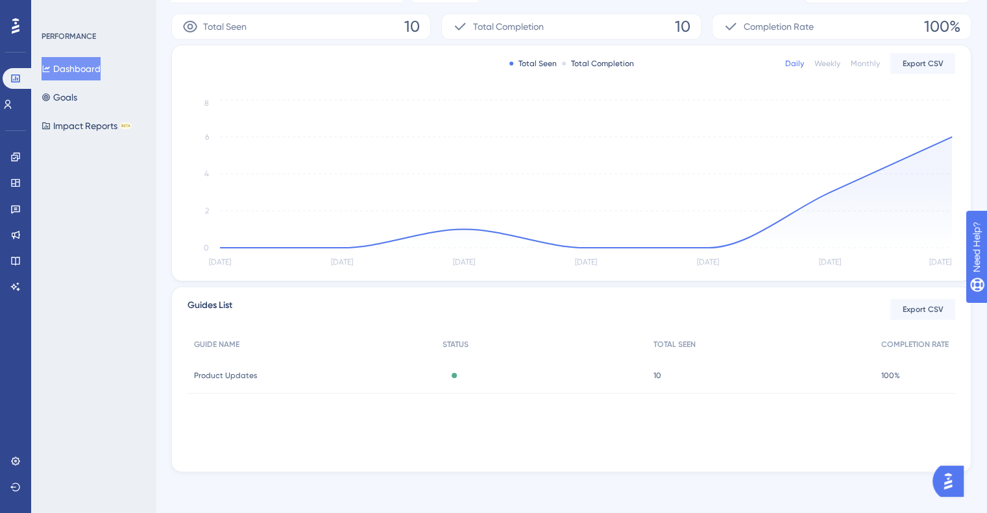
click at [243, 378] on span "Product Updates" at bounding box center [225, 375] width 63 height 10
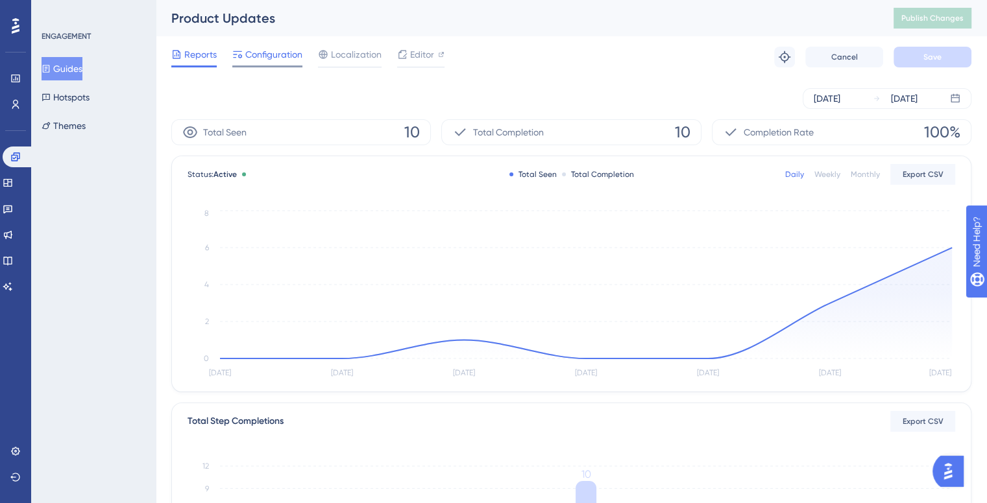
drag, startPoint x: 277, startPoint y: 69, endPoint x: 278, endPoint y: 51, distance: 18.2
click at [277, 69] on div "Reports Configuration Localization Editor Troubleshoot Cancel Save" at bounding box center [571, 57] width 800 height 42
click at [278, 51] on span "Configuration" at bounding box center [273, 55] width 57 height 16
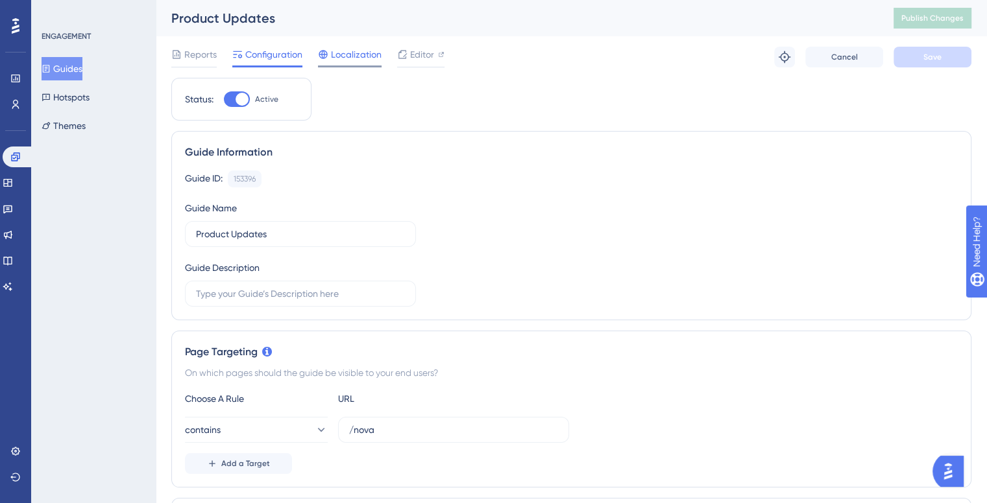
click at [356, 49] on span "Localization" at bounding box center [356, 55] width 51 height 16
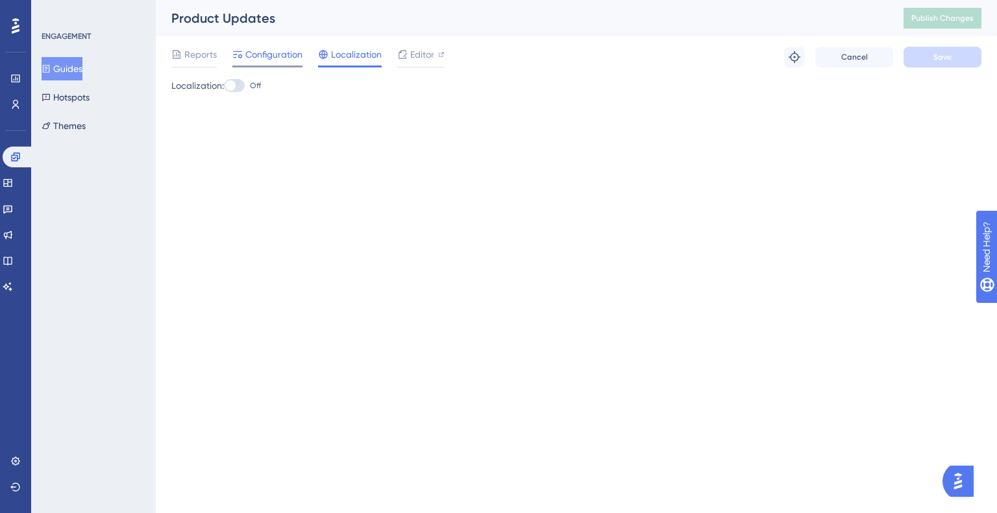
click at [291, 47] on span "Configuration" at bounding box center [273, 55] width 57 height 16
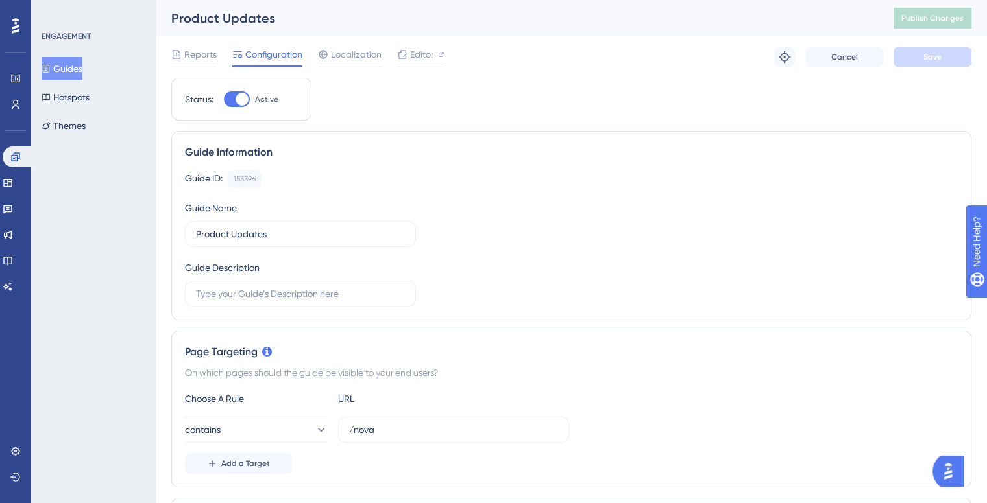
click at [280, 59] on span "Configuration" at bounding box center [273, 55] width 57 height 16
click at [339, 49] on span "Localization" at bounding box center [356, 55] width 51 height 16
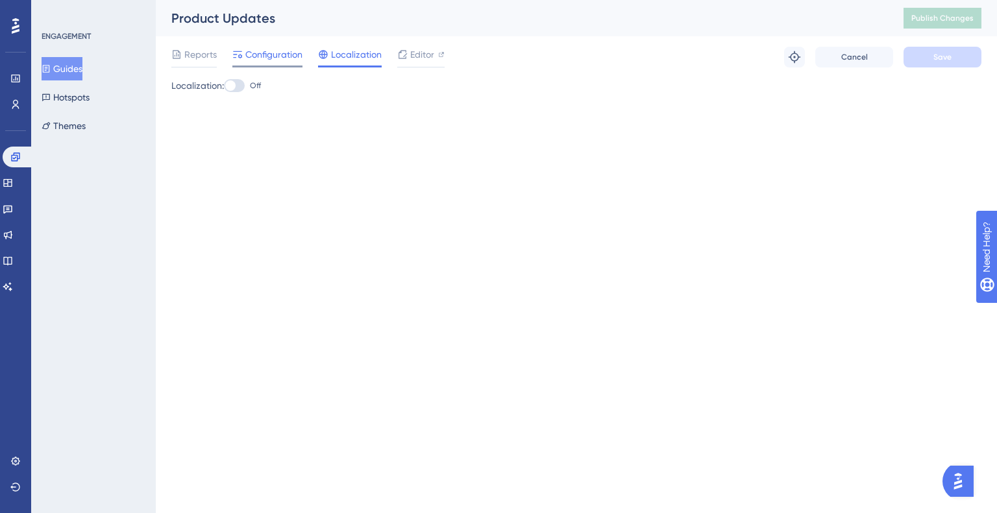
click at [283, 56] on span "Configuration" at bounding box center [273, 55] width 57 height 16
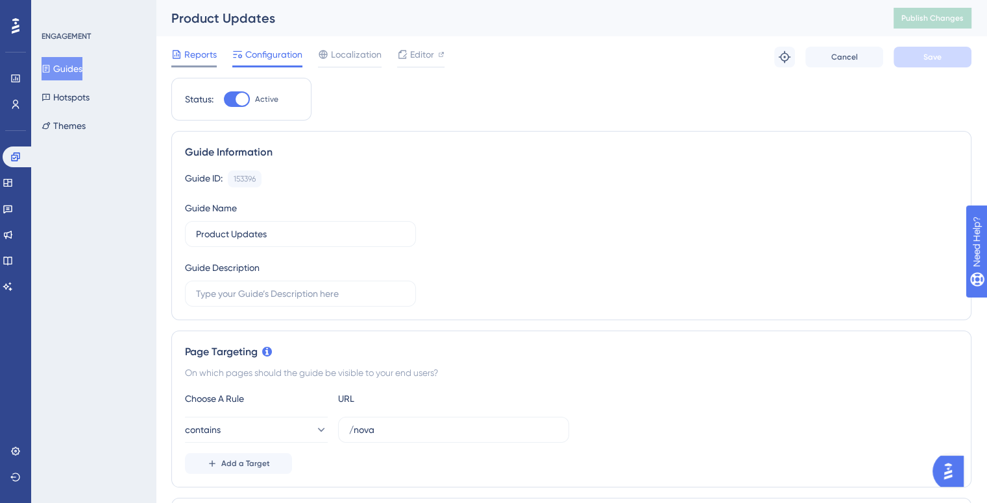
drag, startPoint x: 229, startPoint y: 64, endPoint x: 215, endPoint y: 53, distance: 17.5
click at [228, 62] on div "Reports Configuration Localization Editor" at bounding box center [307, 57] width 273 height 21
click at [189, 43] on div "Reports Configuration Localization Editor Troubleshoot Cancel Save" at bounding box center [571, 57] width 800 height 42
click at [101, 85] on div "Guides Hotspots Themes" at bounding box center [94, 97] width 105 height 80
click at [90, 98] on button "Hotspots" at bounding box center [66, 97] width 48 height 23
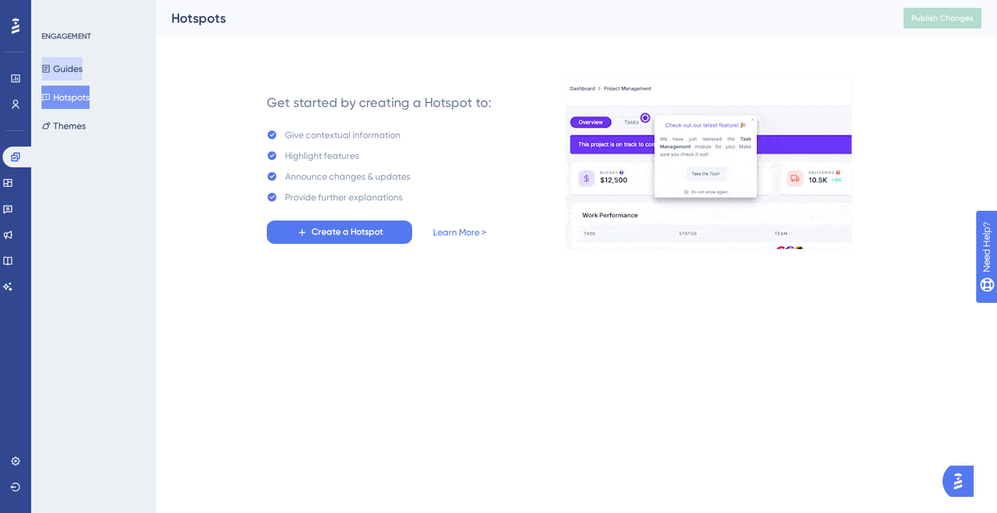
click at [81, 77] on button "Guides" at bounding box center [62, 68] width 41 height 23
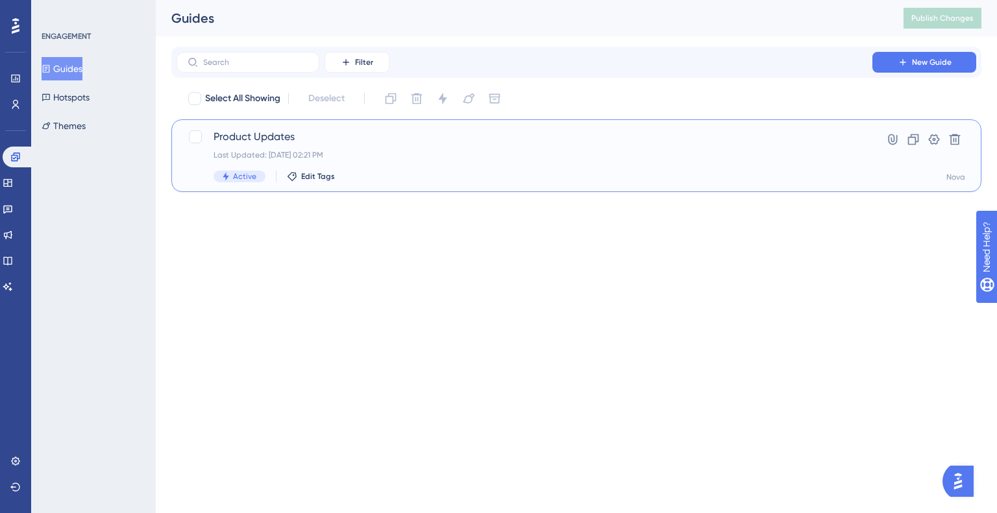
click at [296, 151] on div "Last Updated: [DATE] 02:21 PM" at bounding box center [524, 155] width 622 height 10
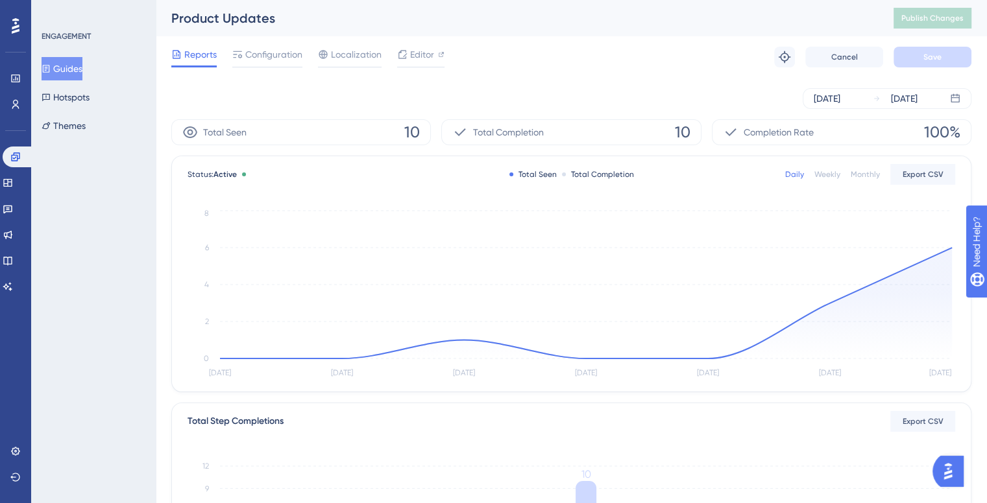
click at [801, 50] on div "Troubleshoot Cancel Save" at bounding box center [872, 57] width 197 height 21
click at [778, 56] on icon at bounding box center [784, 57] width 13 height 13
click at [321, 54] on icon at bounding box center [323, 54] width 8 height 8
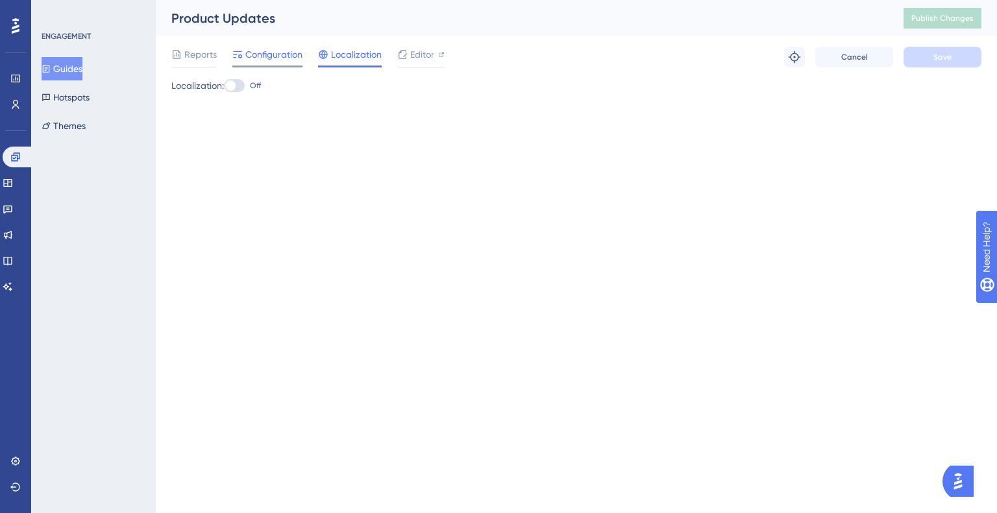
click at [287, 57] on span "Configuration" at bounding box center [273, 55] width 57 height 16
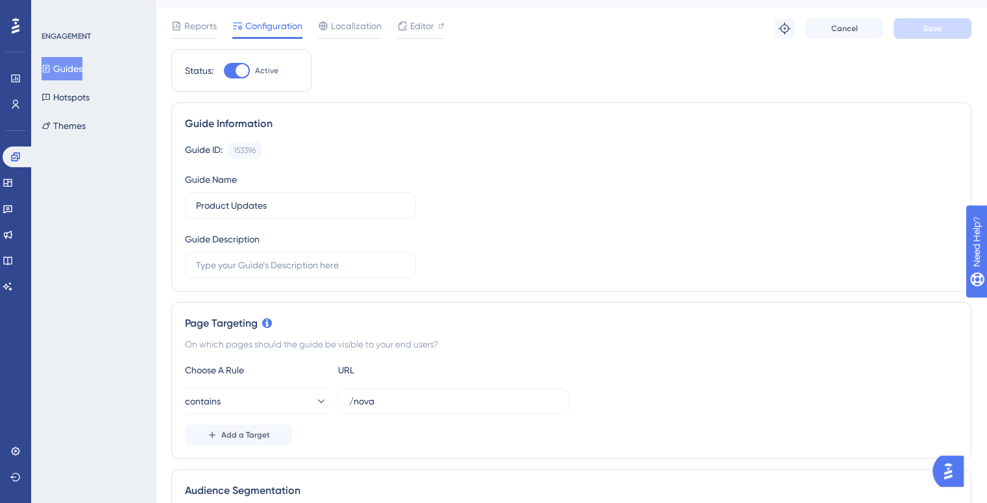
scroll to position [29, 0]
click at [232, 69] on div at bounding box center [237, 71] width 26 height 16
click at [224, 71] on input "Active" at bounding box center [223, 71] width 1 height 1
checkbox input "false"
click at [912, 24] on button "Save" at bounding box center [932, 28] width 78 height 21
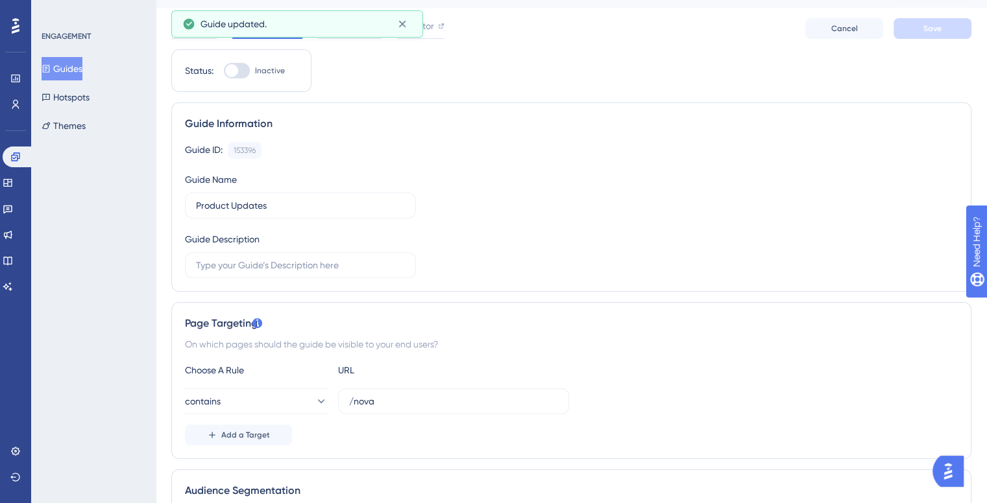
scroll to position [0, 10]
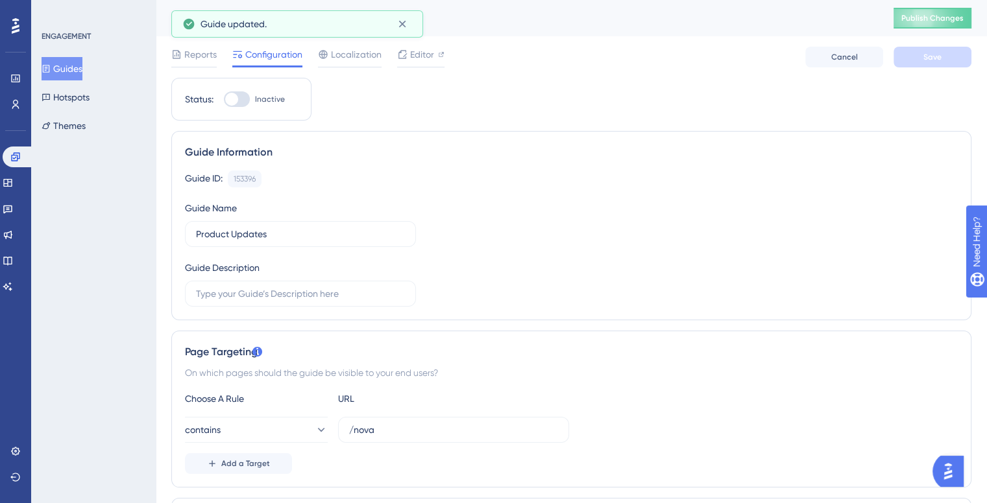
click at [912, 25] on button "Publish Changes" at bounding box center [932, 18] width 78 height 21
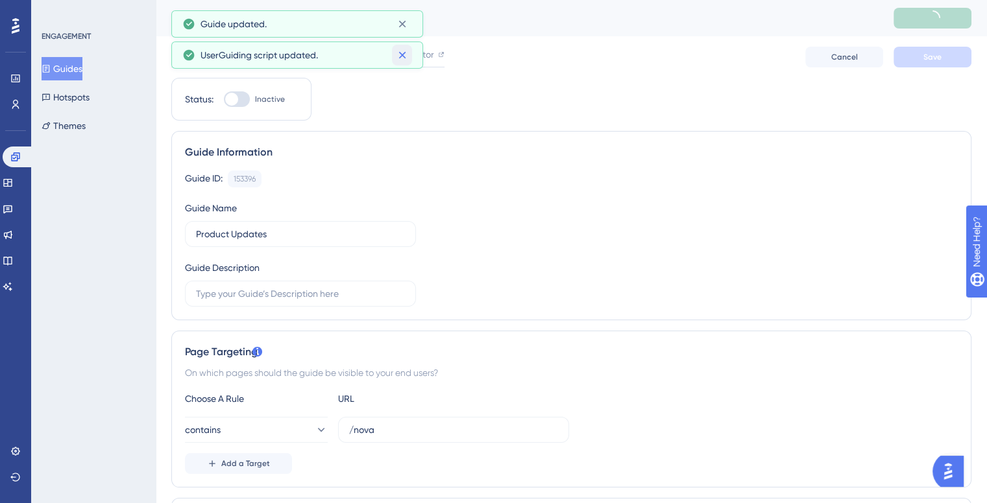
click at [402, 60] on icon at bounding box center [402, 55] width 13 height 13
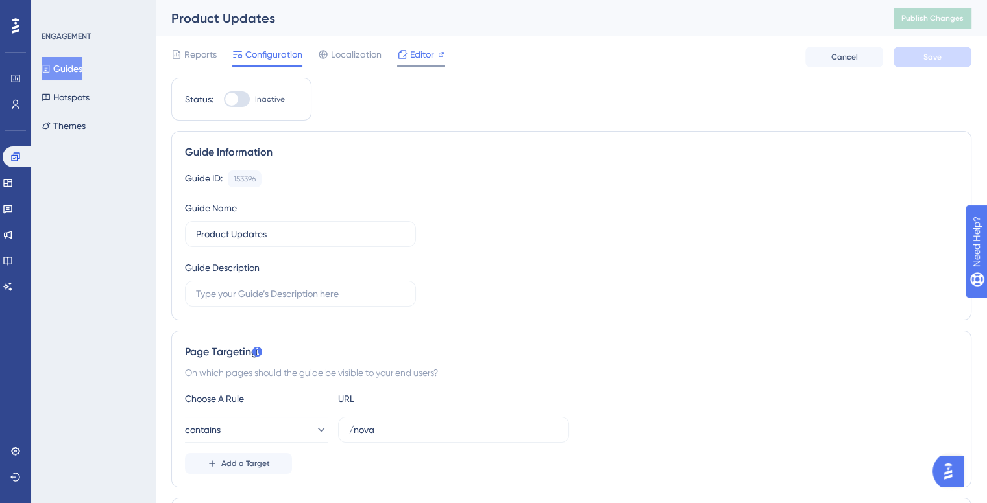
click at [402, 66] on div at bounding box center [420, 67] width 47 height 2
